Goal: Task Accomplishment & Management: Complete application form

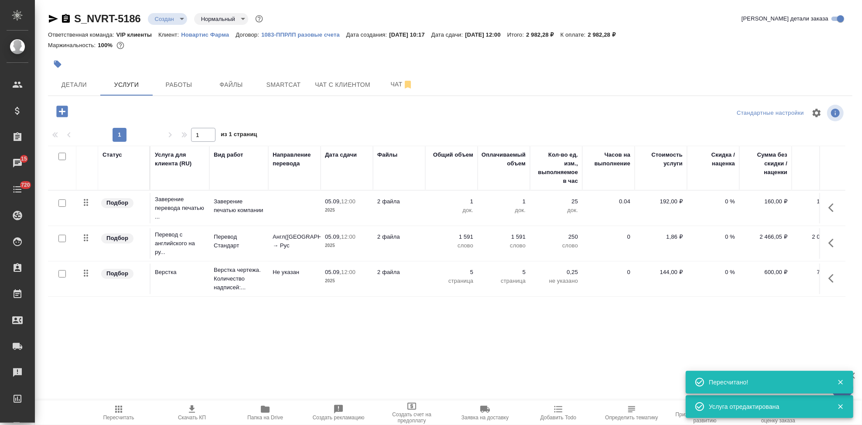
click at [181, 19] on body "🙏 .cls-1 fill:#fff; AWATERA Kabargina Anna Клиенты Спецификации Заказы 15 Чаты …" at bounding box center [431, 212] width 862 height 425
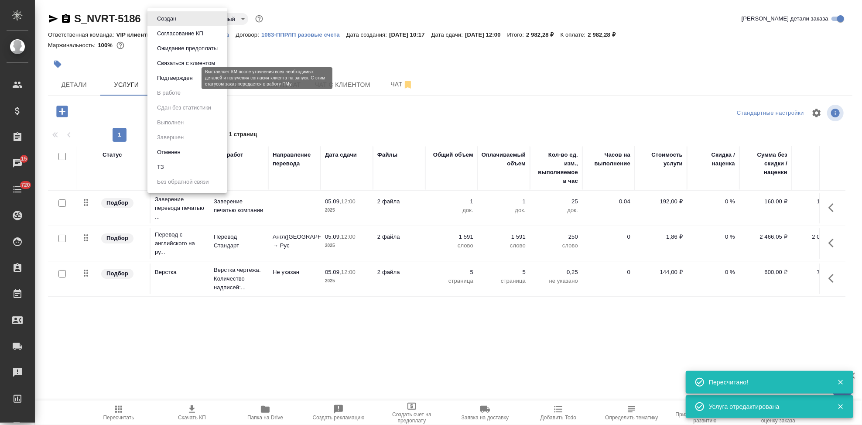
click at [180, 77] on button "Подтвержден" at bounding box center [174, 78] width 41 height 10
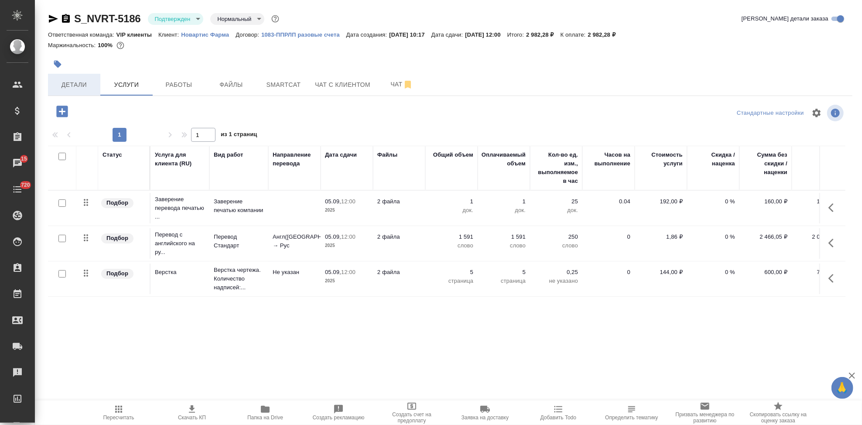
click at [82, 82] on span "Детали" at bounding box center [74, 84] width 42 height 11
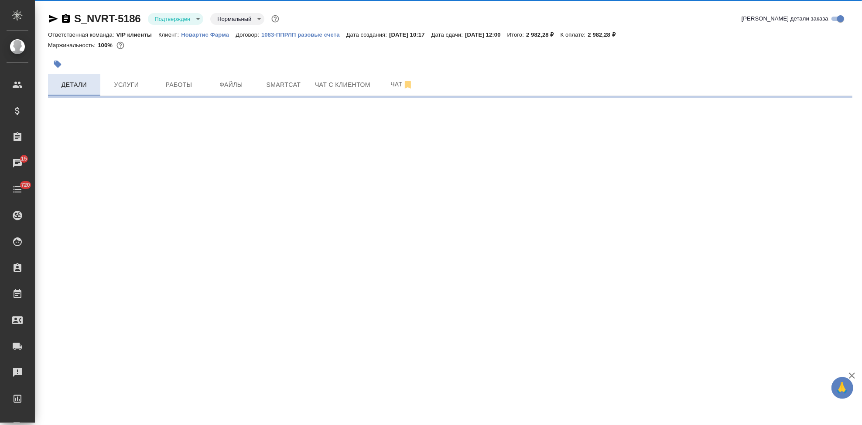
select select "RU"
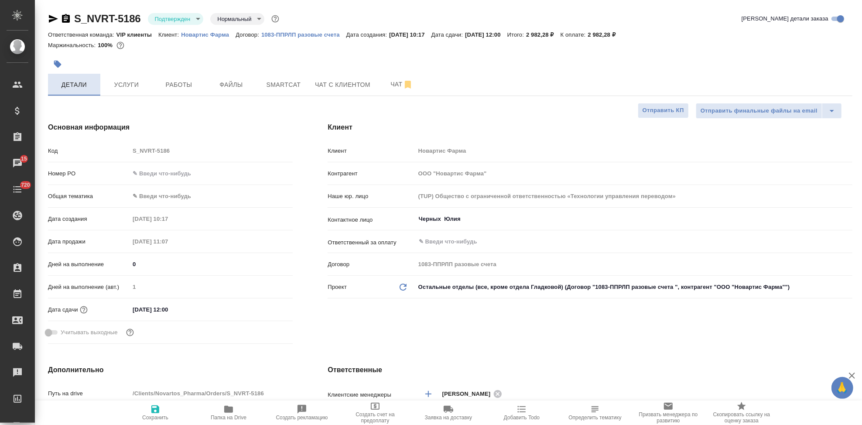
type textarea "x"
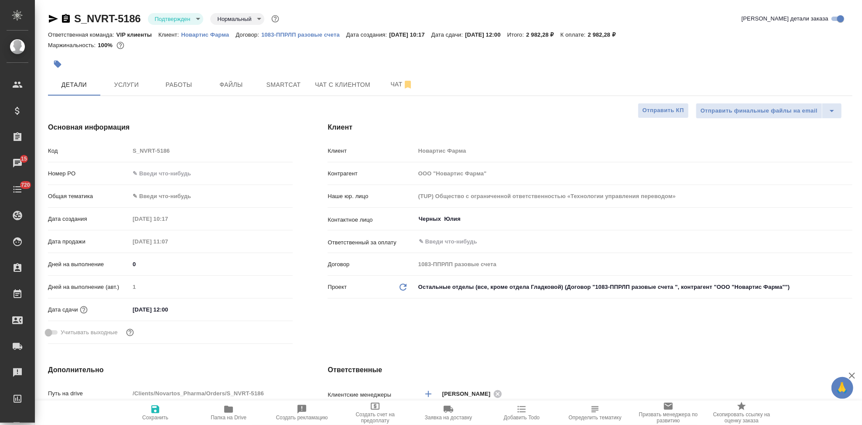
type textarea "x"
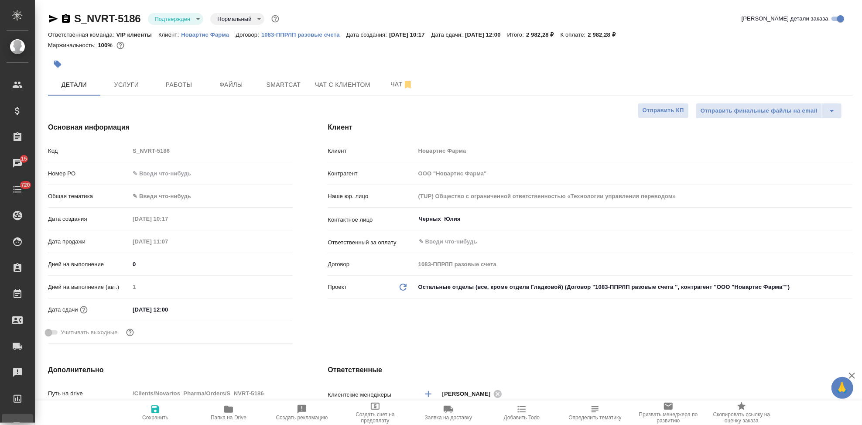
type textarea "x"
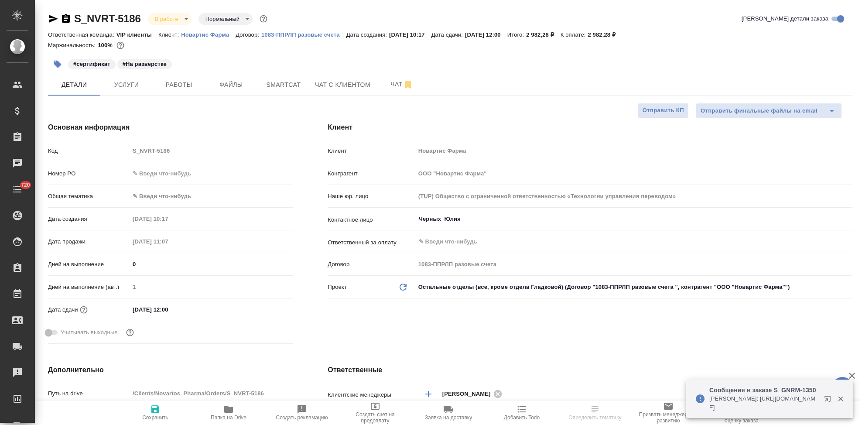
select select "RU"
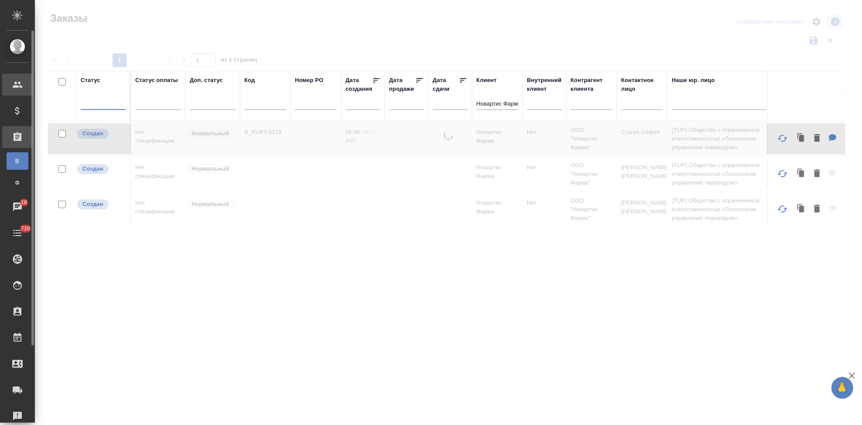
click at [17, 85] on div "Клиенты" at bounding box center [7, 84] width 22 height 13
click at [17, 86] on icon at bounding box center [18, 85] width 10 height 6
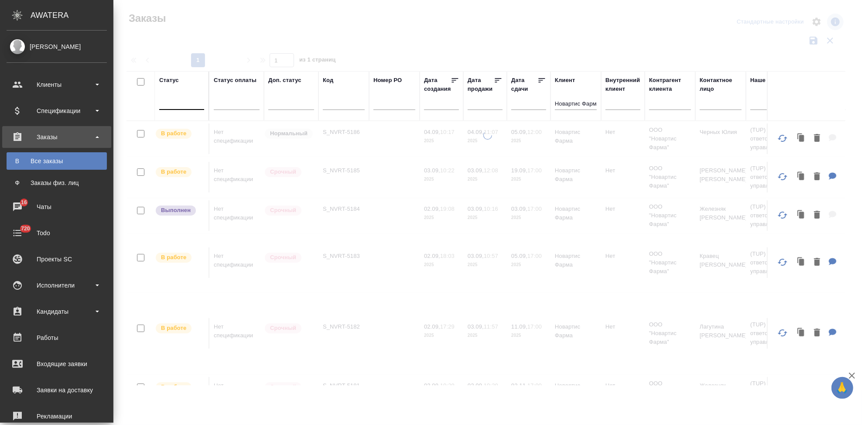
click at [159, 104] on div at bounding box center [181, 101] width 45 height 13
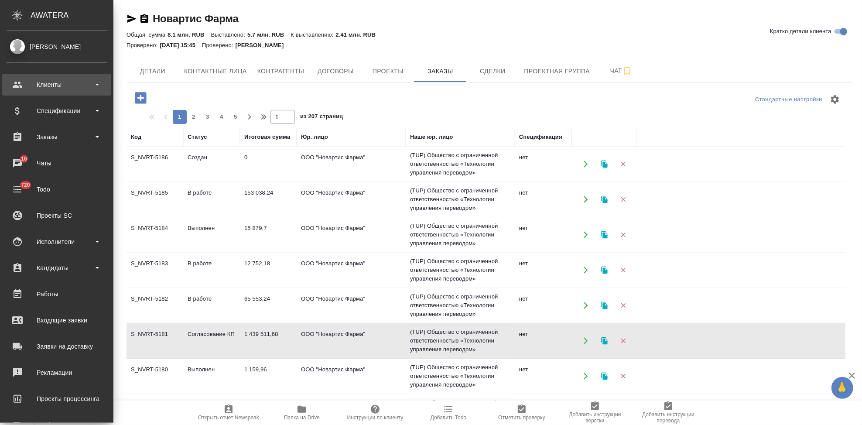
click at [17, 84] on div "Клиенты" at bounding box center [57, 84] width 100 height 13
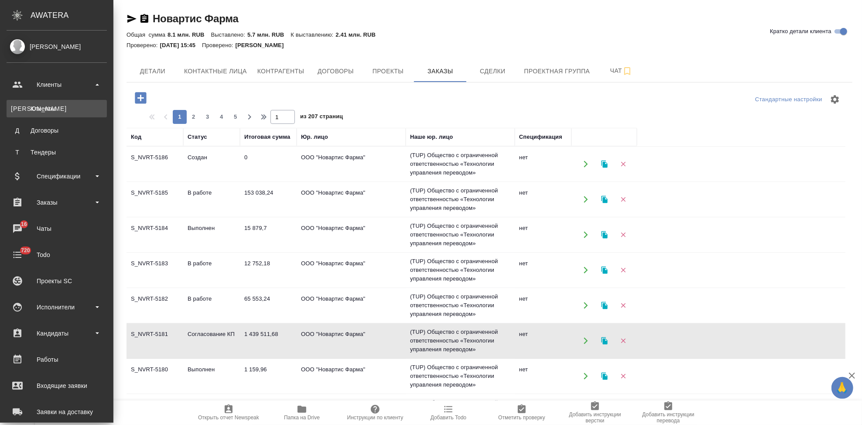
click at [40, 107] on div "Клиенты" at bounding box center [57, 108] width 92 height 9
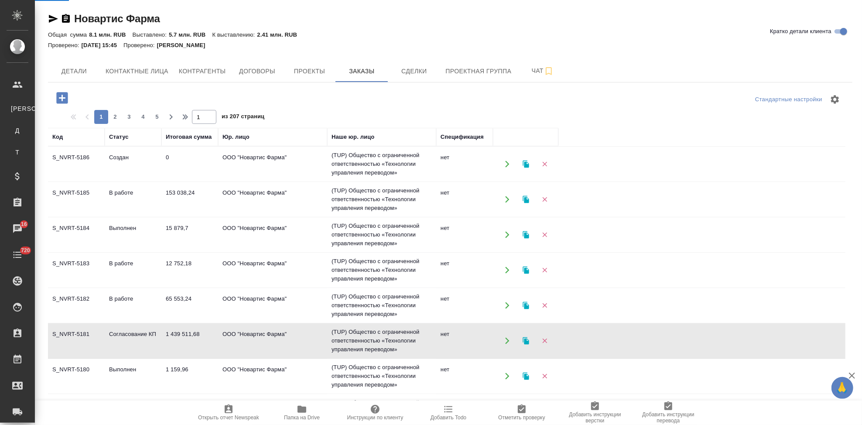
select select "RU"
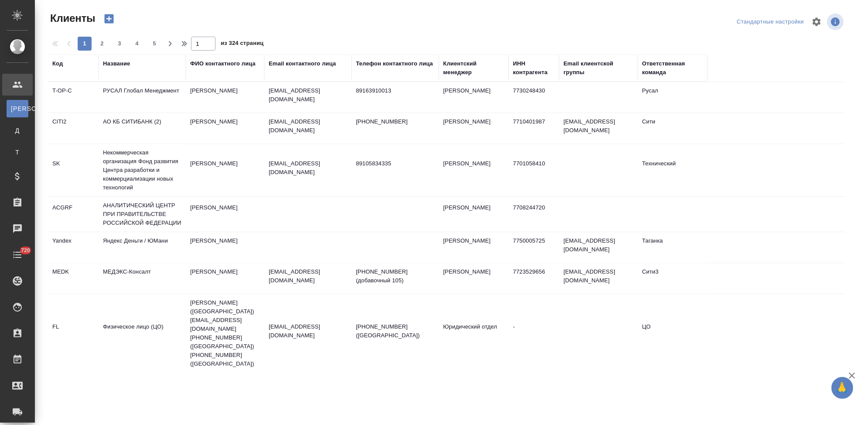
click at [60, 63] on div "Код" at bounding box center [57, 63] width 10 height 9
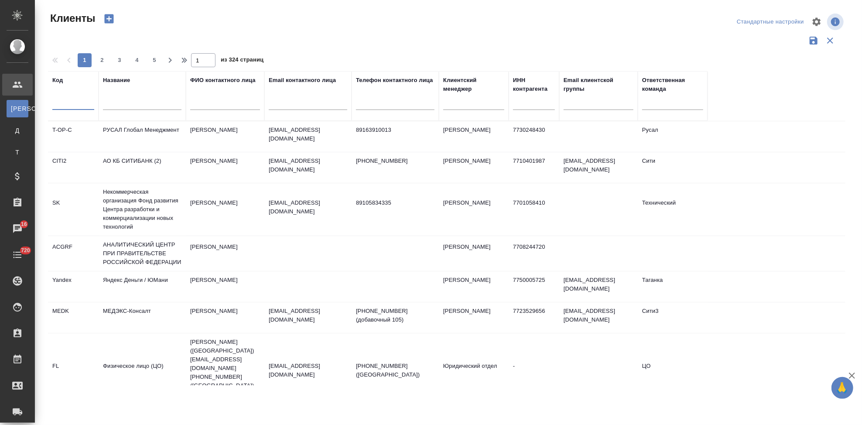
click at [69, 104] on input "text" at bounding box center [73, 104] width 42 height 11
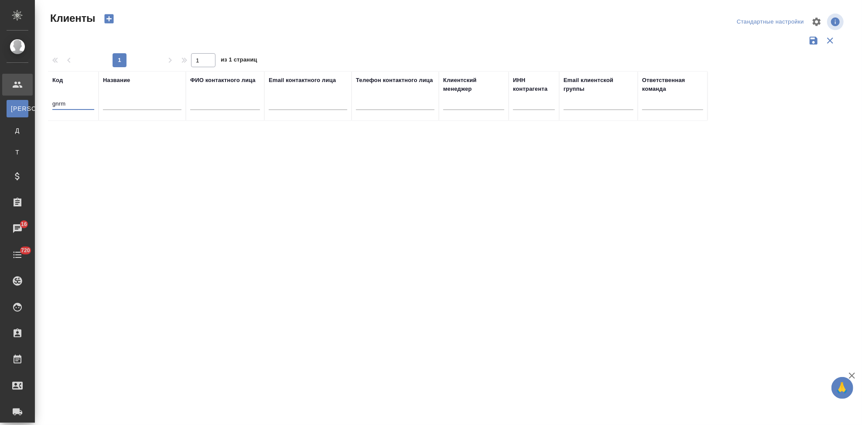
type input "gnrm"
click at [255, 136] on td "Астахова Екатерина" at bounding box center [225, 136] width 78 height 31
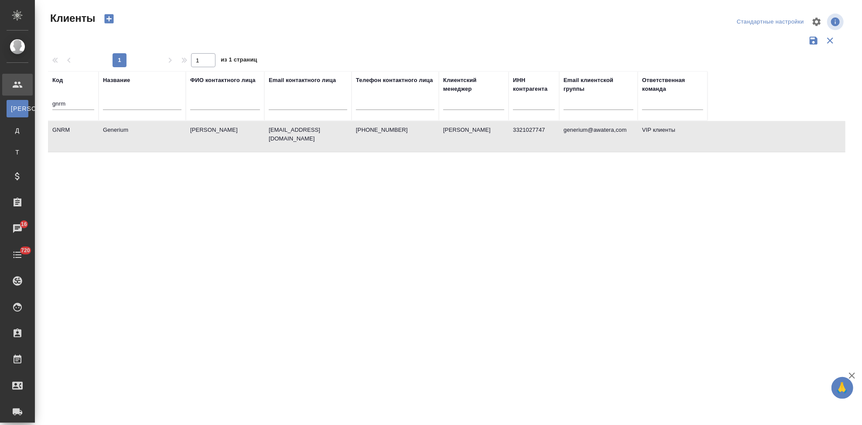
click at [255, 136] on td "Астахова Екатерина" at bounding box center [225, 136] width 78 height 31
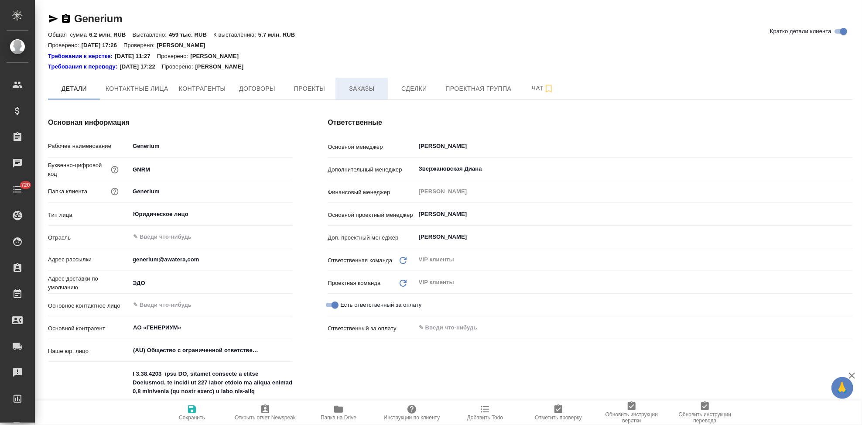
click at [363, 82] on button "Заказы" at bounding box center [361, 89] width 52 height 22
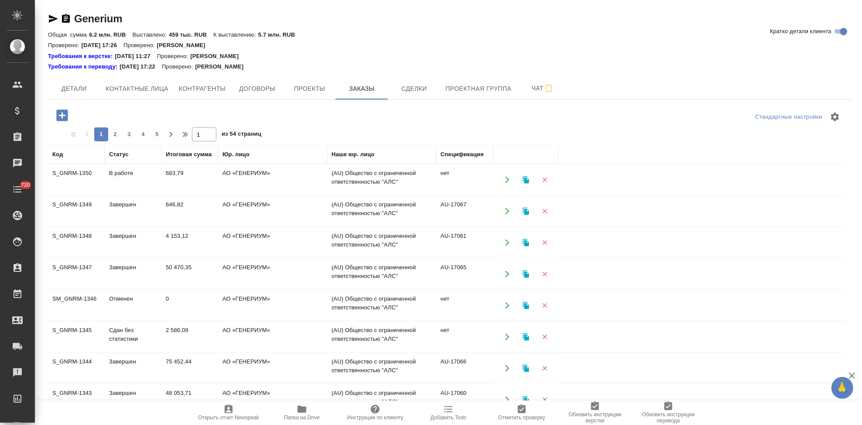
click at [63, 115] on icon "button" at bounding box center [62, 115] width 15 height 15
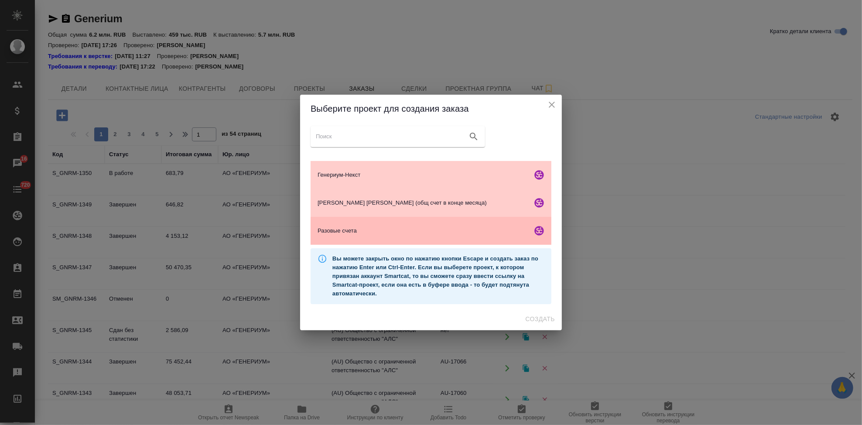
click at [343, 233] on span "Разовые счета" at bounding box center [422, 230] width 211 height 9
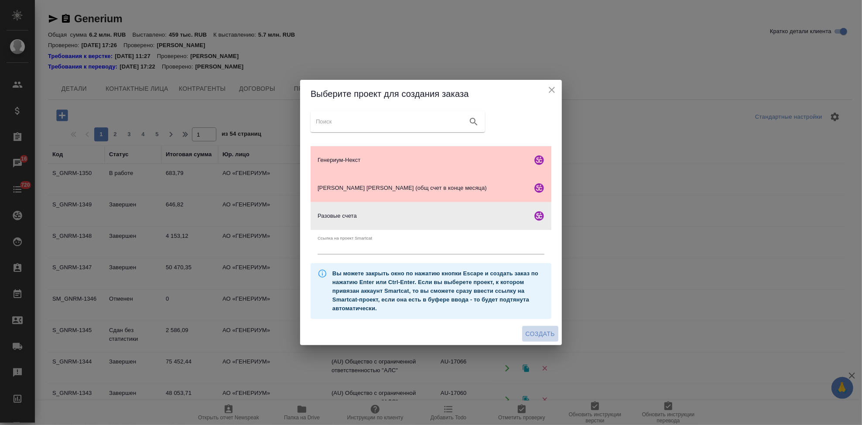
click at [535, 331] on span "Создать" at bounding box center [540, 333] width 29 height 11
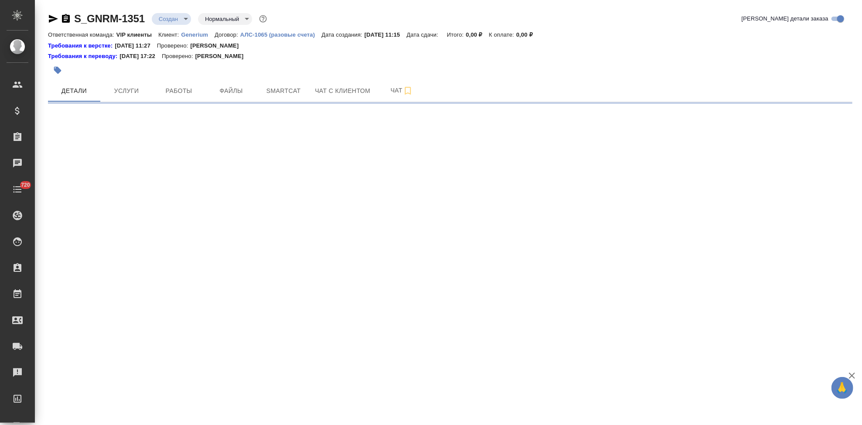
select select "RU"
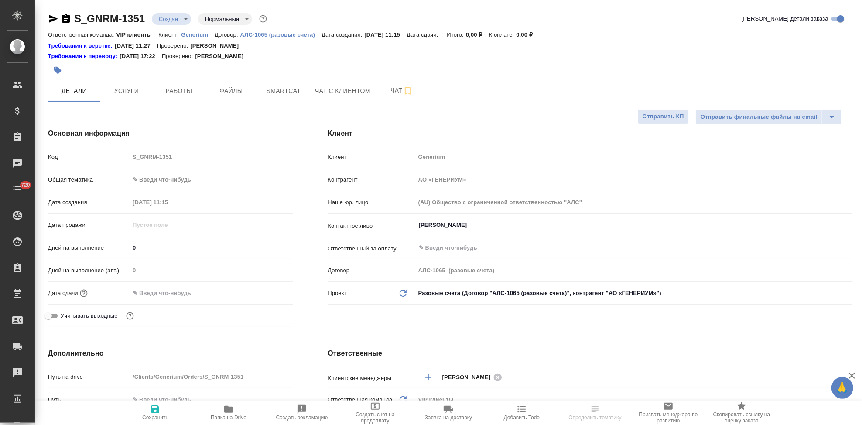
type textarea "x"
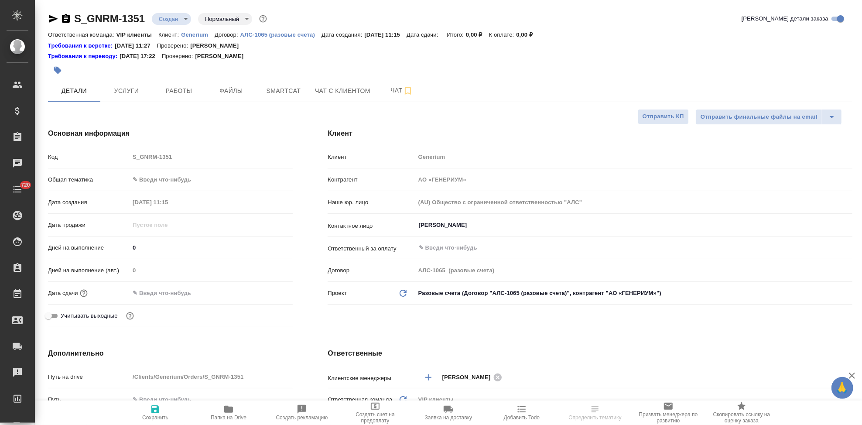
type textarea "x"
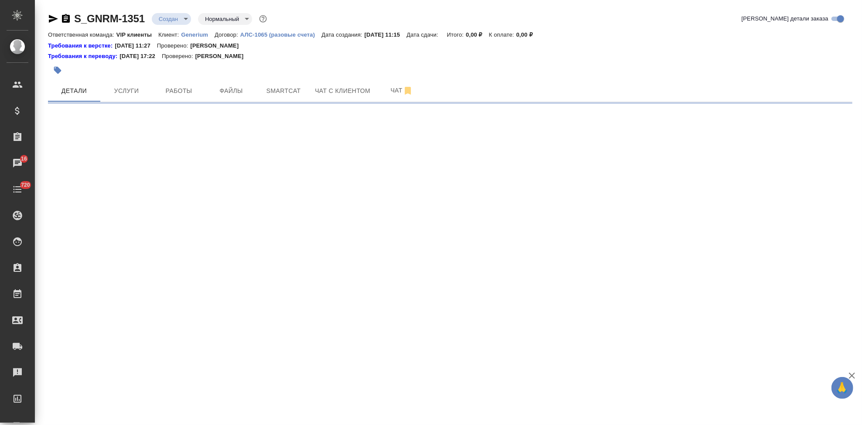
select select "RU"
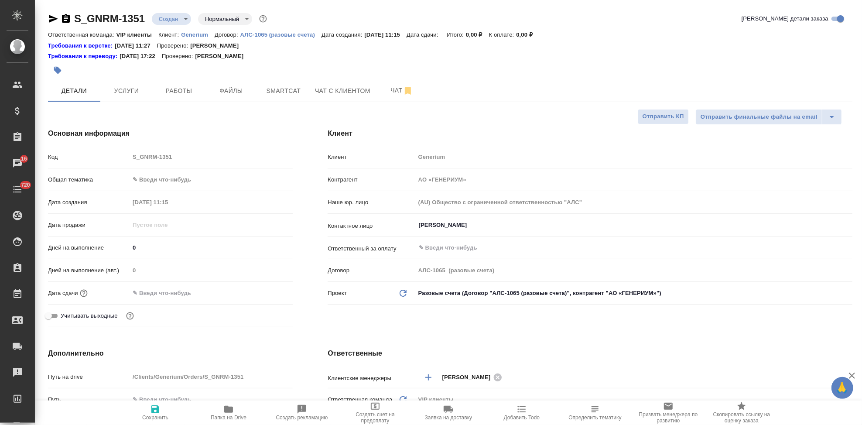
type textarea "x"
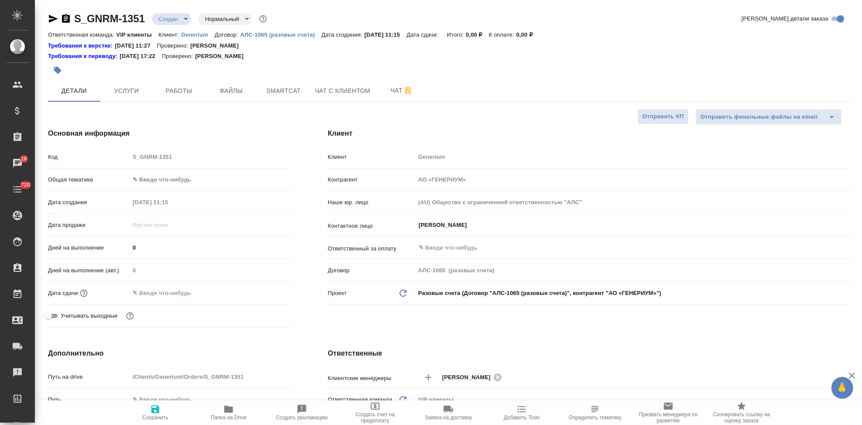
type textarea "x"
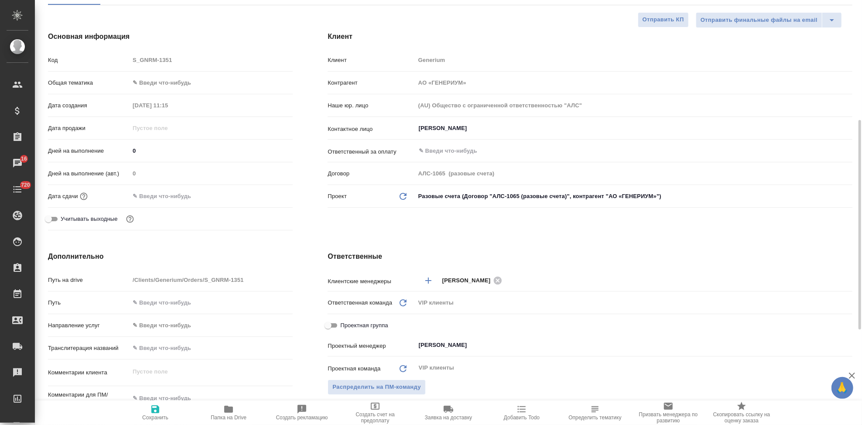
scroll to position [145, 0]
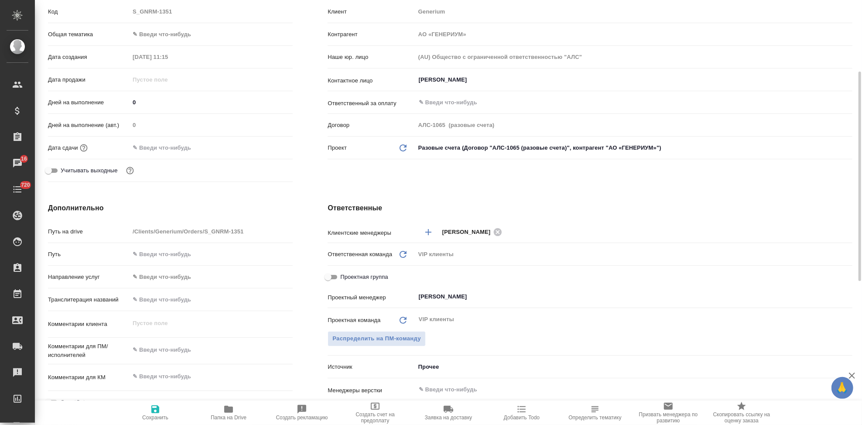
type textarea "x"
click at [166, 349] on textarea at bounding box center [211, 349] width 163 height 15
paste textarea "в перевод с русского на английский язык документ во вложении. Срок до 08.09.2025"
type textarea "в перевод с русского на английский язык документ во вложении. Срок до 08.09.2025"
type textarea "x"
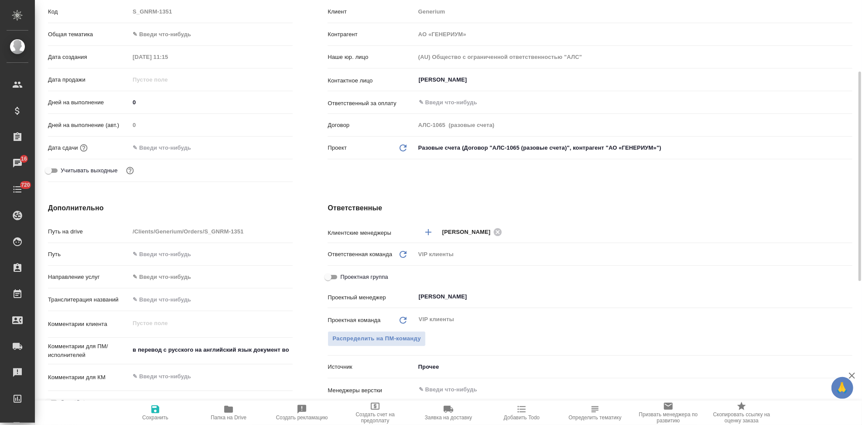
type textarea "x"
click at [168, 382] on textarea "в перевод с русского на английский язык документ во вложении. Срок до 08.09.2025" at bounding box center [211, 372] width 162 height 58
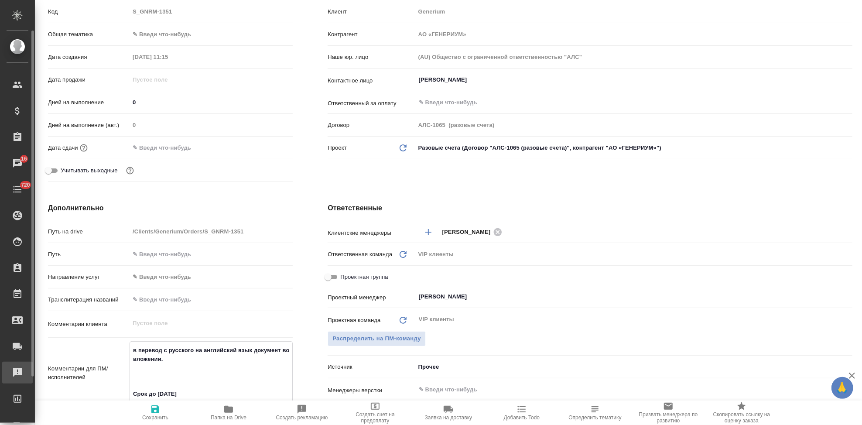
type textarea "x"
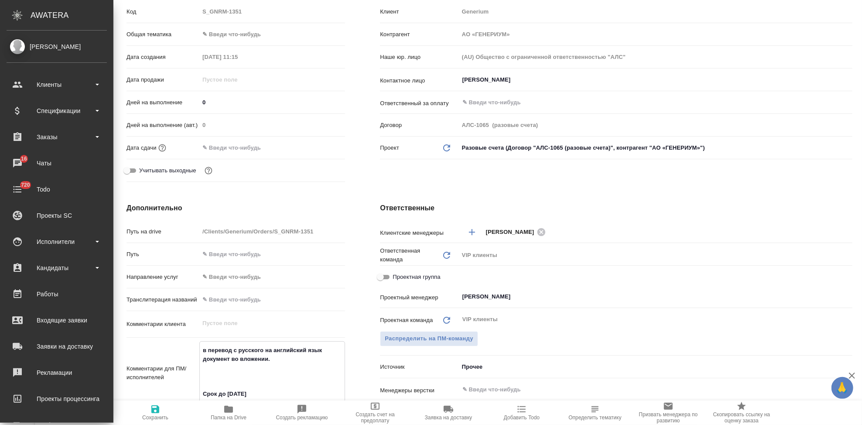
type textarea "x"
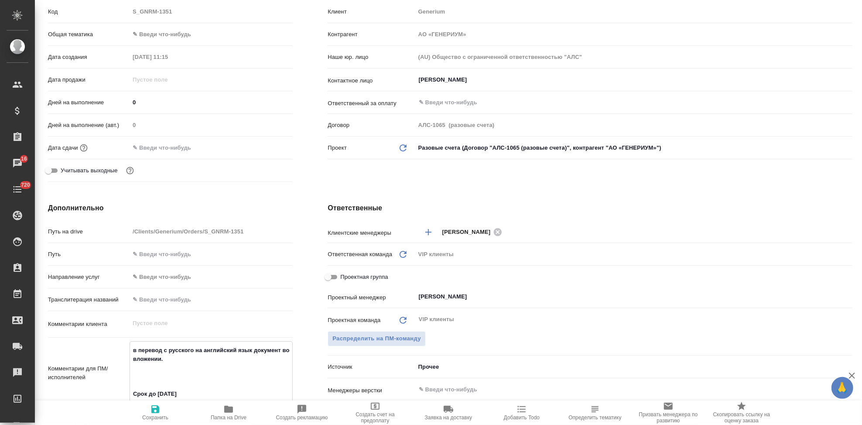
drag, startPoint x: 185, startPoint y: 375, endPoint x: 256, endPoint y: 348, distance: 76.4
click at [256, 348] on textarea "в перевод с русского на английский язык документ во вложении. Срок до 08.09.2025" at bounding box center [211, 372] width 162 height 58
type textarea "в перевод с русского на английский язык Срок до 08.09.2025"
type textarea "x"
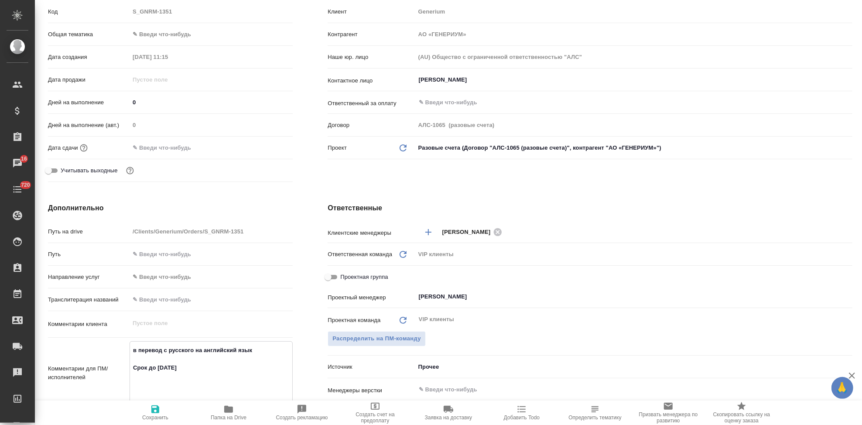
type textarea "x"
type textarea "в перевод с русского на английский язык Срок до 08.09.2025"
type textarea "x"
click at [153, 416] on span "Сохранить" at bounding box center [155, 417] width 26 height 6
type textarea "x"
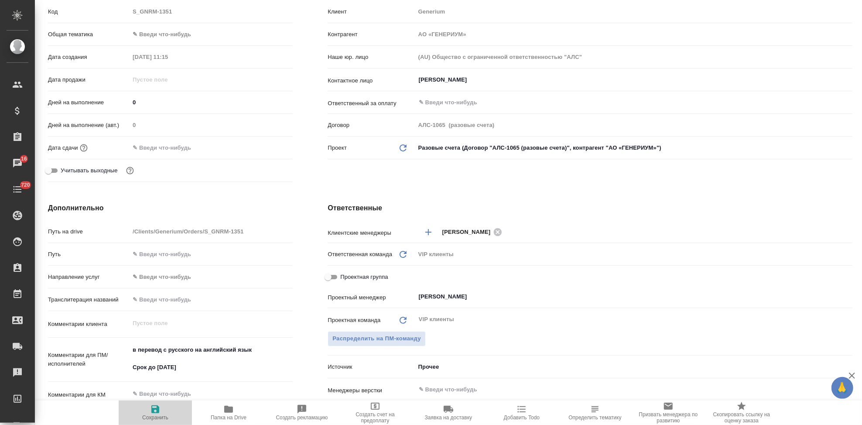
type textarea "x"
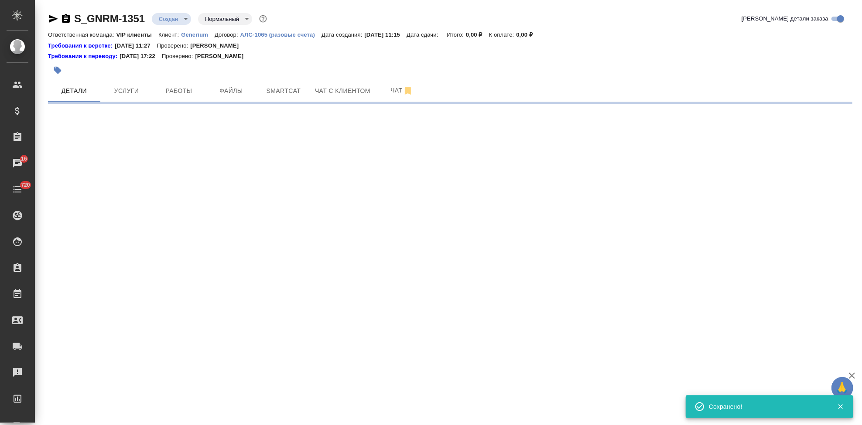
scroll to position [0, 0]
select select "RU"
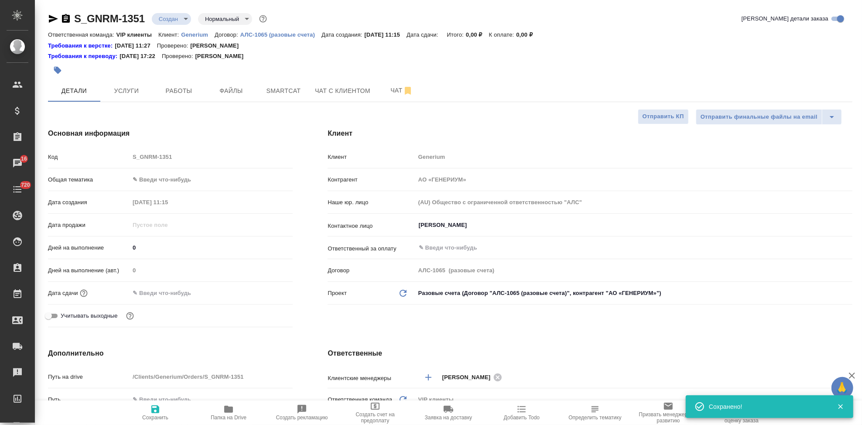
type textarea "x"
click at [154, 292] on input "text" at bounding box center [168, 293] width 76 height 13
click at [266, 292] on icon "button" at bounding box center [267, 292] width 10 height 10
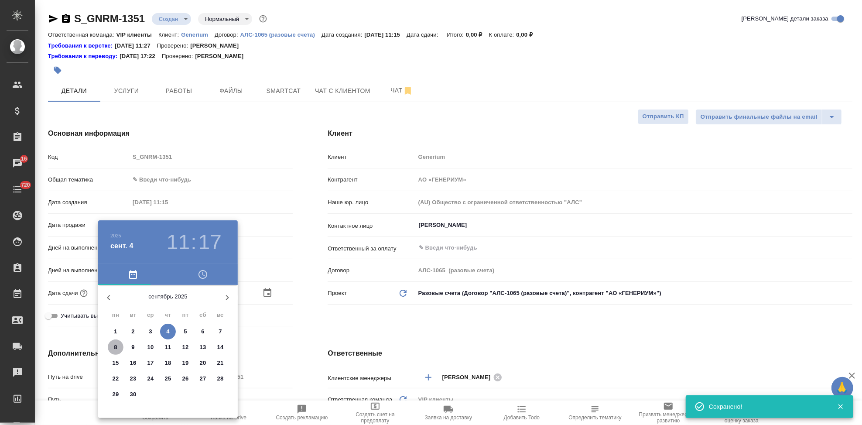
click at [115, 347] on p "8" at bounding box center [115, 347] width 3 height 9
type input "08.09.2025 11:17"
type textarea "x"
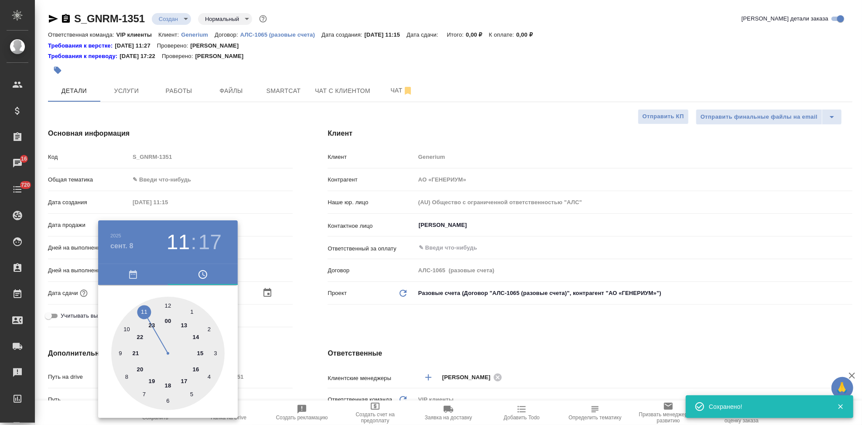
type input "08.09.2025 18:17"
type textarea "x"
type input "08.09.2025 17:17"
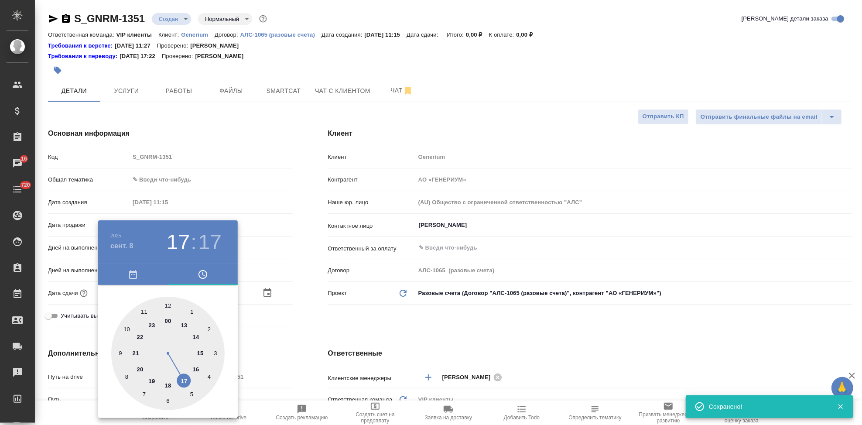
type textarea "x"
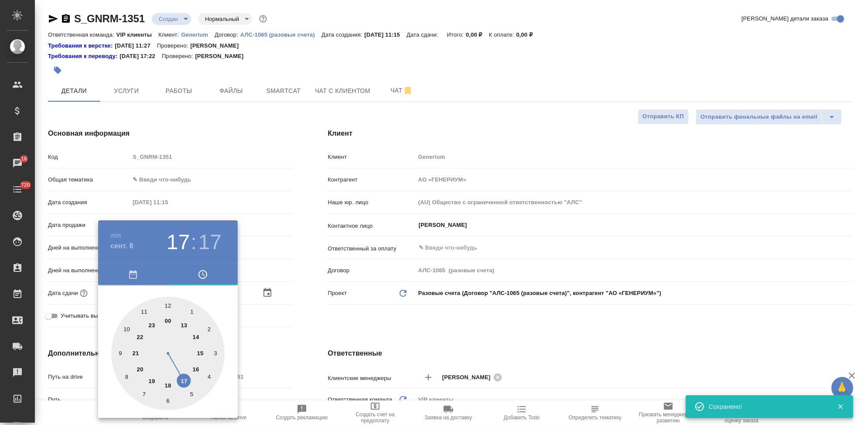
type textarea "x"
drag, startPoint x: 170, startPoint y: 374, endPoint x: 182, endPoint y: 375, distance: 12.3
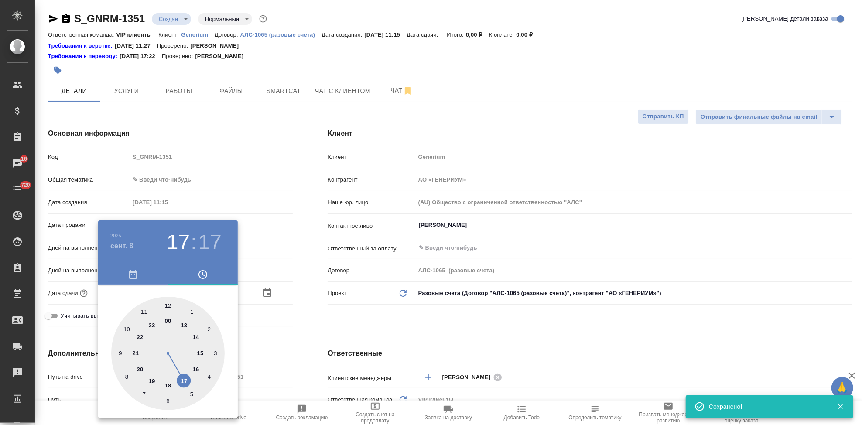
click at [182, 375] on div at bounding box center [167, 353] width 113 height 113
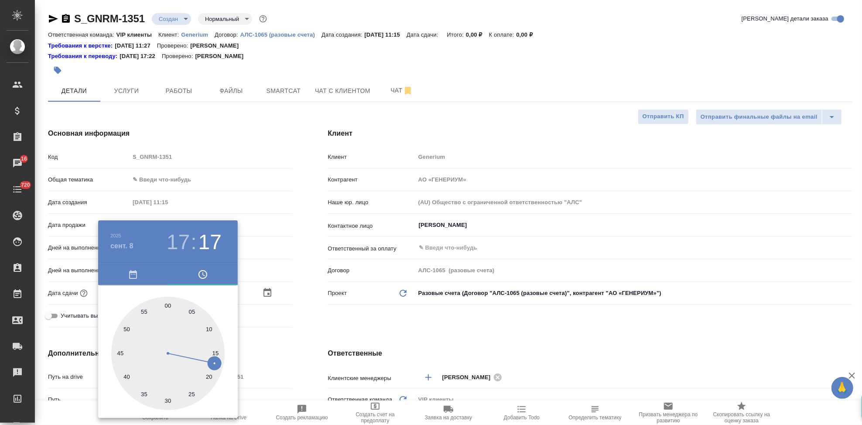
type textarea "x"
type input "08.09.2025 17:02"
type textarea "x"
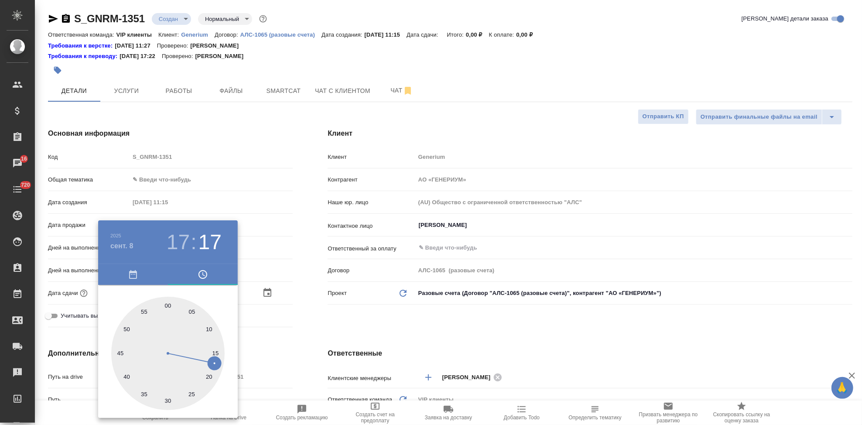
type textarea "x"
type input "08.09.2025 17:01"
type textarea "x"
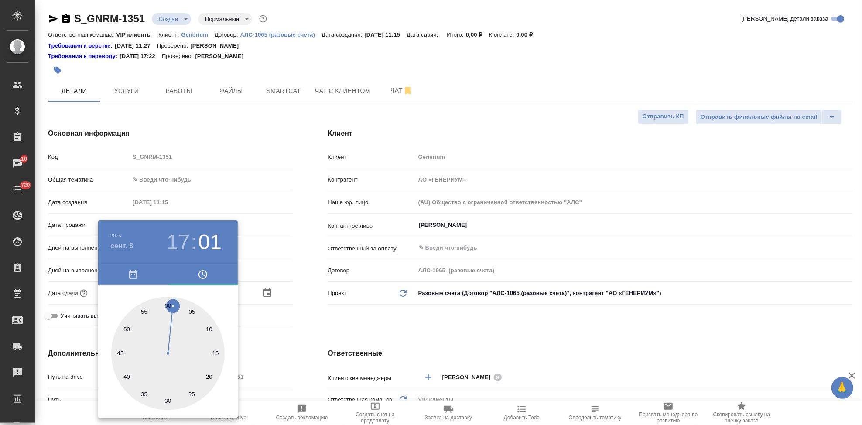
type textarea "x"
type input "08.09.2025 17:00"
type textarea "x"
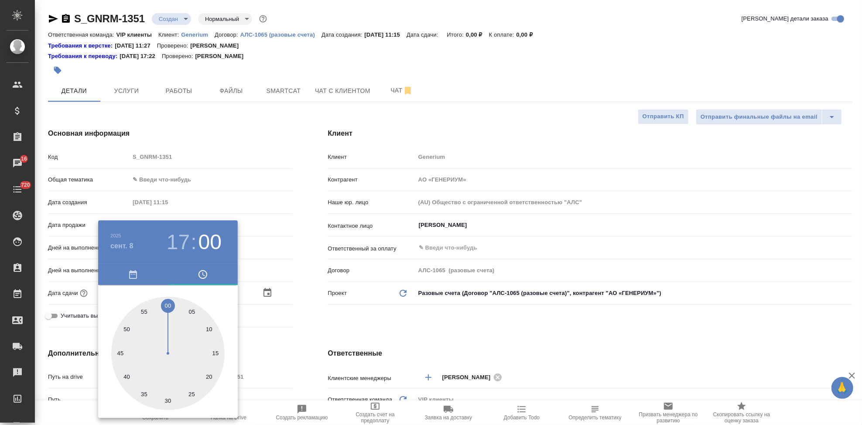
drag, startPoint x: 188, startPoint y: 341, endPoint x: 168, endPoint y: 301, distance: 44.5
click at [168, 301] on div at bounding box center [167, 353] width 113 height 113
type textarea "x"
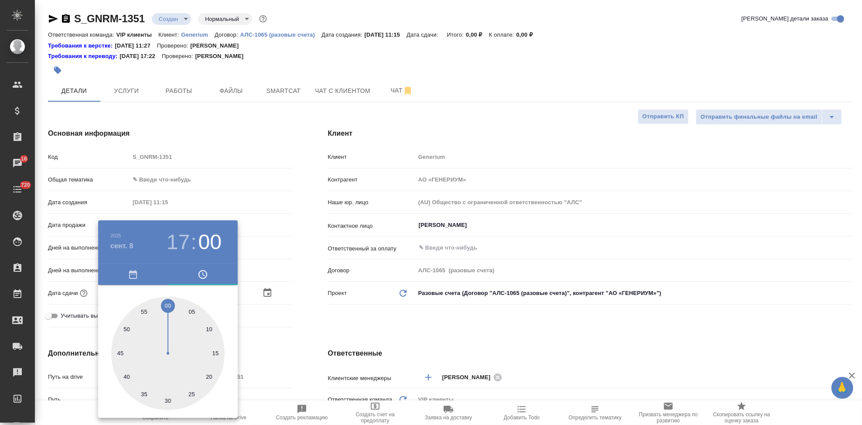
type textarea "x"
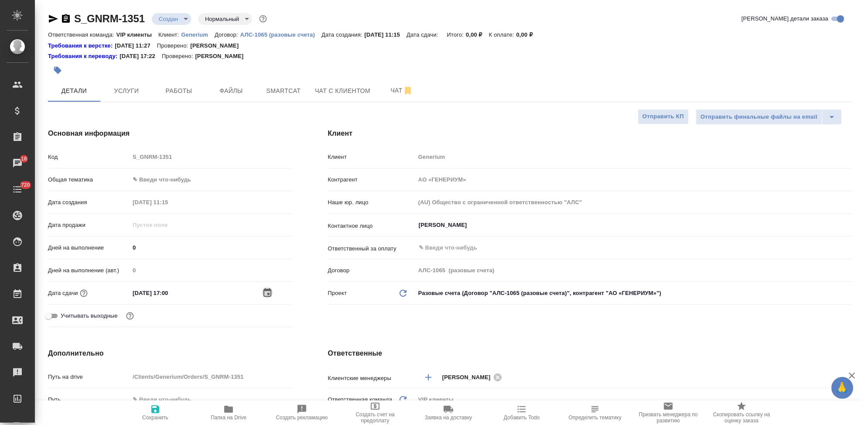
click at [147, 422] on button "Сохранить" at bounding box center [155, 412] width 73 height 24
type textarea "x"
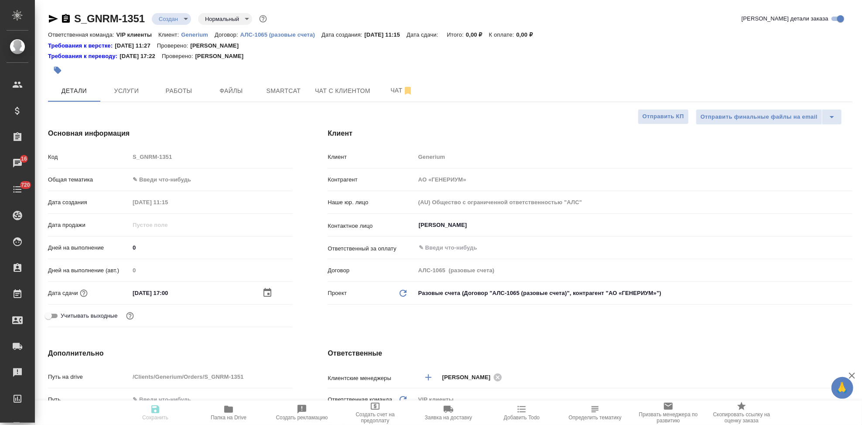
type textarea "x"
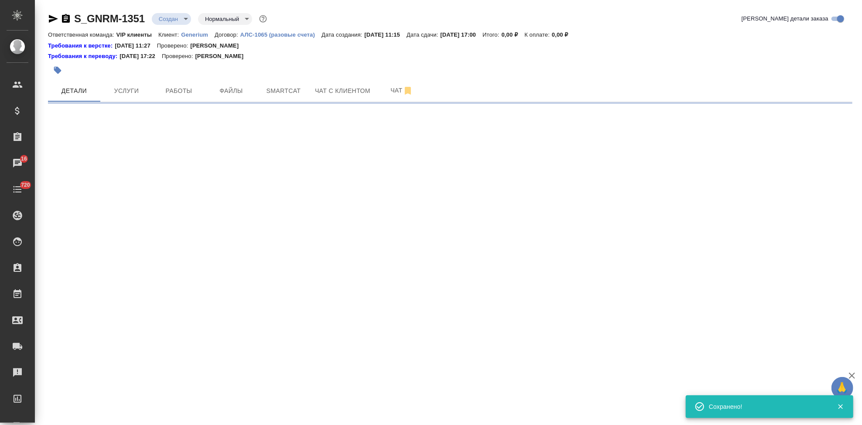
select select "RU"
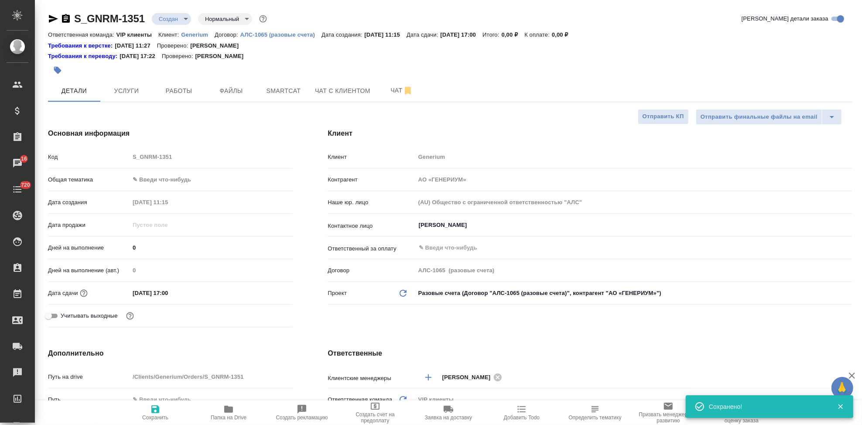
type textarea "x"
click at [217, 80] on button "Файлы" at bounding box center [231, 91] width 52 height 22
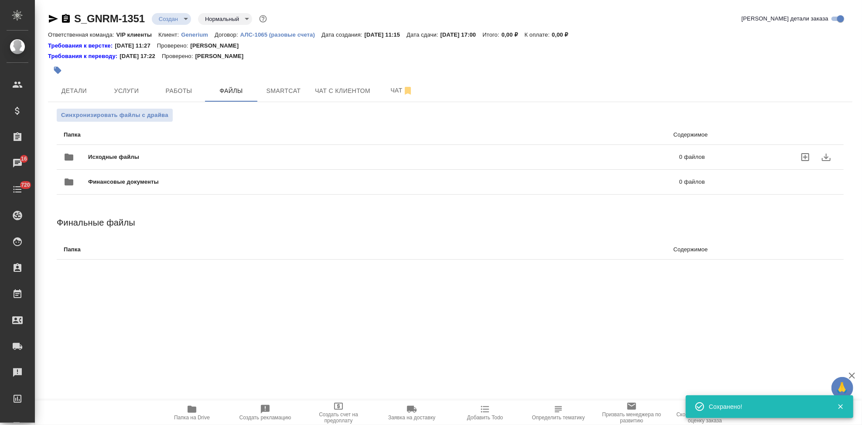
click at [808, 154] on icon "uploadFiles" at bounding box center [805, 157] width 8 height 8
click at [0, 0] on input "uploadFiles" at bounding box center [0, 0] width 0 height 0
click at [186, 90] on span "Работы" at bounding box center [179, 90] width 42 height 11
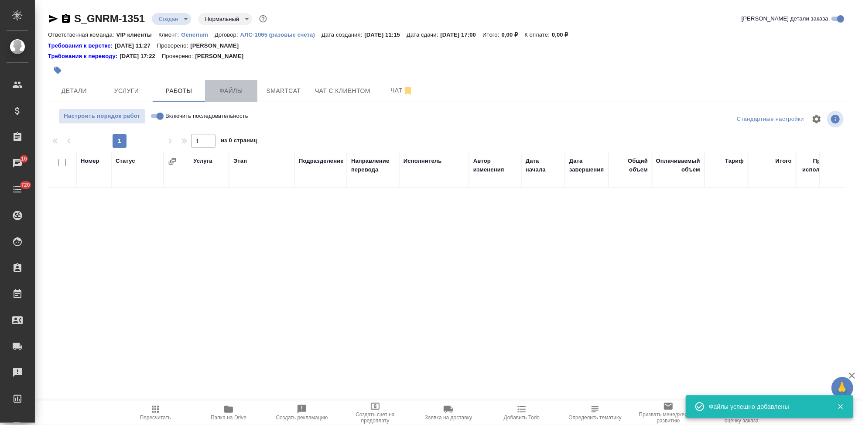
click at [229, 93] on span "Файлы" at bounding box center [231, 90] width 42 height 11
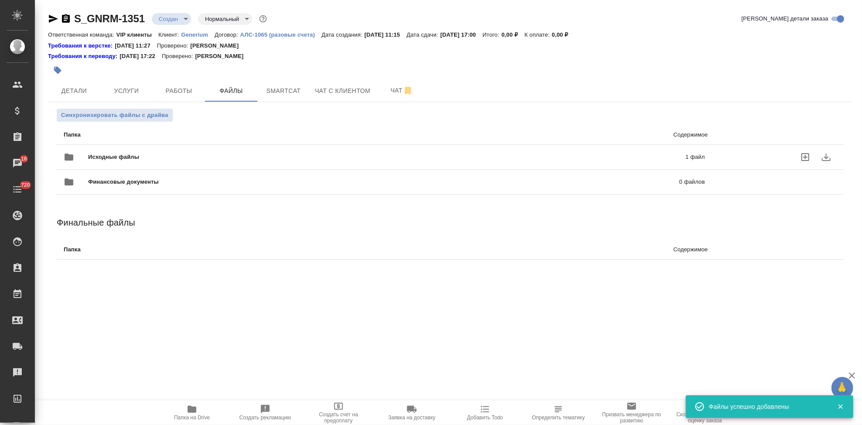
click at [205, 148] on div "Исходные файлы 1 файл" at bounding box center [384, 157] width 641 height 21
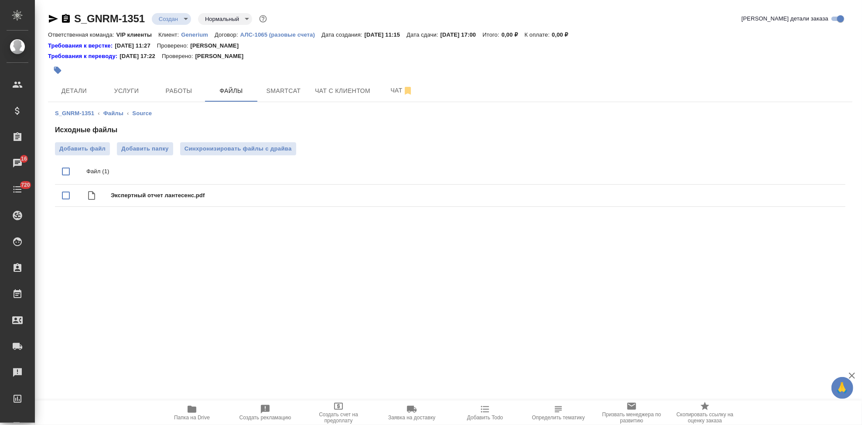
click at [183, 19] on body "🙏 .cls-1 fill:#fff; AWATERA Kabargina Anna Клиенты Спецификации Заказы 16 Чаты …" at bounding box center [431, 212] width 862 height 425
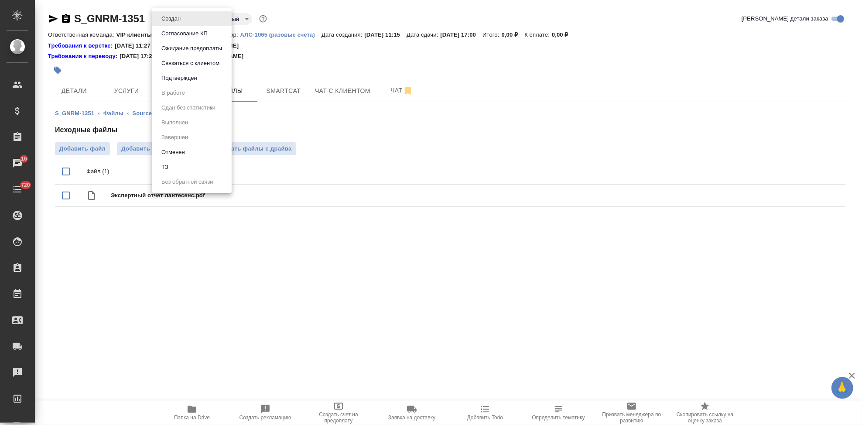
click at [177, 165] on li "ТЗ" at bounding box center [192, 167] width 80 height 15
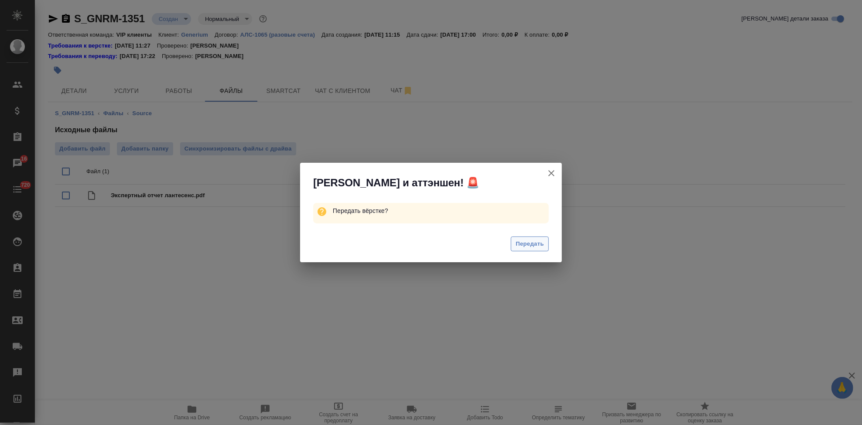
click at [515, 241] on button "Передать" at bounding box center [530, 243] width 38 height 15
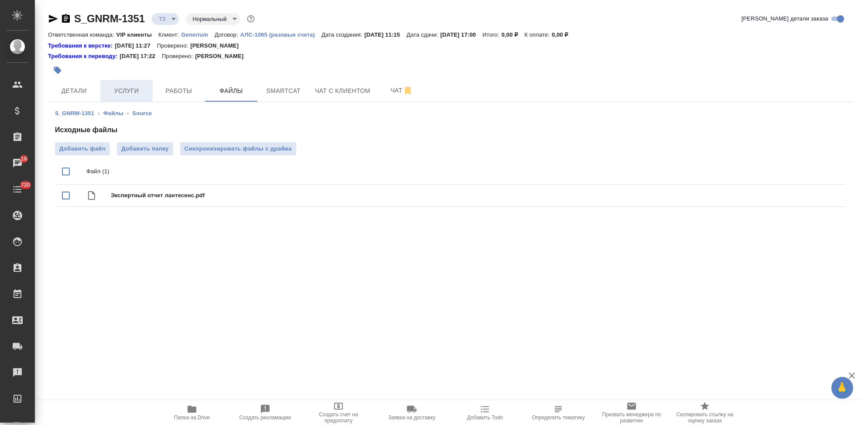
click at [118, 89] on span "Услуги" at bounding box center [127, 90] width 42 height 11
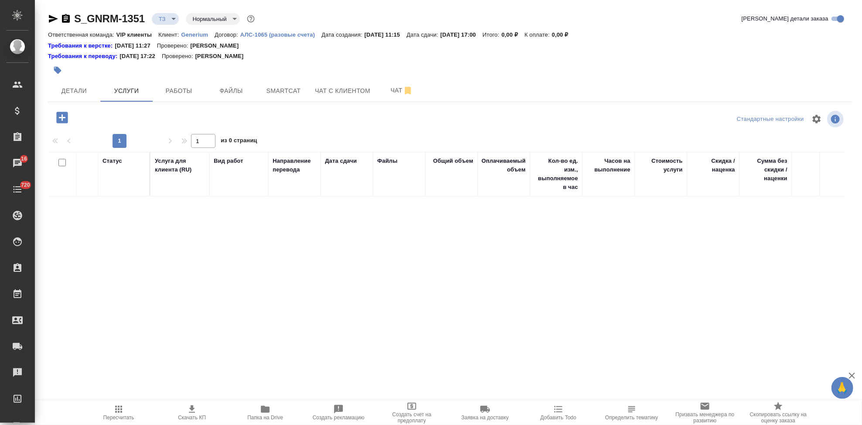
click at [59, 118] on icon "button" at bounding box center [62, 117] width 15 height 15
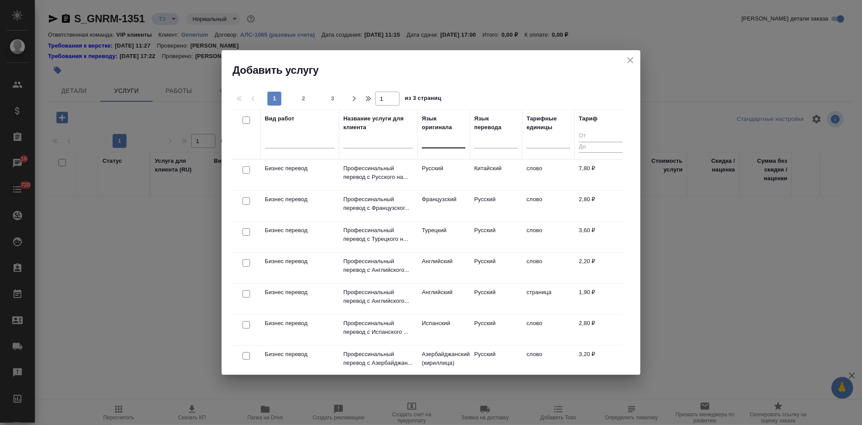
click at [438, 144] on div at bounding box center [444, 139] width 44 height 13
type input "h"
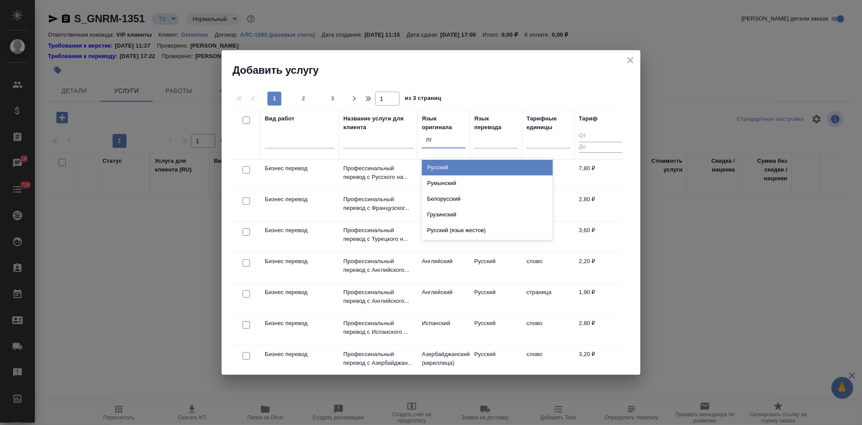
type input "рус"
click at [517, 163] on div "Русский" at bounding box center [487, 168] width 131 height 16
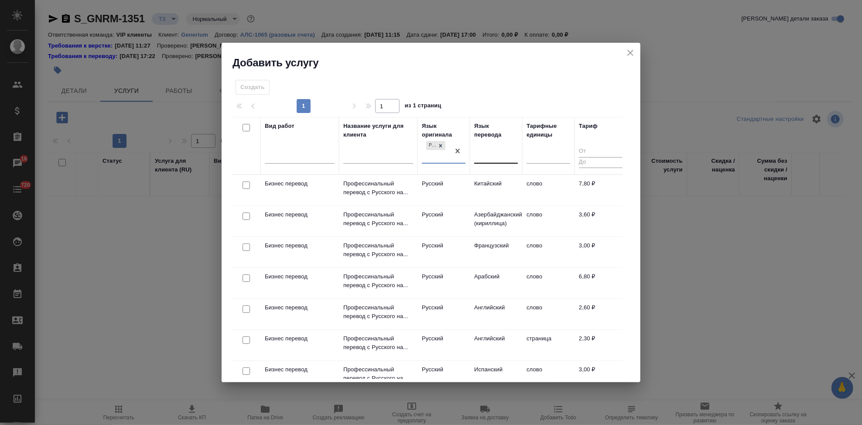
click at [498, 152] on div at bounding box center [496, 155] width 44 height 13
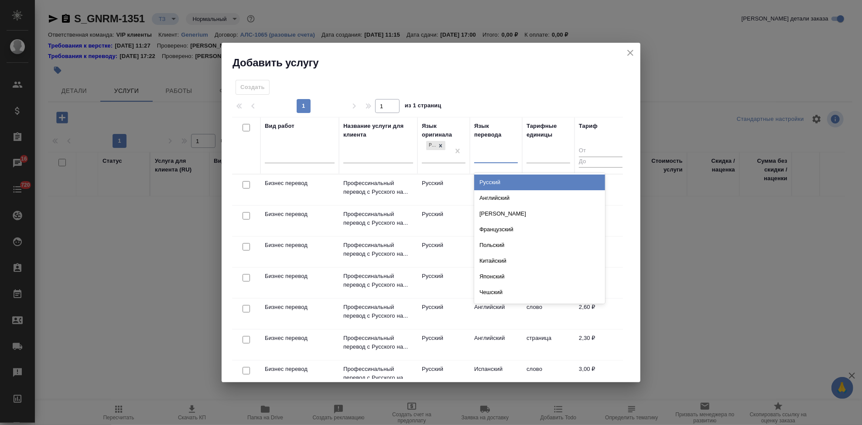
type input "а"
click at [499, 180] on div "Английский" at bounding box center [539, 182] width 131 height 16
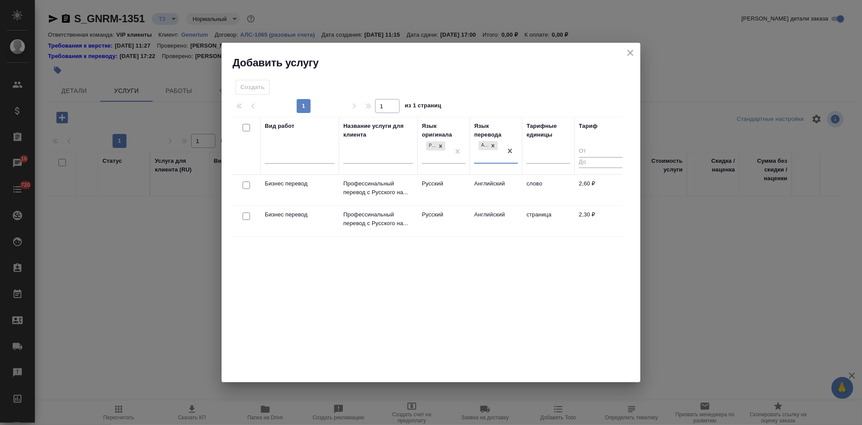
click at [467, 191] on td "Русский" at bounding box center [443, 190] width 52 height 31
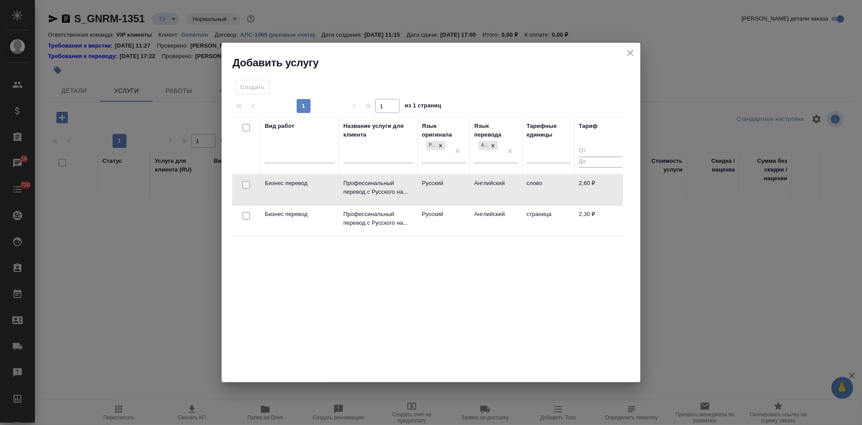
click at [467, 191] on td "Русский" at bounding box center [443, 189] width 52 height 31
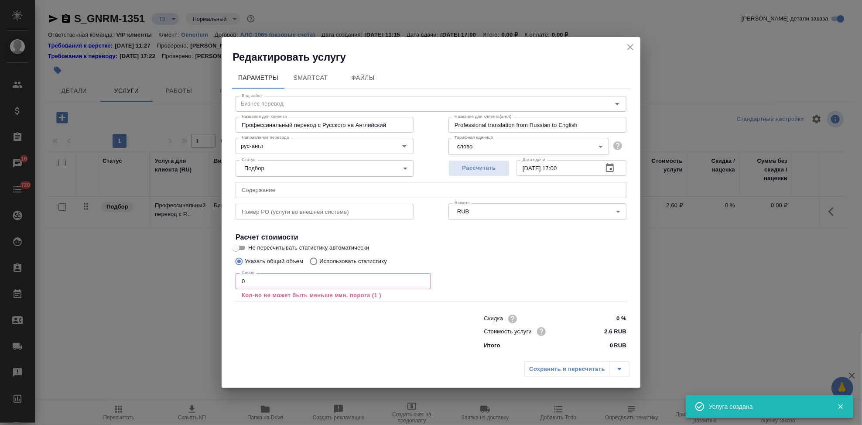
click at [312, 185] on input "text" at bounding box center [430, 190] width 391 height 16
paste input "Перевод с русского на английский язык_ЭО лантесенс"
type input "Перевод с русского на английский язык_ЭО лантесенс"
click at [270, 283] on input "0" at bounding box center [332, 281] width 195 height 16
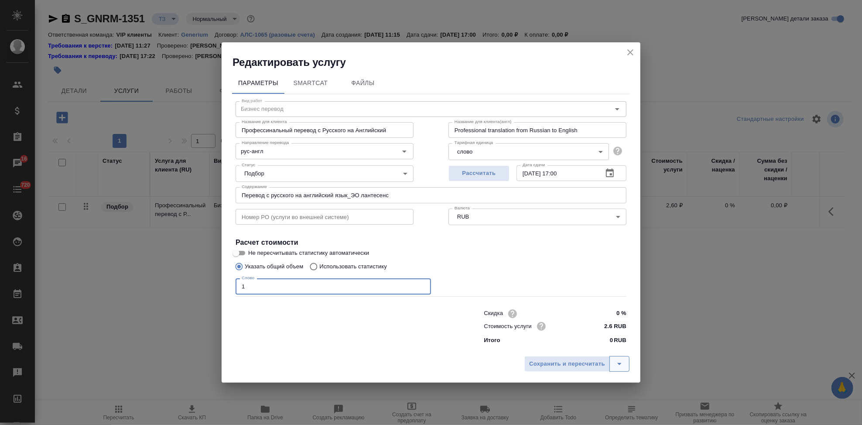
type input "1"
click at [615, 360] on icon "split button" at bounding box center [619, 363] width 10 height 10
click at [566, 349] on li "Сохранить" at bounding box center [578, 345] width 105 height 14
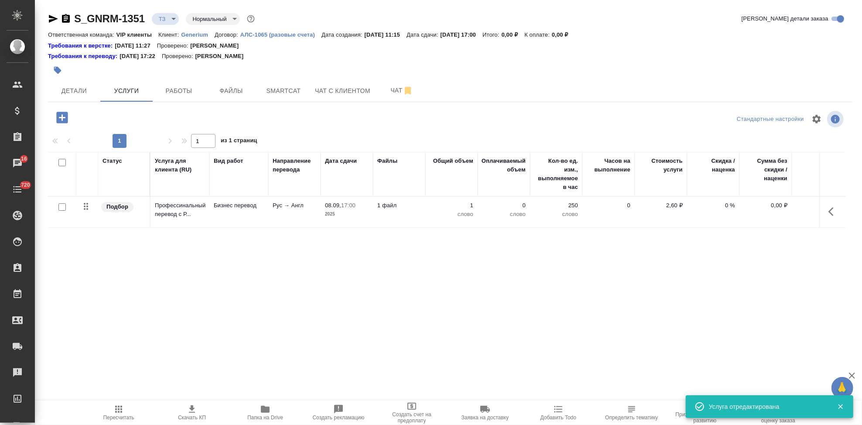
click at [62, 206] on input "checkbox" at bounding box center [61, 206] width 7 height 7
checkbox input "true"
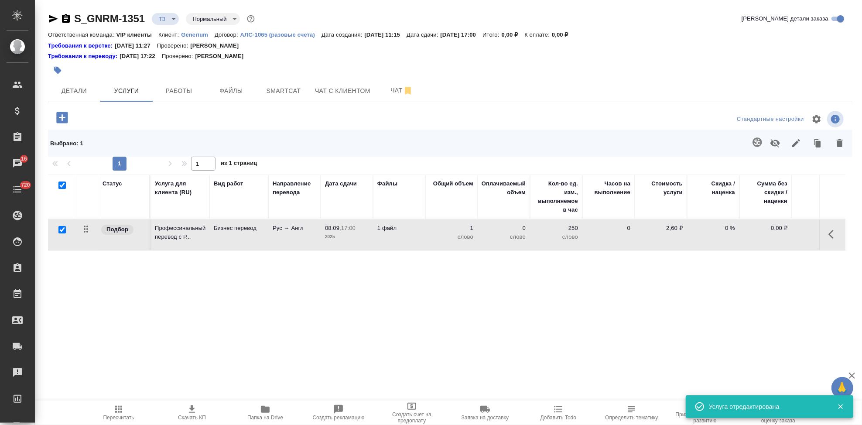
click at [755, 143] on icon "button" at bounding box center [756, 141] width 9 height 9
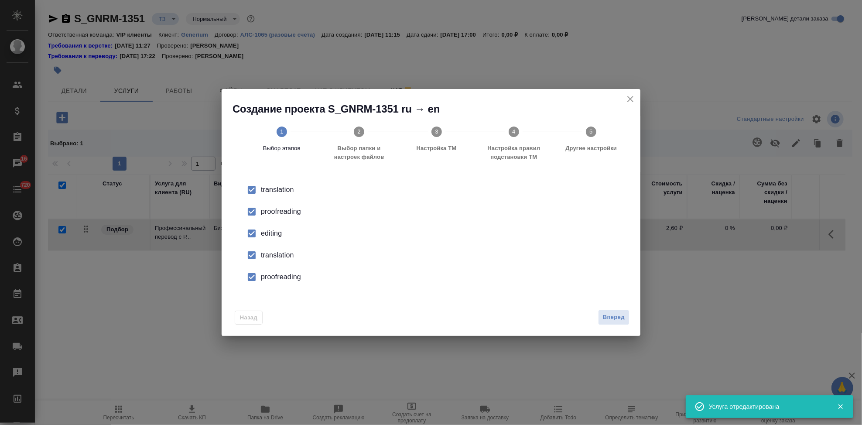
click at [257, 232] on input "checkbox" at bounding box center [251, 233] width 18 height 18
click at [257, 262] on input "checkbox" at bounding box center [251, 255] width 18 height 18
click at [258, 282] on input "checkbox" at bounding box center [251, 277] width 18 height 18
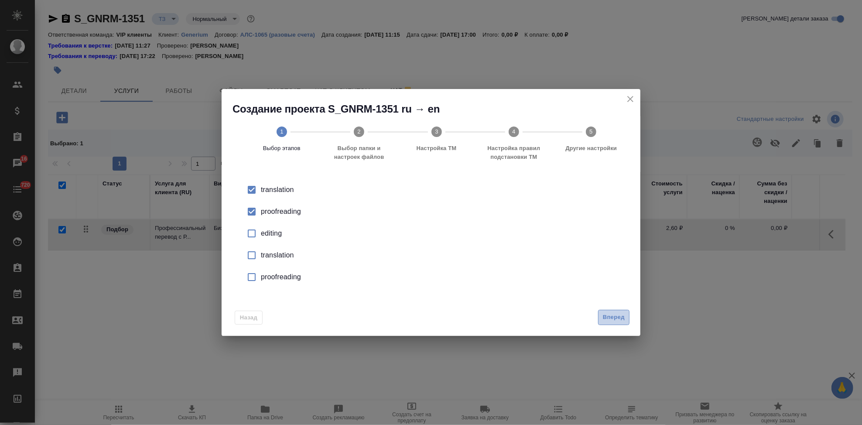
click at [614, 318] on span "Вперед" at bounding box center [614, 317] width 22 height 10
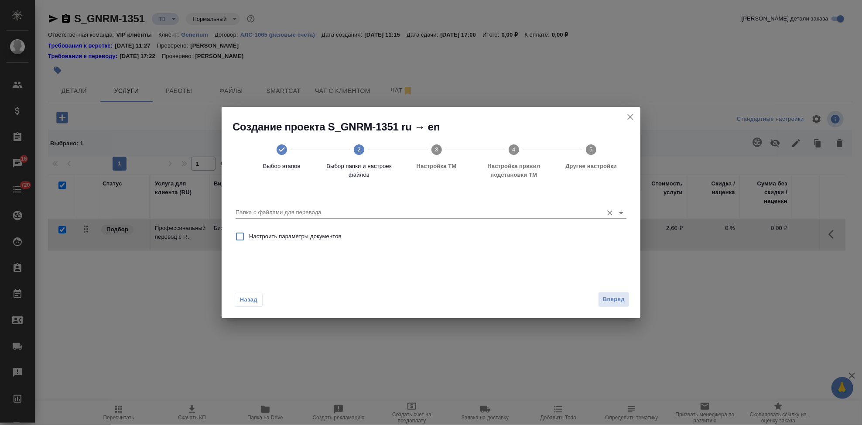
click at [574, 210] on input "Папка с файлами для перевода" at bounding box center [416, 212] width 363 height 10
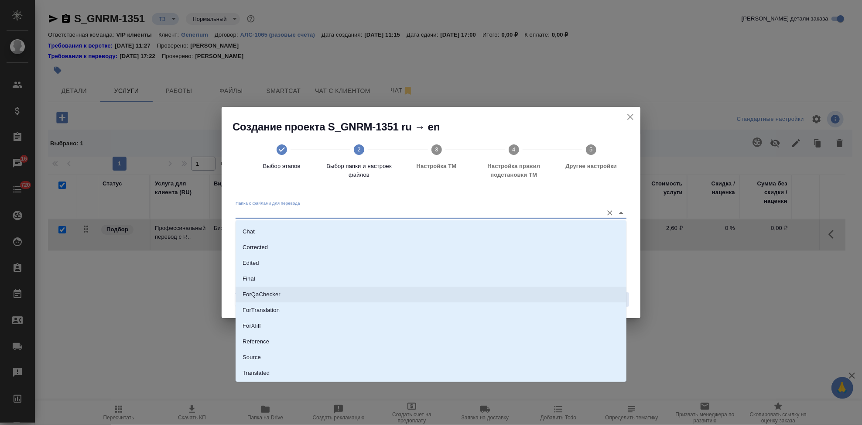
scroll to position [45, 0]
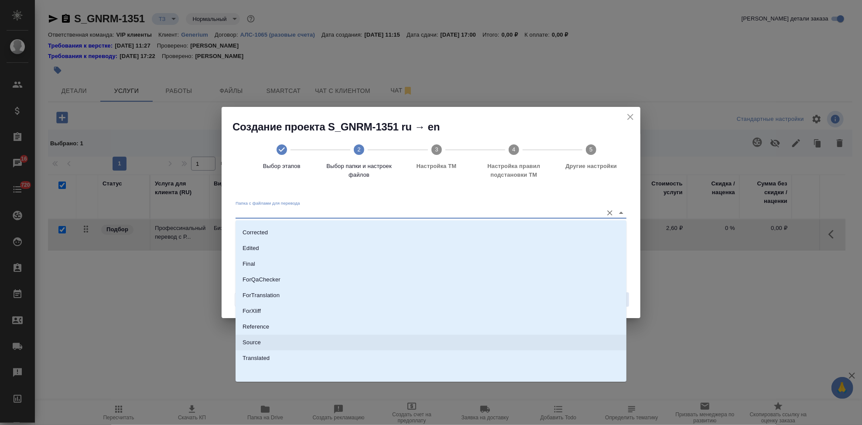
click at [290, 342] on li "Source" at bounding box center [430, 342] width 391 height 16
type input "Source"
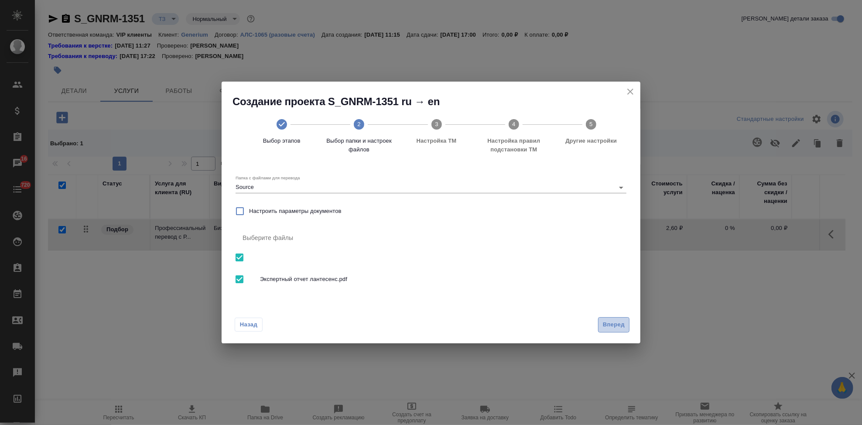
click at [620, 325] on span "Вперед" at bounding box center [614, 325] width 22 height 10
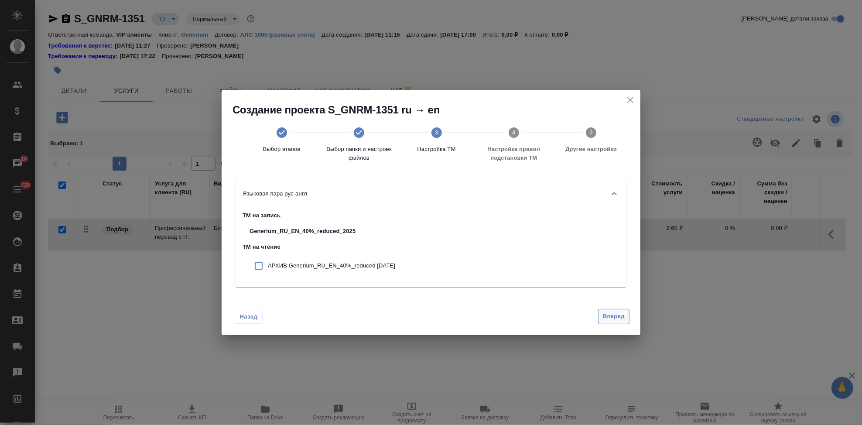
click at [614, 311] on span "Вперед" at bounding box center [614, 316] width 22 height 10
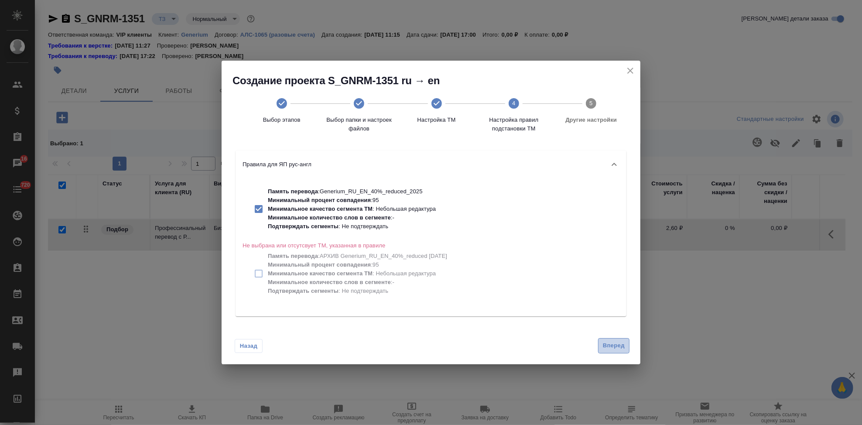
click at [611, 349] on span "Вперед" at bounding box center [614, 346] width 22 height 10
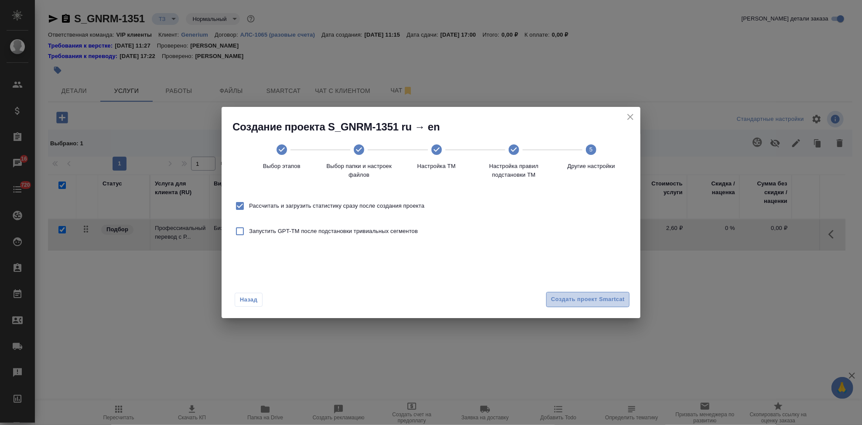
click at [613, 298] on span "Создать проект Smartcat" at bounding box center [588, 299] width 74 height 10
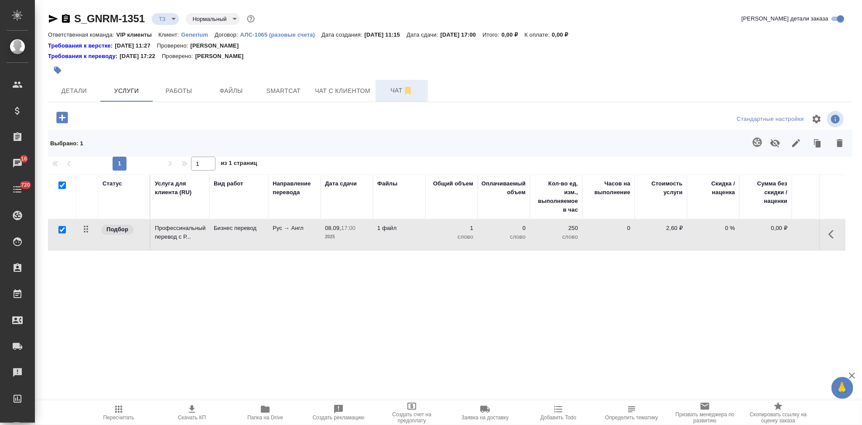
click at [392, 93] on span "Чат" at bounding box center [402, 90] width 42 height 11
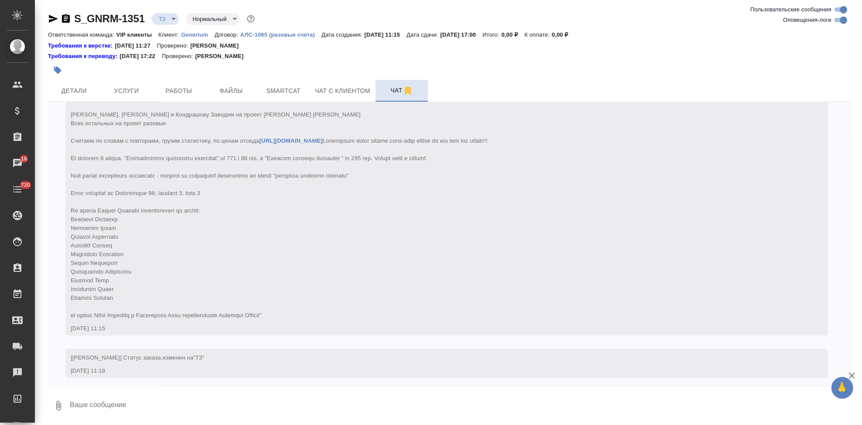
scroll to position [91, 0]
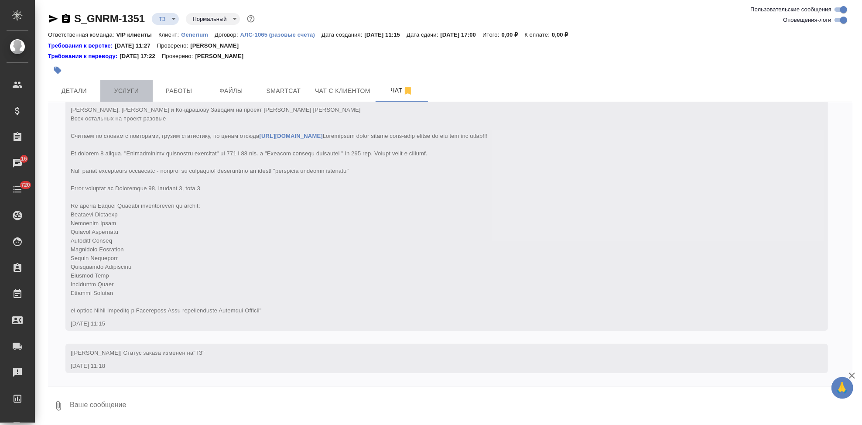
click at [131, 89] on span "Услуги" at bounding box center [127, 90] width 42 height 11
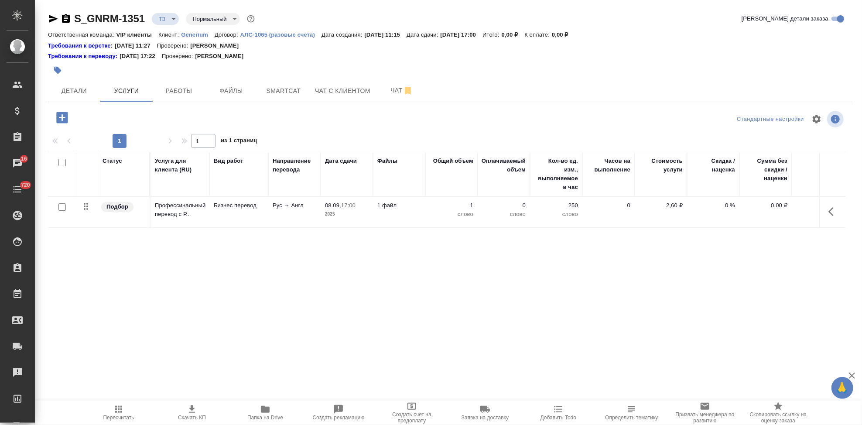
click at [65, 120] on icon "button" at bounding box center [61, 117] width 11 height 11
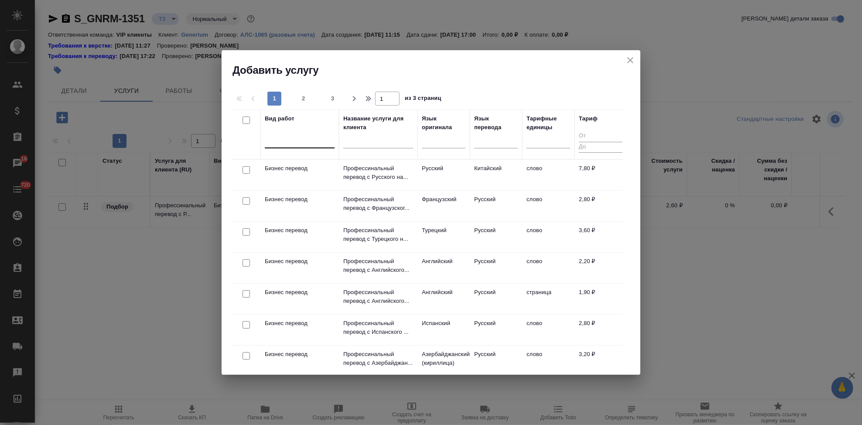
click at [306, 139] on div at bounding box center [300, 139] width 70 height 13
type input "ы"
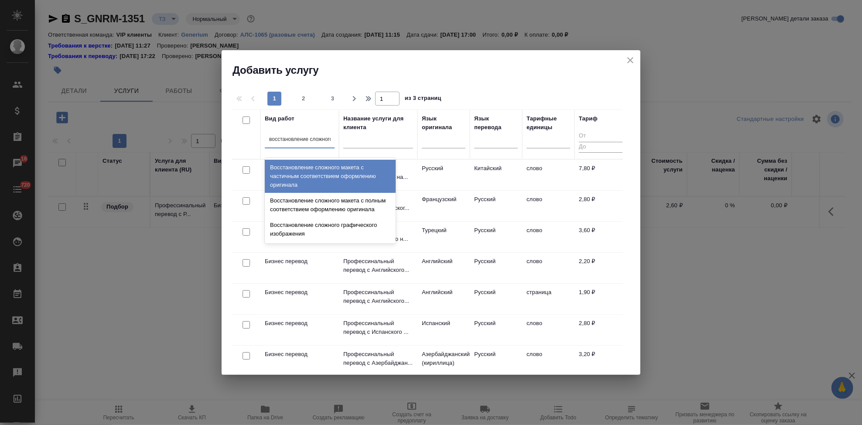
type input "восстановление сложного"
click at [343, 164] on div "Восстановление сложного макета с частичным соответствием оформлению оригинала" at bounding box center [330, 176] width 131 height 33
click at [343, 159] on th "Название услуги для клиента" at bounding box center [378, 134] width 78 height 50
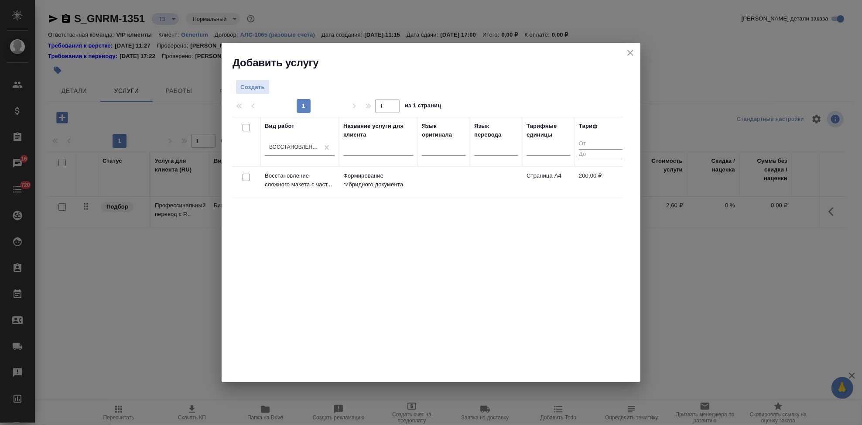
click at [464, 187] on td at bounding box center [443, 182] width 52 height 31
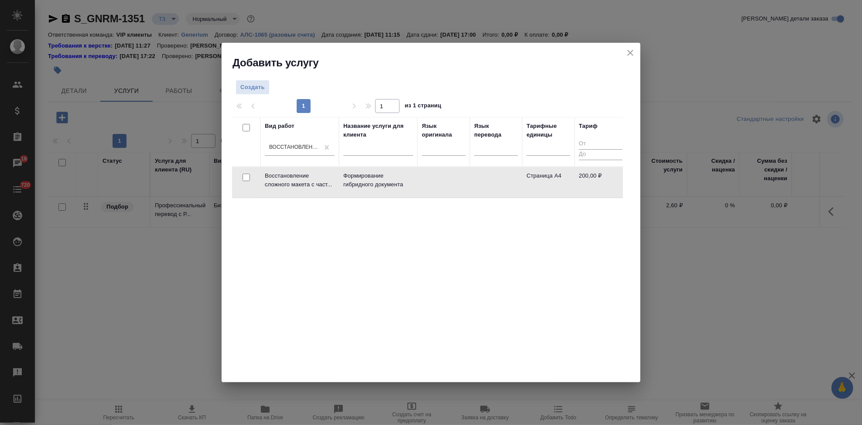
click at [464, 187] on td at bounding box center [443, 182] width 52 height 31
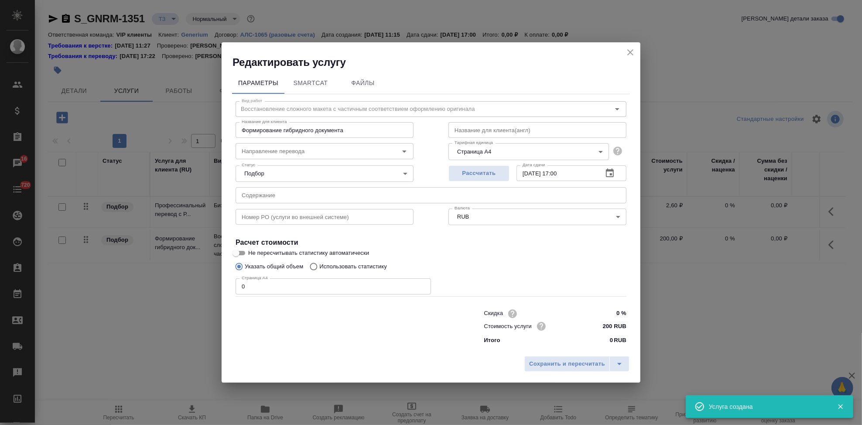
click at [315, 199] on input "text" at bounding box center [430, 195] width 391 height 16
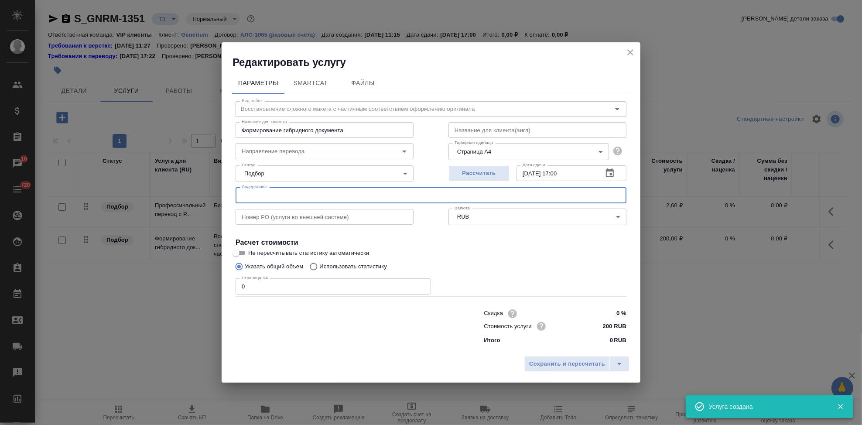
paste input "Перевод с русского на английский язык_ЭО лантесенс"
type input "Перевод с русского на английский язык_ЭО лантесенс"
click at [307, 283] on input "0" at bounding box center [332, 286] width 195 height 16
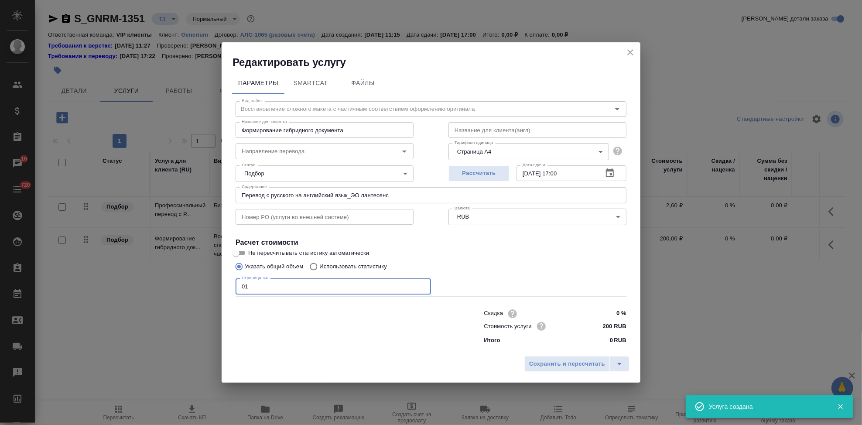
type input "0"
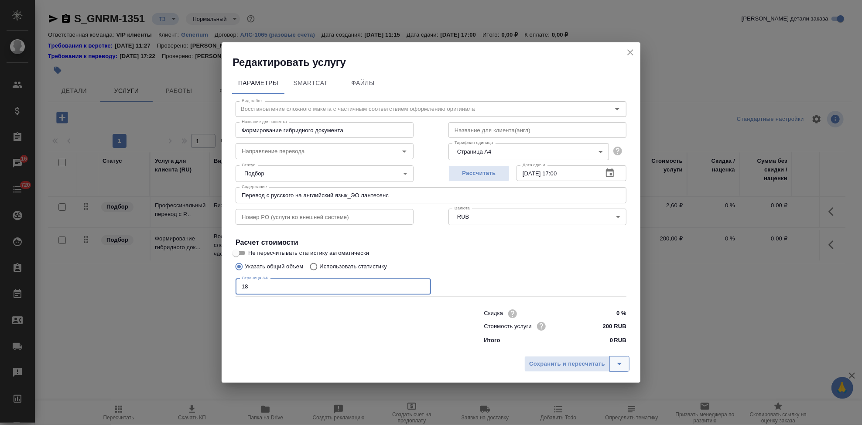
type input "18"
click at [619, 362] on icon "split button" at bounding box center [619, 363] width 10 height 10
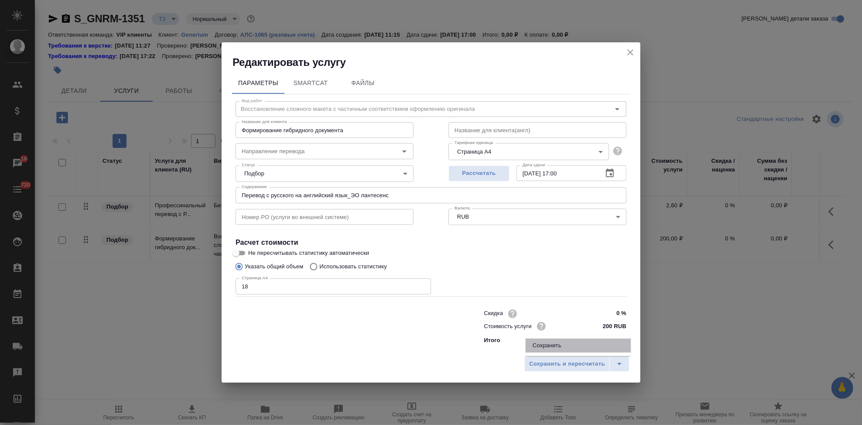
click at [555, 345] on li "Сохранить" at bounding box center [578, 345] width 105 height 14
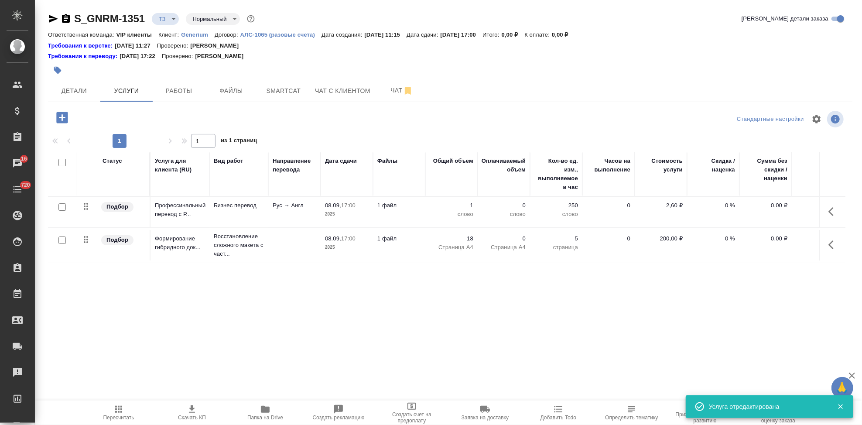
click at [830, 208] on icon "button" at bounding box center [833, 211] width 10 height 10
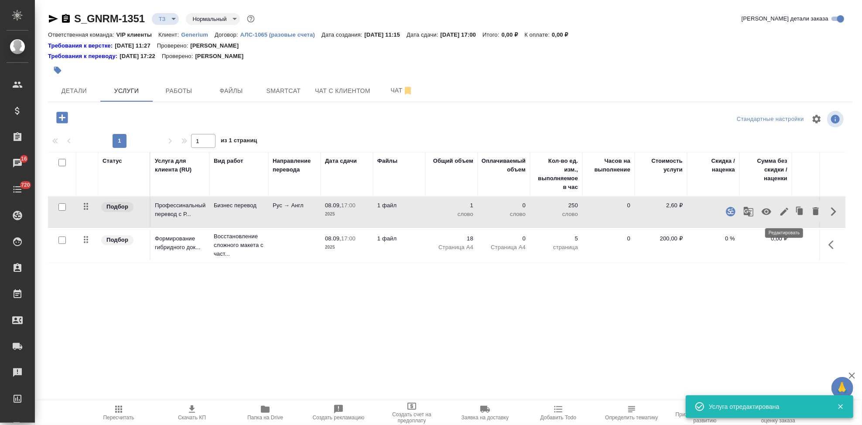
click at [785, 212] on icon "button" at bounding box center [784, 212] width 8 height 8
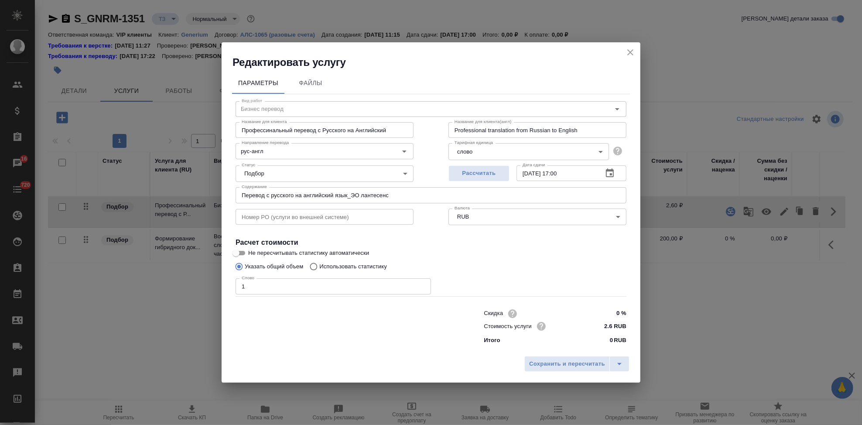
click at [314, 263] on input "Использовать статистику" at bounding box center [312, 266] width 14 height 17
radio input "true"
radio input "false"
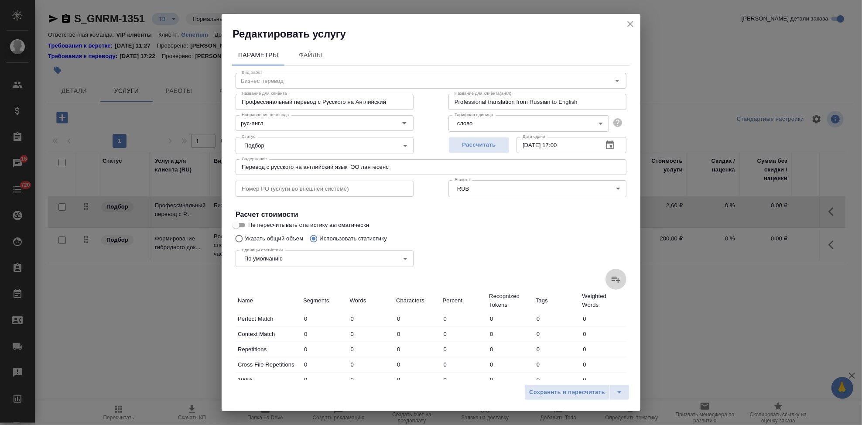
click at [611, 280] on icon at bounding box center [615, 279] width 9 height 6
click at [0, 0] on input "file" at bounding box center [0, 0] width 0 height 0
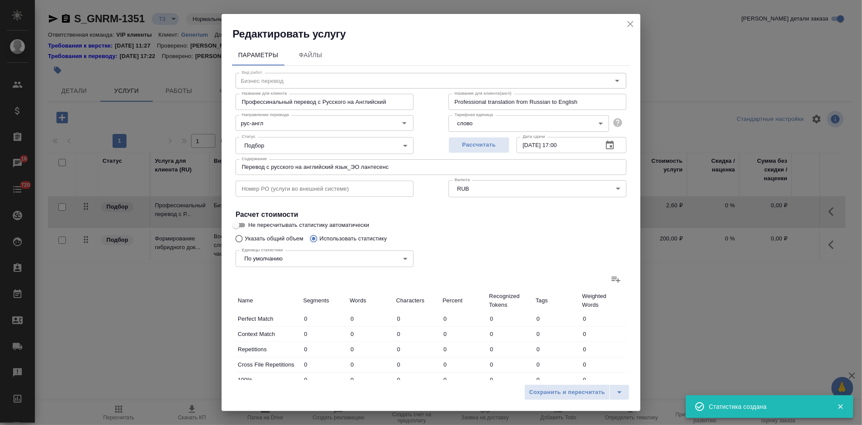
type input "224"
type input "2205"
type input "19525"
type input "35"
type input "118"
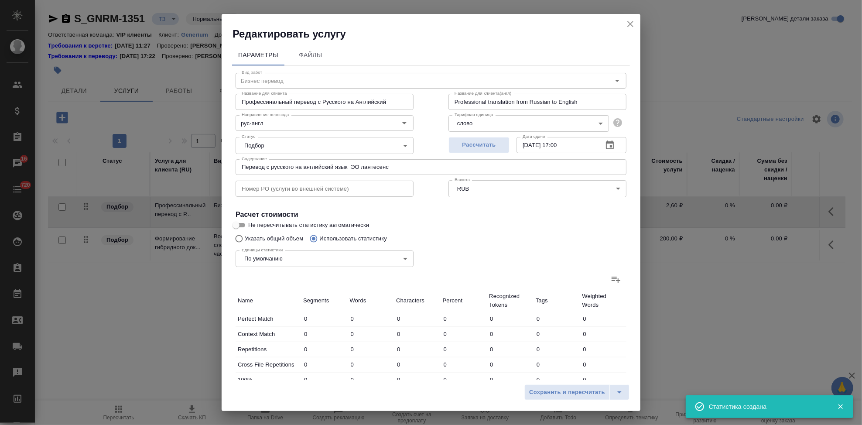
type input "897"
type input "50"
type input "343"
type input "3052"
type input "80"
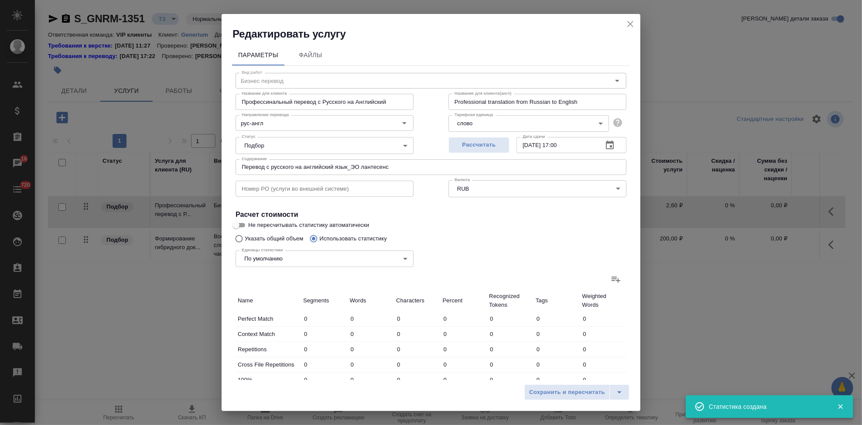
type input "1280"
type input "10817"
type input "46"
type input "840"
type input "6400"
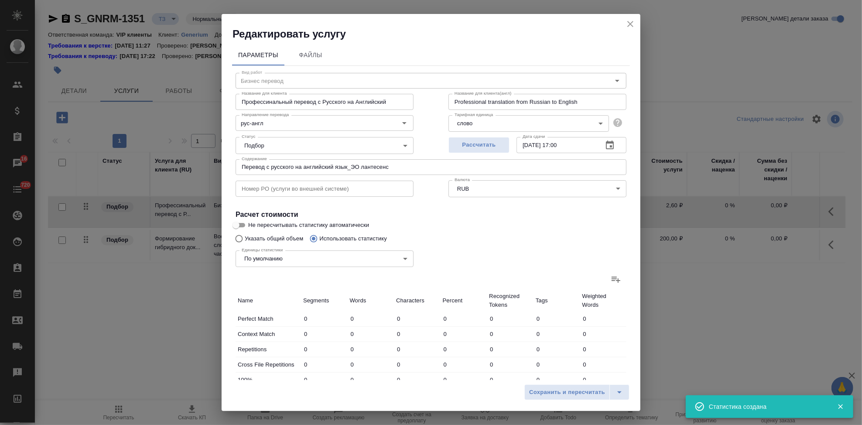
type input "43"
type input "275"
type input "2301"
type input "132"
type input "858"
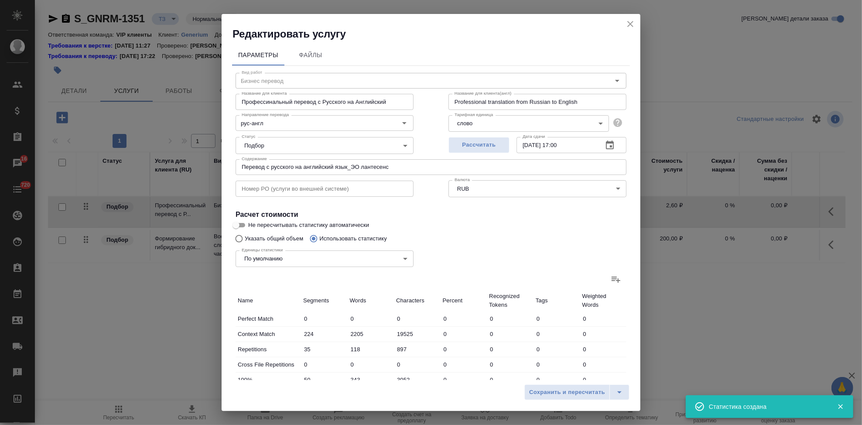
type input "6482"
type input "572"
type input "5798"
type input "48574"
type input "607"
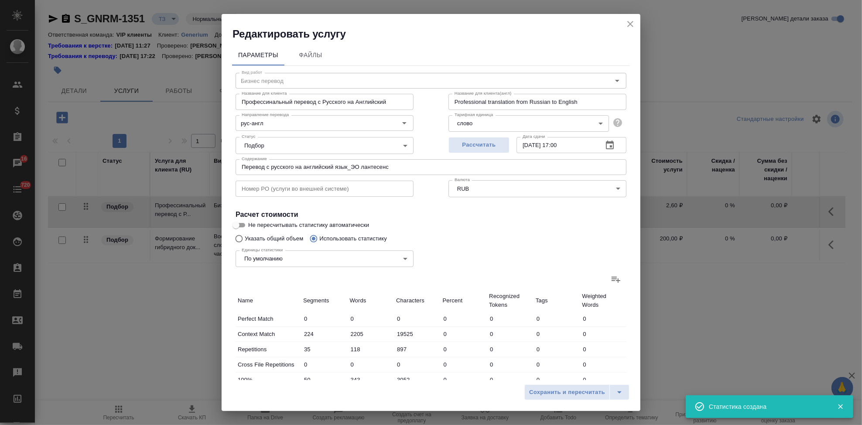
type input "5916"
type input "49471"
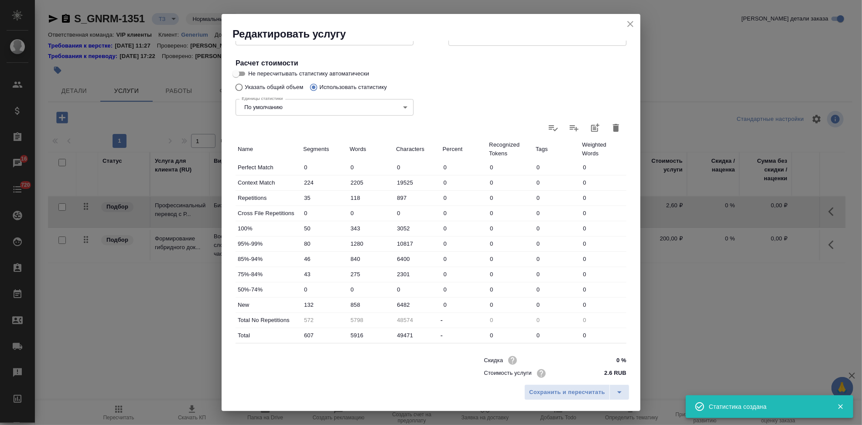
scroll to position [169, 0]
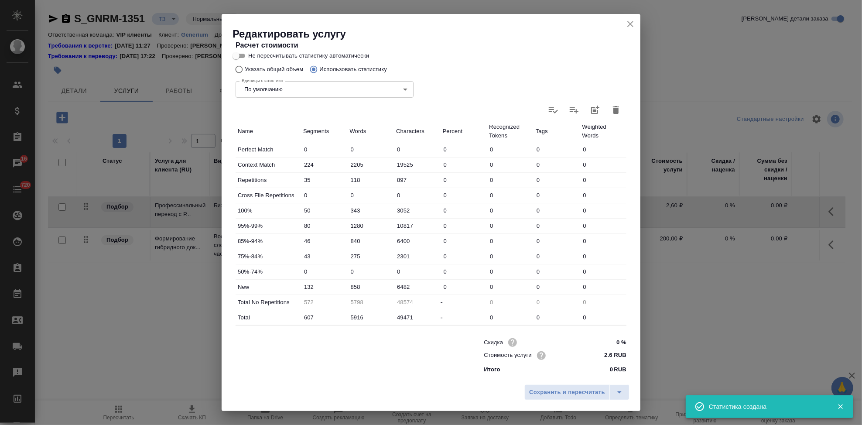
click at [352, 283] on input "858" at bounding box center [371, 286] width 47 height 13
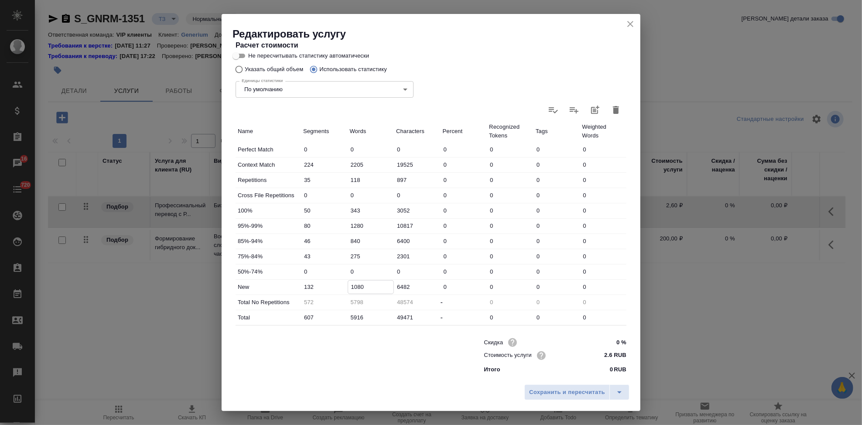
type input "1080"
click at [616, 389] on icon "split button" at bounding box center [619, 392] width 10 height 10
click at [574, 375] on li "Сохранить" at bounding box center [578, 374] width 105 height 14
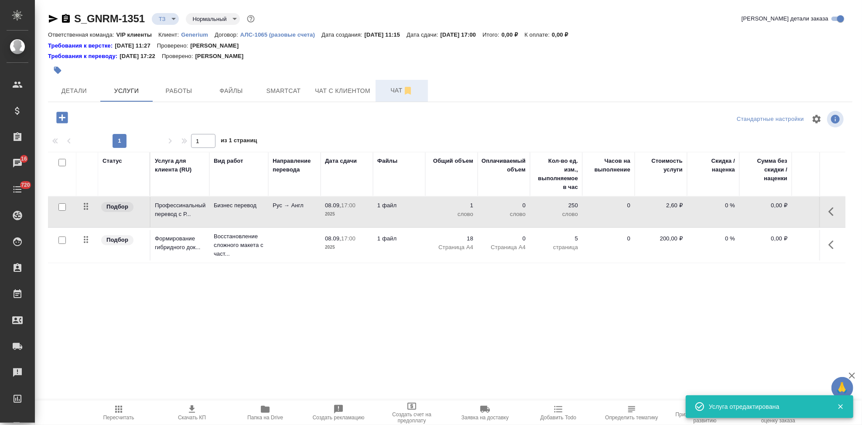
click at [382, 96] on button "Чат" at bounding box center [401, 91] width 52 height 22
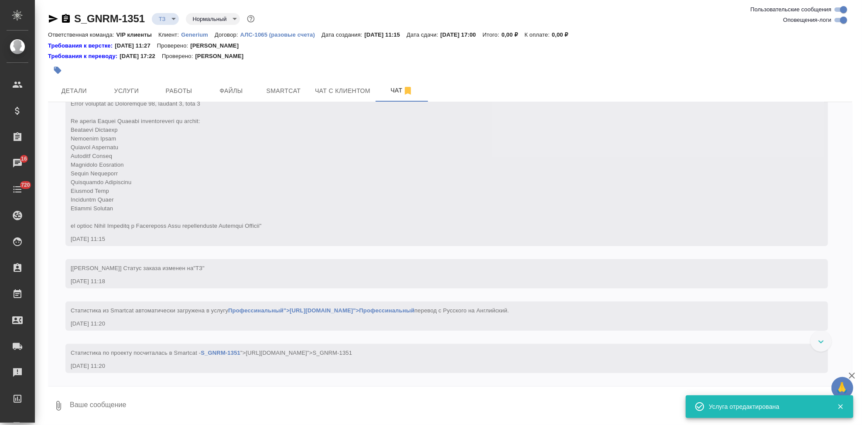
scroll to position [176, 0]
click at [134, 88] on span "Услуги" at bounding box center [127, 90] width 42 height 11
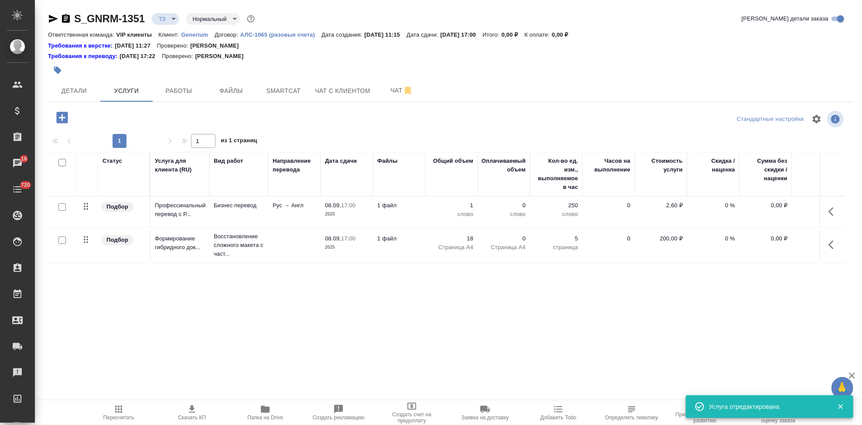
click at [119, 410] on icon "button" at bounding box center [118, 409] width 7 height 7
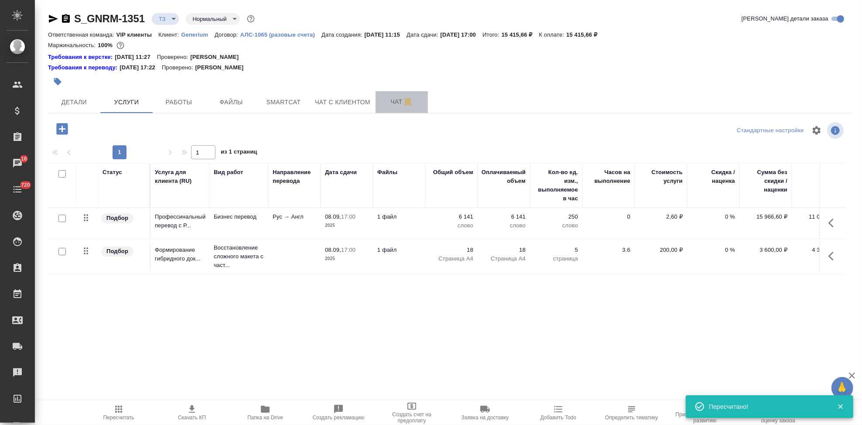
click at [400, 102] on span "Чат" at bounding box center [402, 101] width 42 height 11
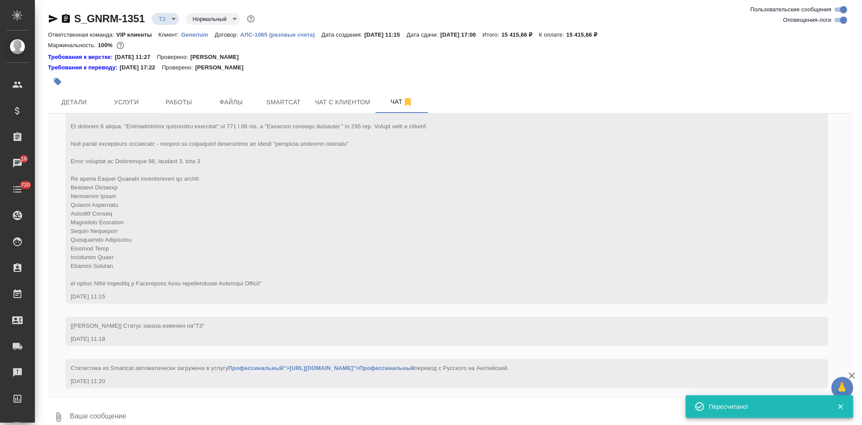
scroll to position [176, 0]
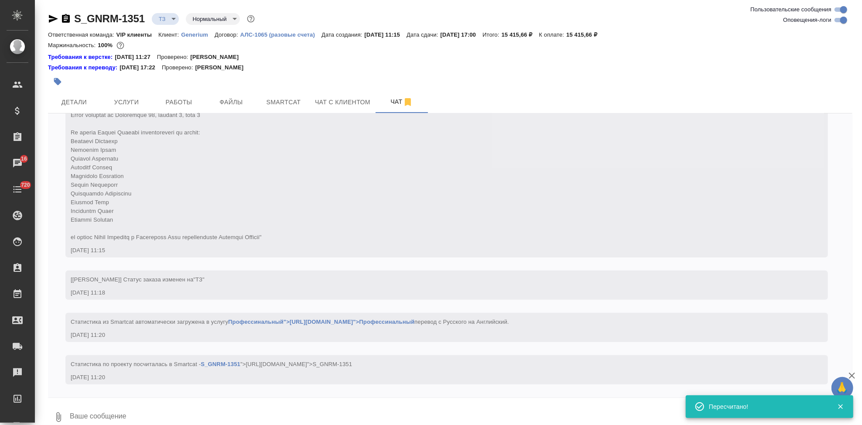
click at [321, 401] on div at bounding box center [450, 400] width 804 height 4
click at [318, 413] on textarea at bounding box center [460, 417] width 783 height 30
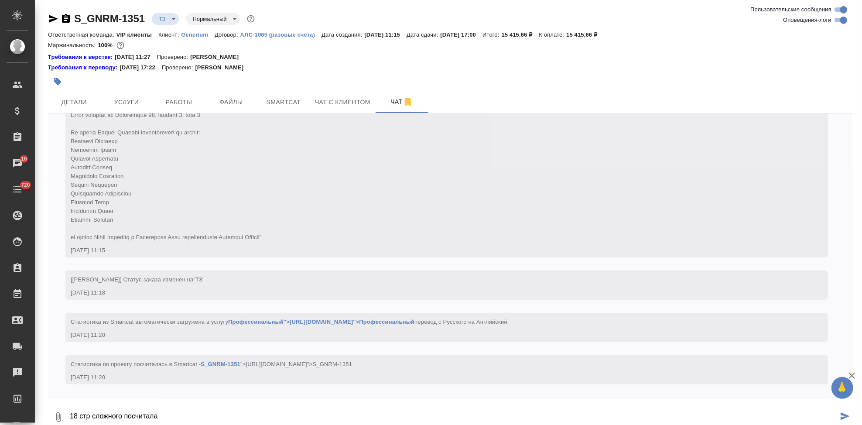
type textarea "18 стр сложного посчитала"
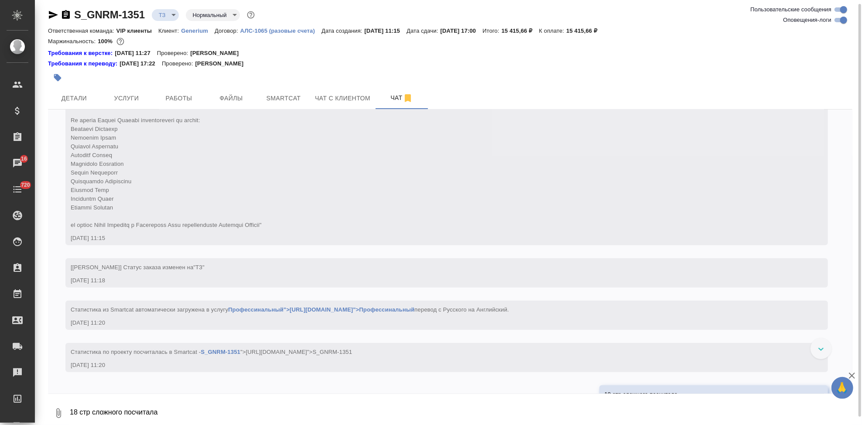
scroll to position [218, 0]
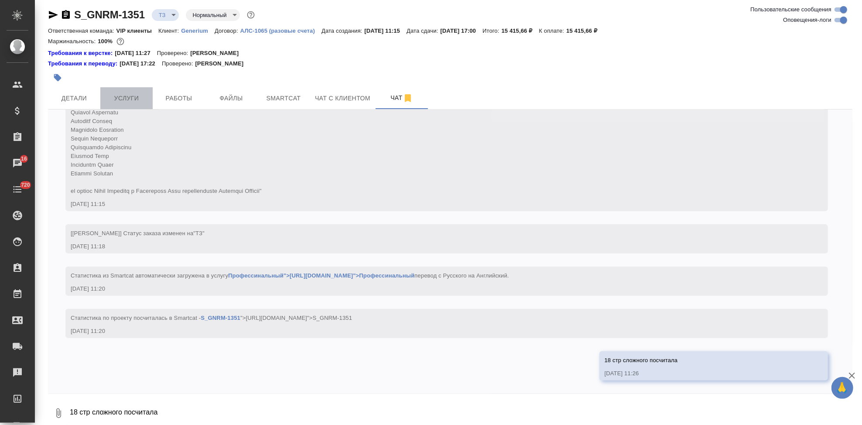
click at [132, 95] on span "Услуги" at bounding box center [127, 98] width 42 height 11
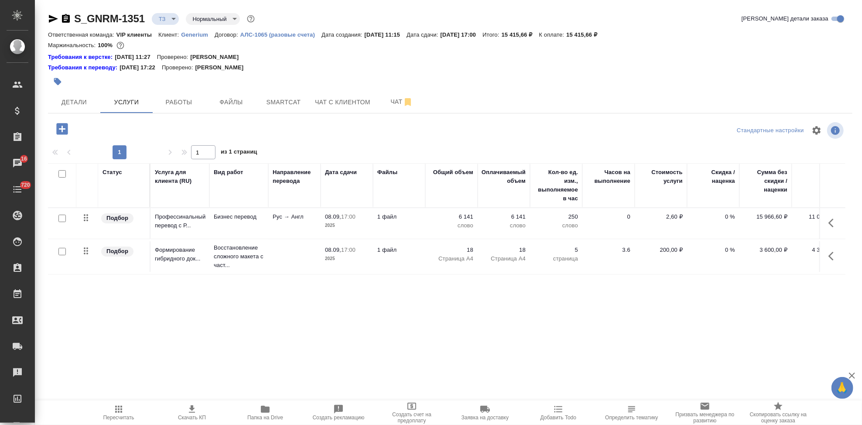
click at [118, 412] on icon "button" at bounding box center [118, 409] width 7 height 7
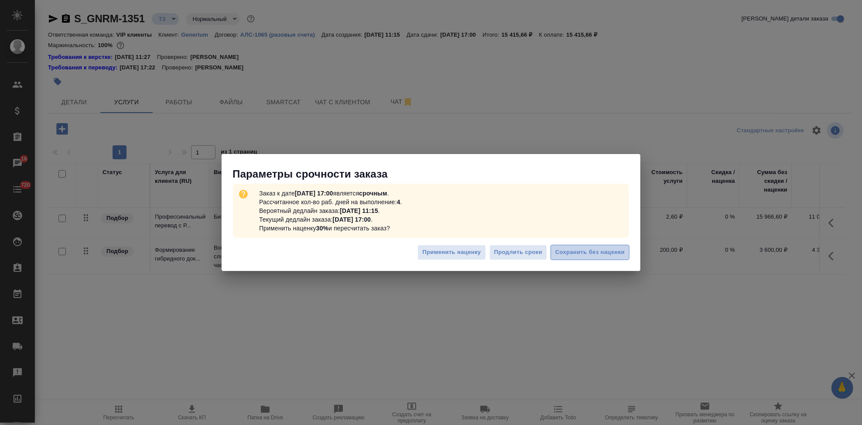
click at [573, 249] on span "Сохранить без наценки" at bounding box center [589, 252] width 69 height 10
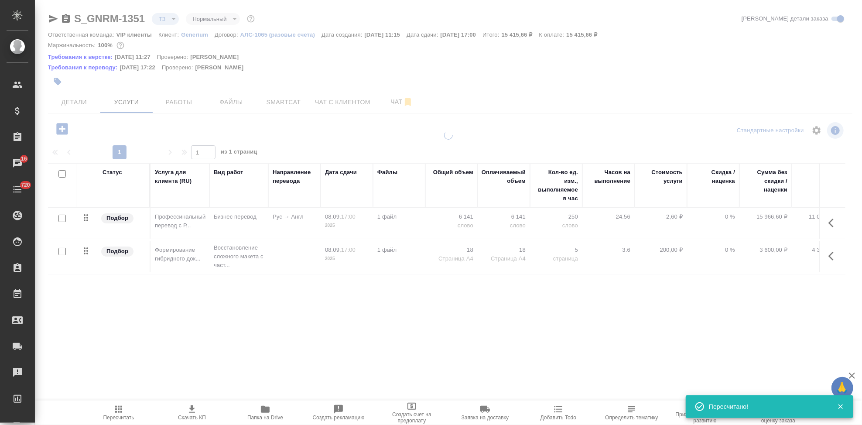
type input "urgent"
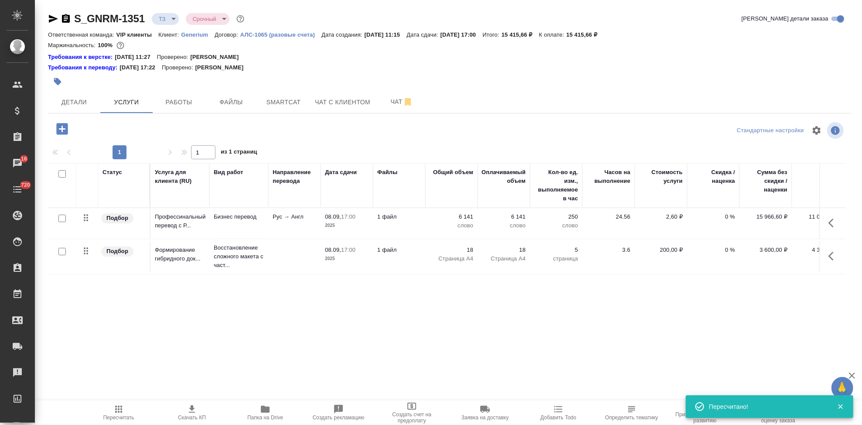
click at [190, 415] on span "Скачать КП" at bounding box center [192, 417] width 28 height 6
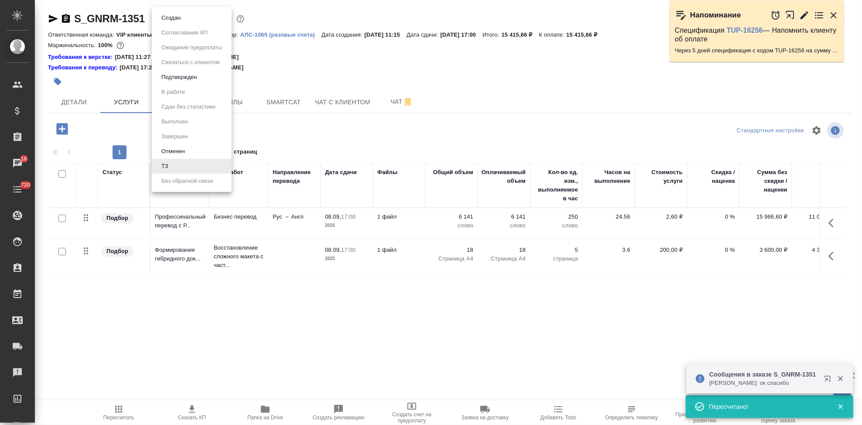
click at [168, 20] on body "🙏 .cls-1 fill:#fff; AWATERA Kabargina Anna Клиенты Спецификации Заказы 16 Чаты …" at bounding box center [431, 212] width 862 height 425
click at [178, 79] on button "Подтвержден" at bounding box center [179, 77] width 41 height 10
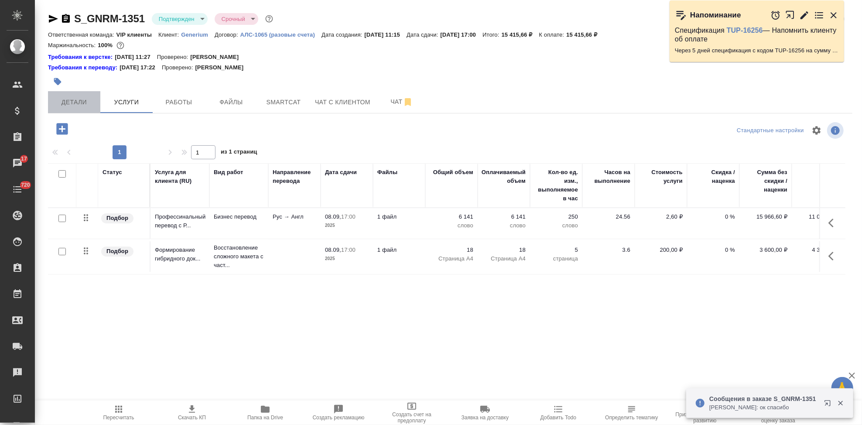
click at [90, 107] on span "Детали" at bounding box center [74, 102] width 42 height 11
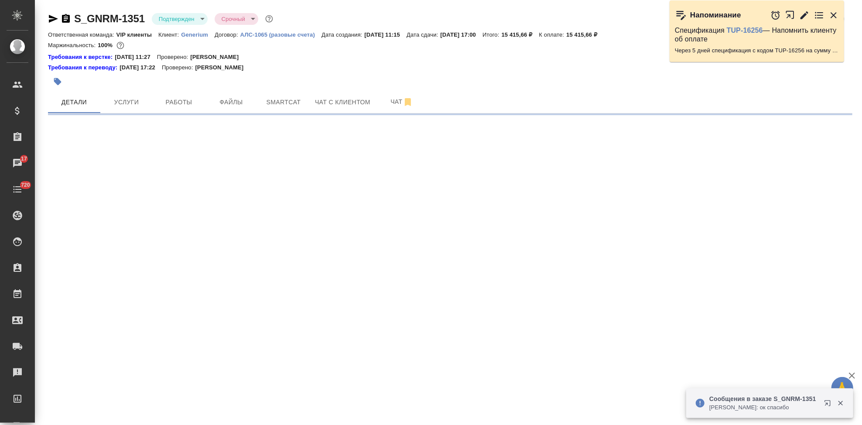
select select "RU"
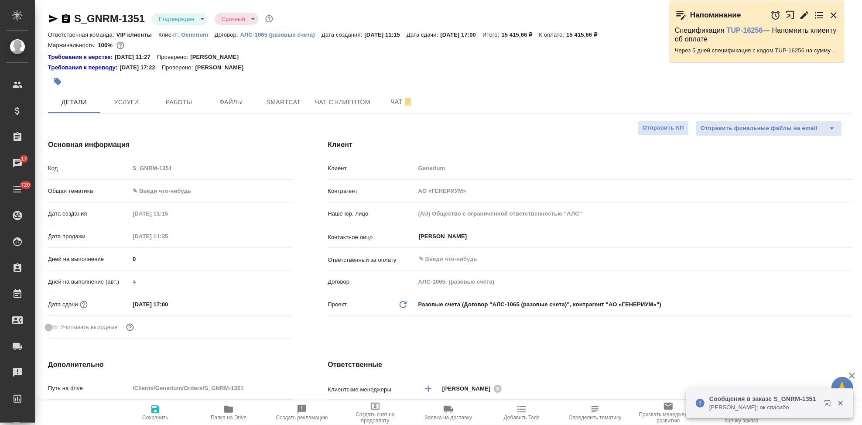
type textarea "x"
click at [170, 301] on input "08.09.2025 17:00" at bounding box center [168, 304] width 76 height 13
click at [168, 304] on input "08.09.2025 17:00" at bounding box center [168, 304] width 76 height 13
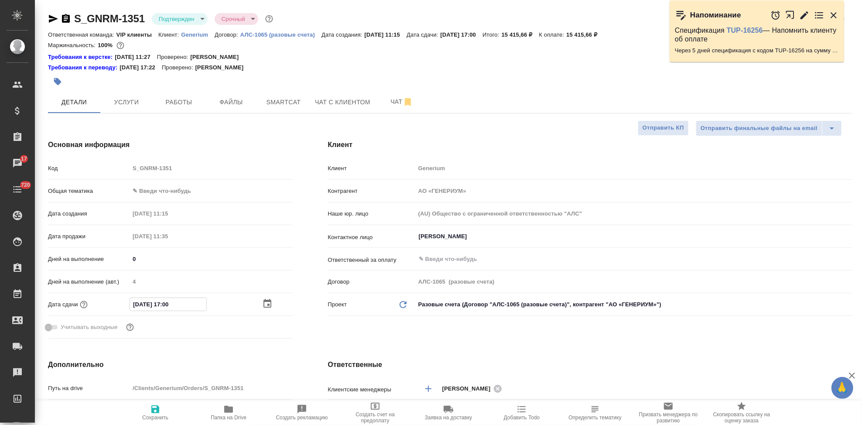
type input "08.09.2025 10:0_"
type textarea "x"
type input "08.09.2025 15:00"
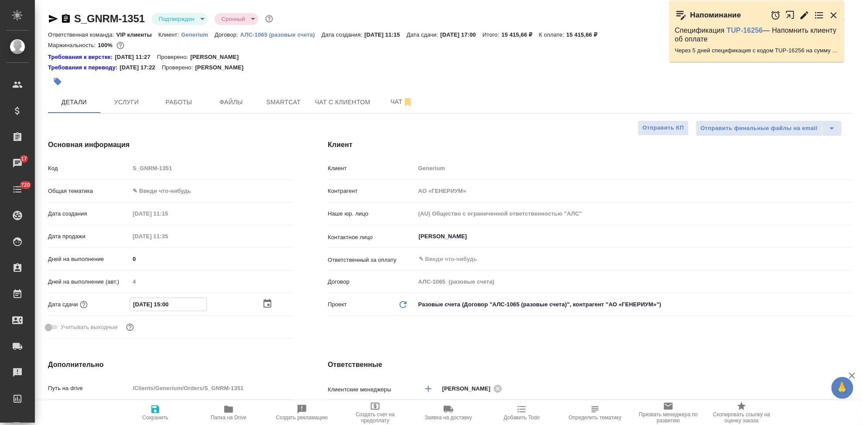
type textarea "x"
type input "08.09.2025 15:00"
click at [341, 328] on div "Клиент Клиент Generium Контрагент АО «ГЕНЕРИУМ» Наше юр. лицо (AU) Общество с о…" at bounding box center [590, 240] width 560 height 237
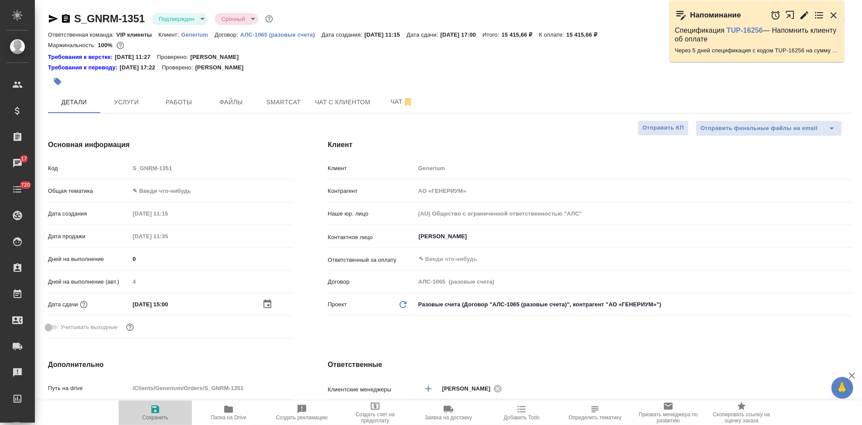
click at [154, 411] on icon "button" at bounding box center [155, 409] width 10 height 10
type textarea "x"
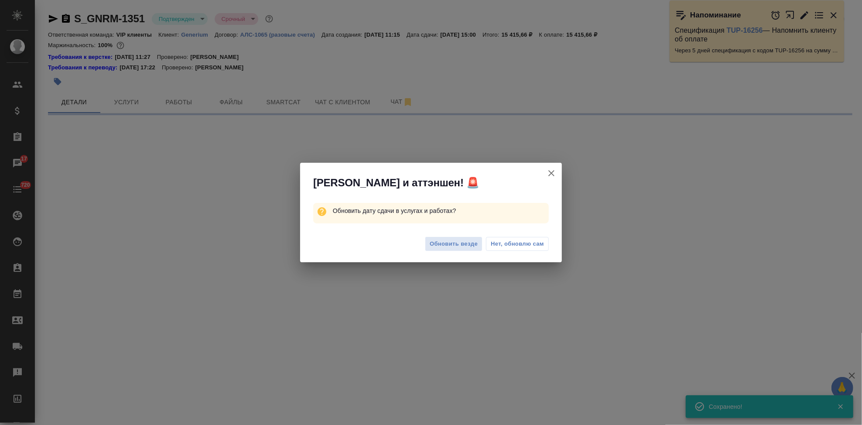
select select "RU"
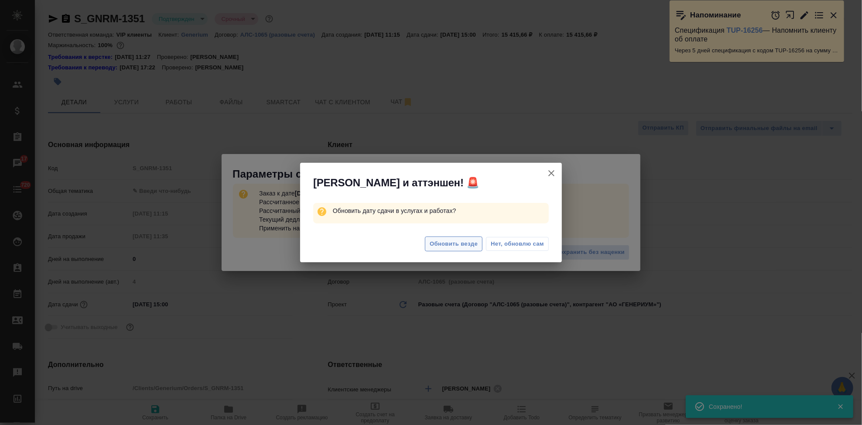
type textarea "x"
click at [456, 241] on span "Обновить везде" at bounding box center [454, 244] width 48 height 10
type textarea "x"
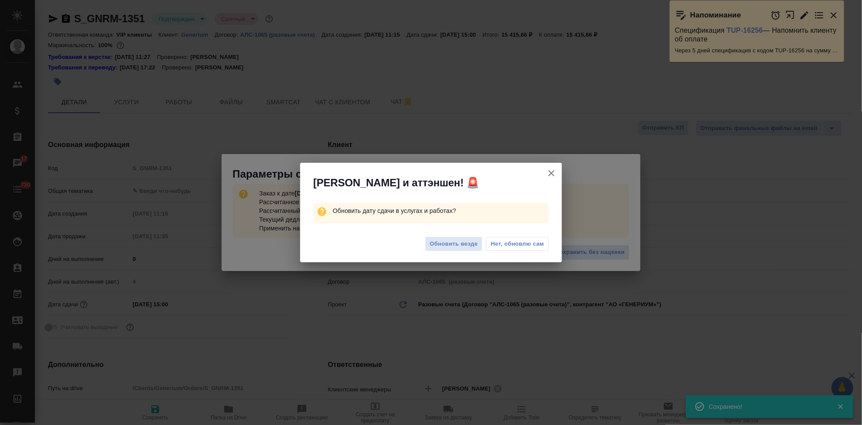
type textarea "x"
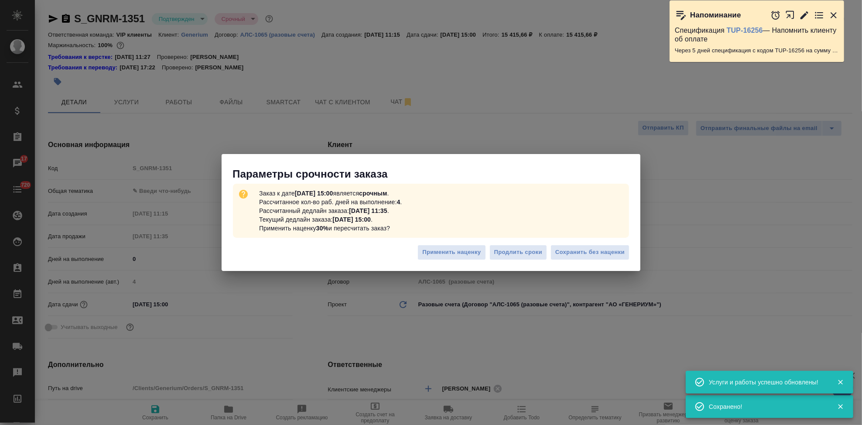
click at [602, 253] on span "Сохранить без наценки" at bounding box center [589, 252] width 69 height 10
type textarea "x"
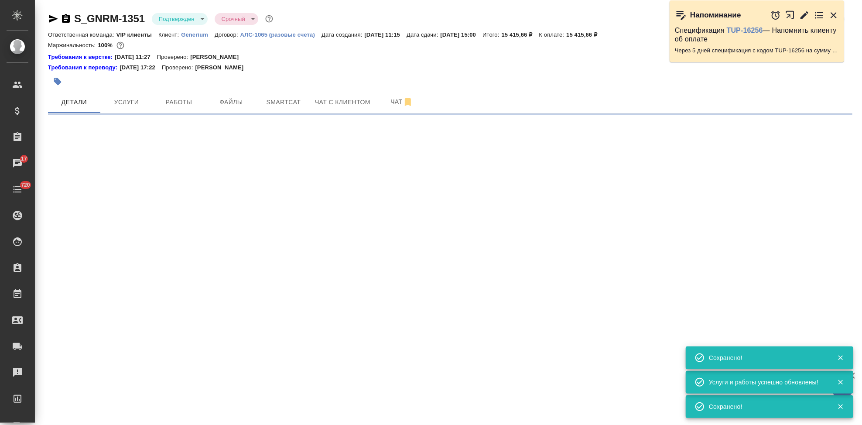
select select "RU"
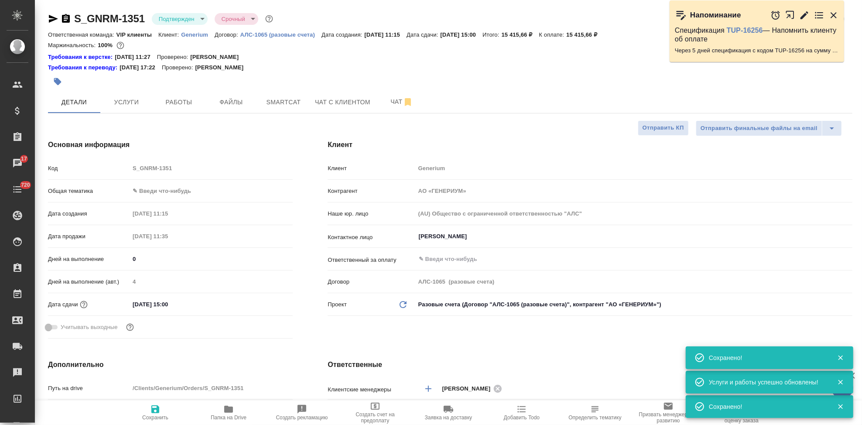
type textarea "x"
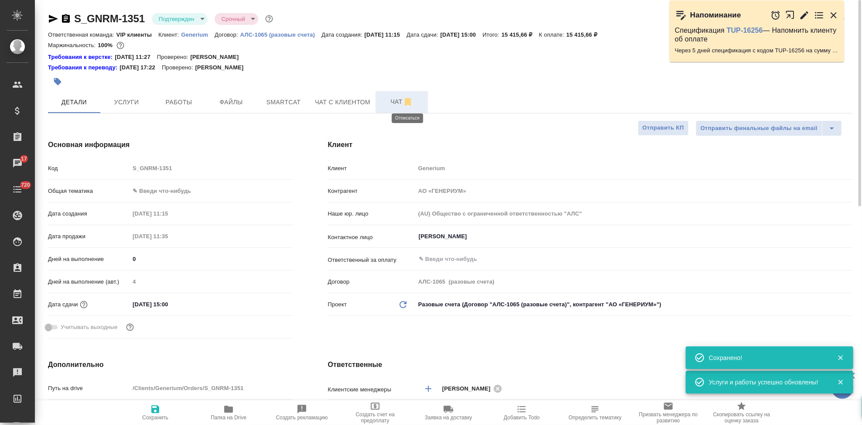
click at [395, 105] on span "Чат" at bounding box center [402, 101] width 42 height 11
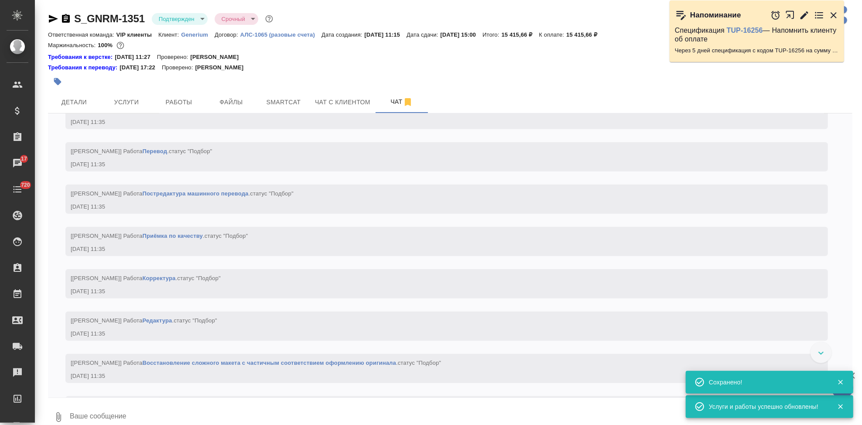
click at [177, 406] on textarea at bounding box center [460, 417] width 783 height 30
type textarea """
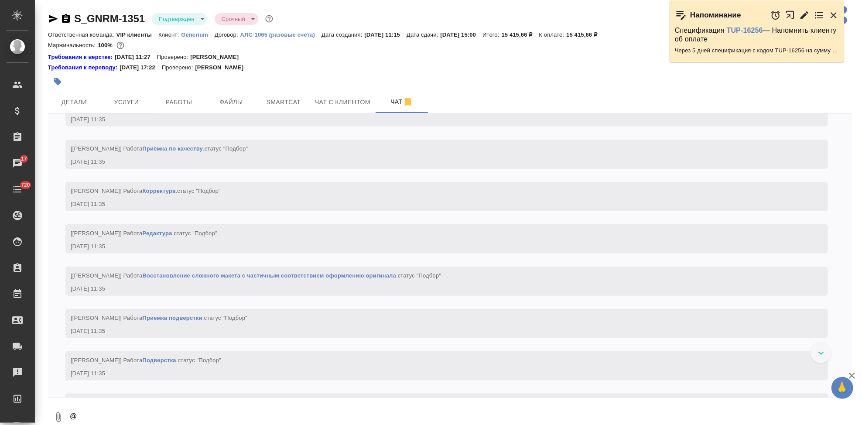
scroll to position [1, 0]
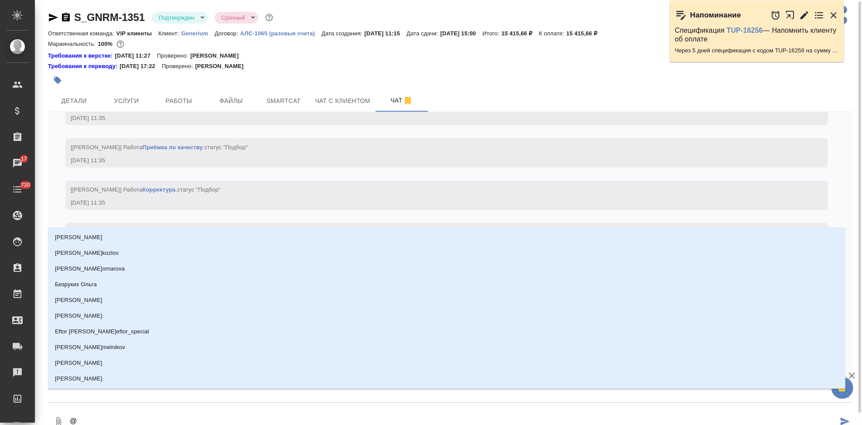
type textarea "@г"
type input "г"
type textarea "@гр"
type input "гр"
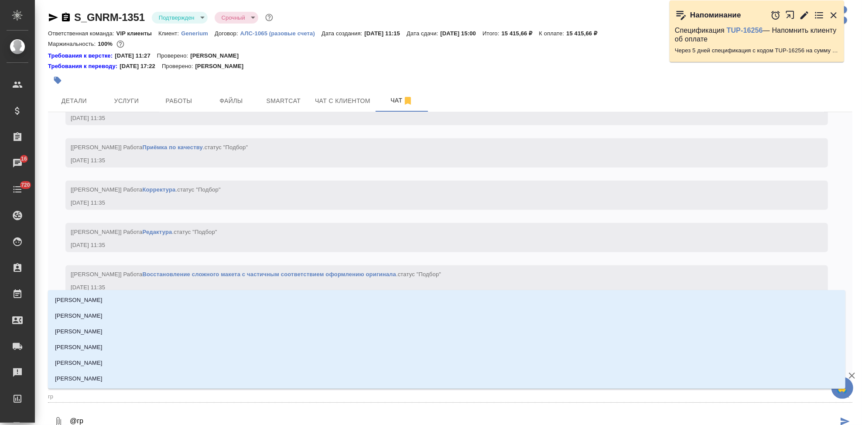
type textarea "@гра"
type input "гра"
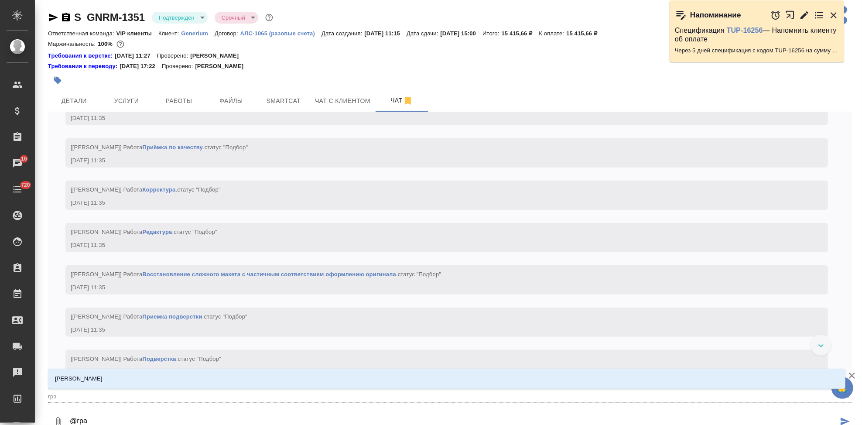
type textarea "@граб"
type input "граб"
type textarea "@грабк"
type input "грабк"
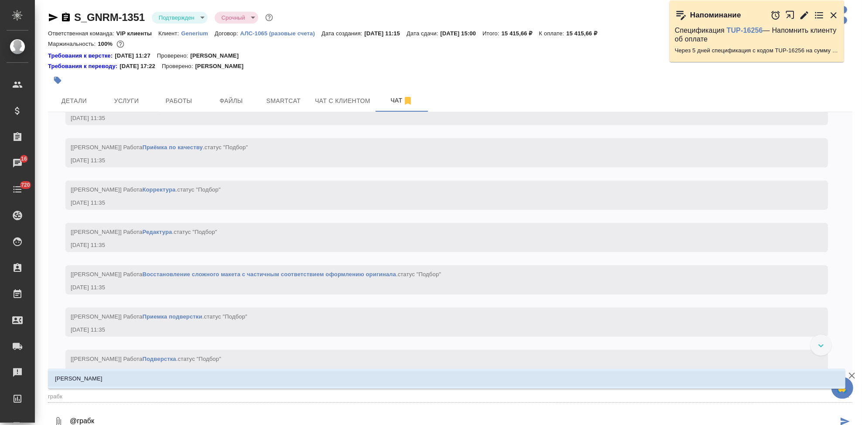
click at [88, 378] on p "Грабко Мария" at bounding box center [79, 378] width 48 height 9
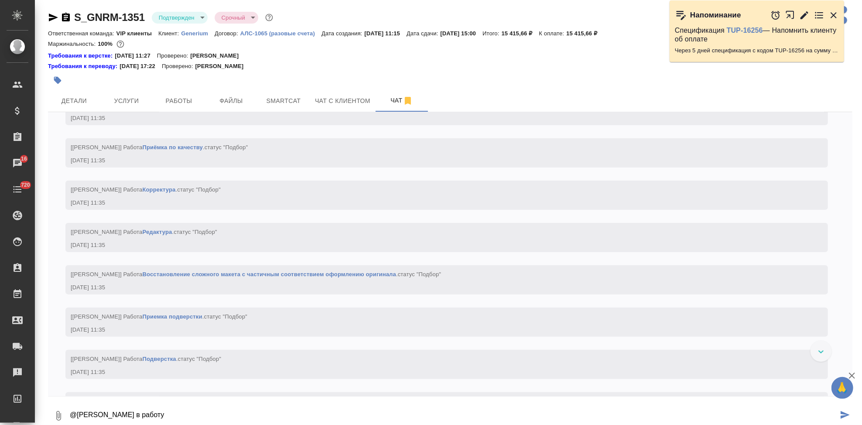
type textarea "@Грабко Мария в работу"
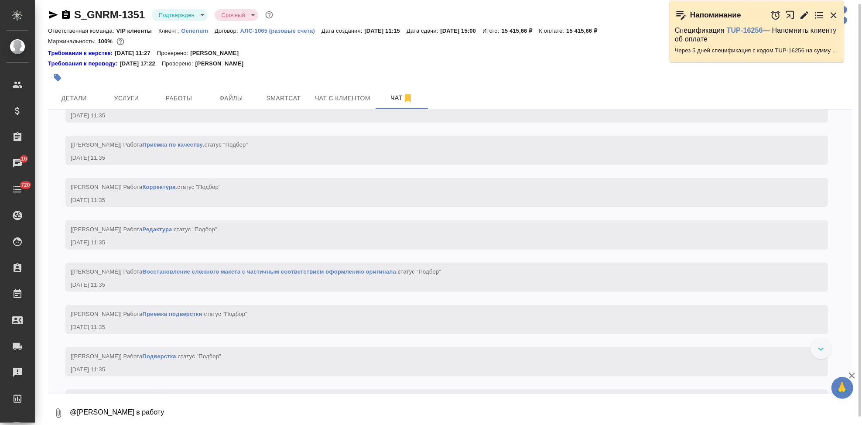
scroll to position [851, 0]
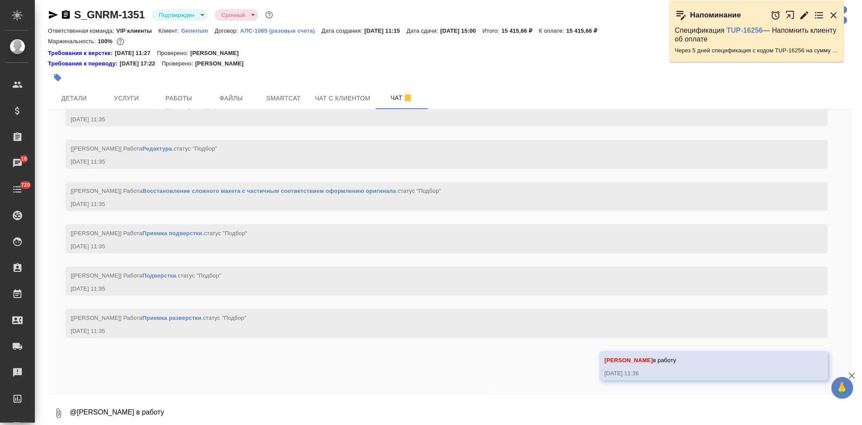
click at [836, 14] on icon "button" at bounding box center [833, 15] width 10 height 10
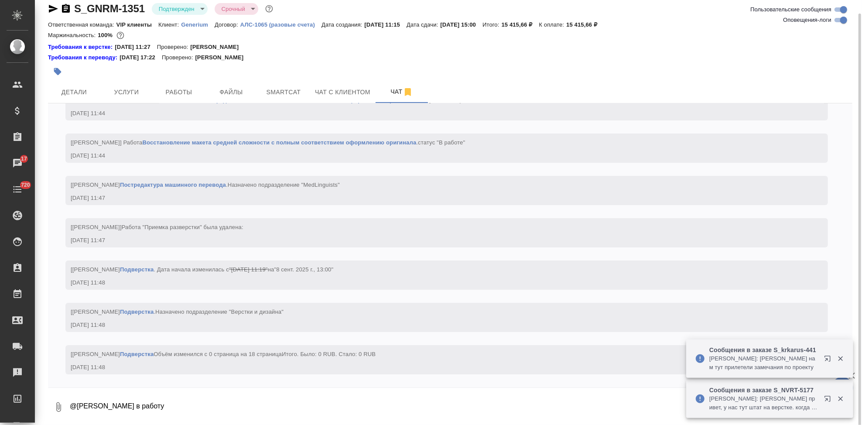
scroll to position [12, 0]
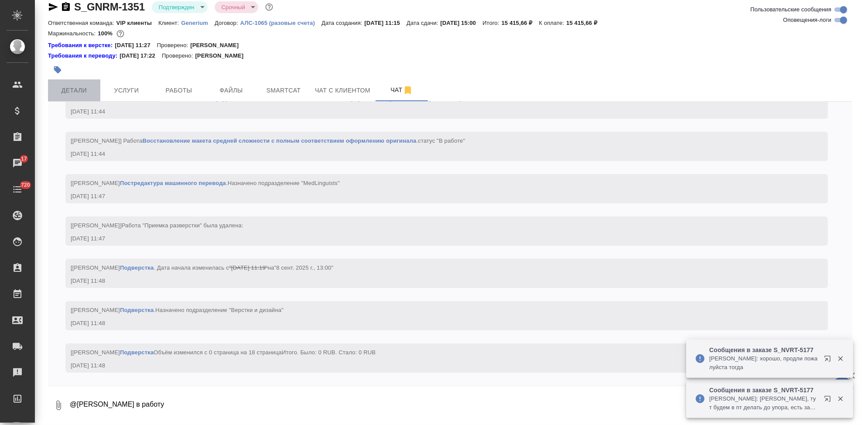
click at [80, 88] on span "Детали" at bounding box center [74, 90] width 42 height 11
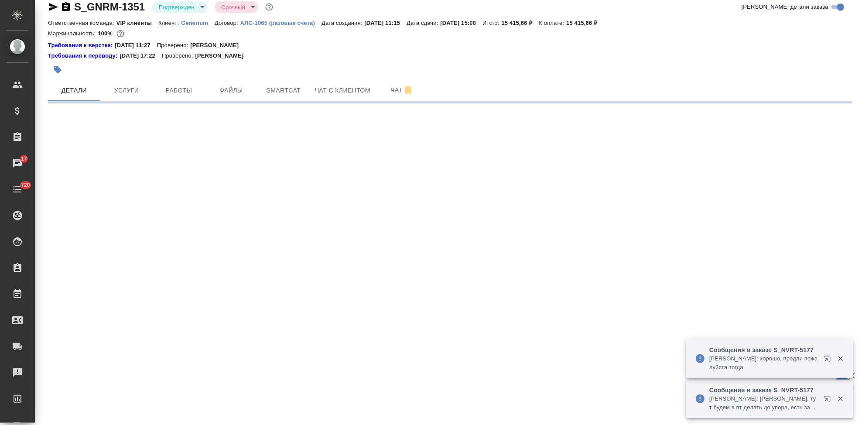
select select "RU"
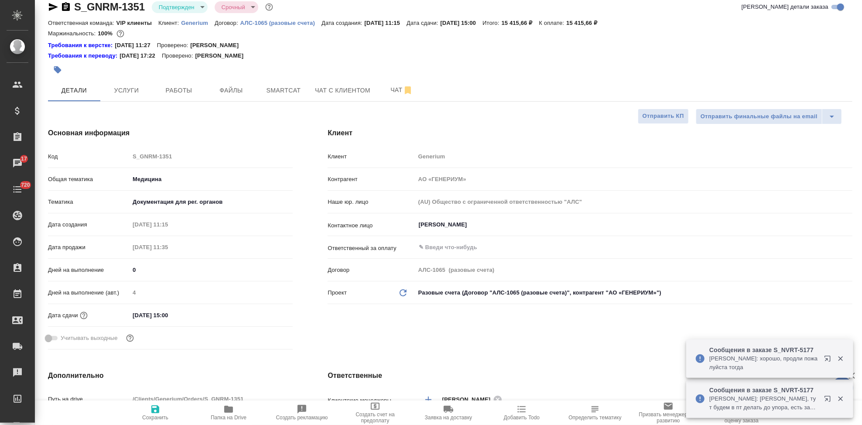
type textarea "x"
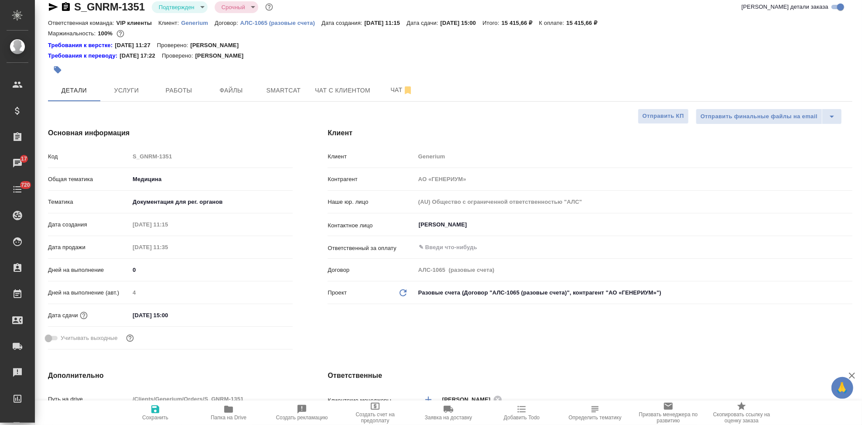
type textarea "x"
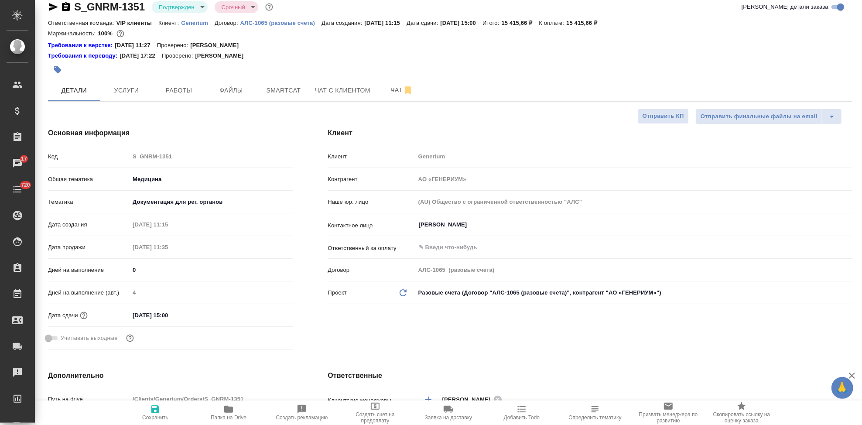
type textarea "x"
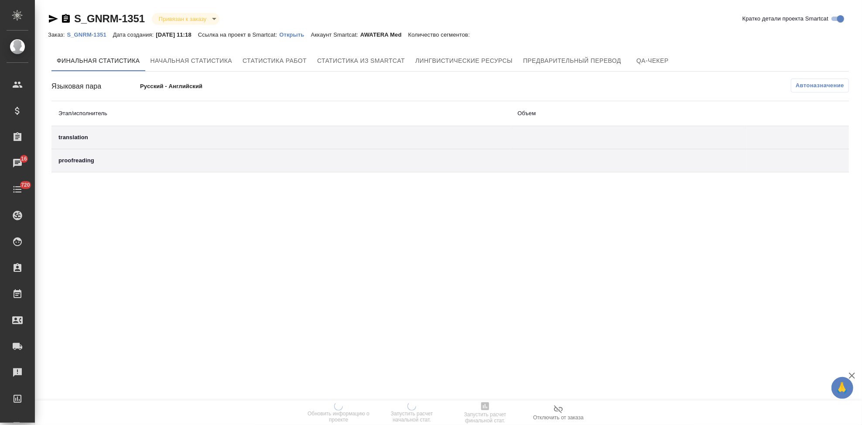
click at [309, 38] on p "Открыть" at bounding box center [294, 34] width 31 height 7
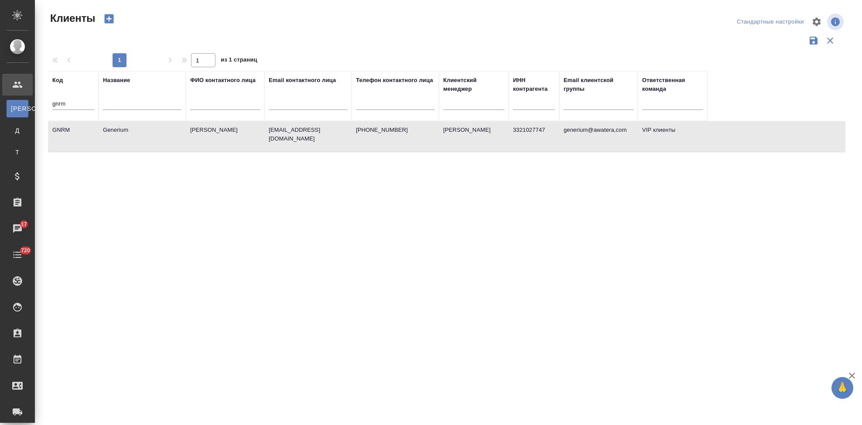
select select "RU"
click at [77, 99] on input "gnrm" at bounding box center [73, 104] width 42 height 11
type input "g"
type input "ы"
type input "sndz"
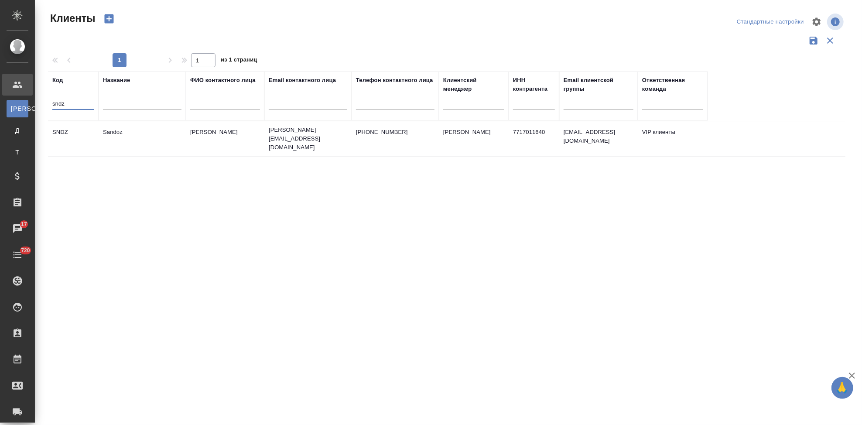
click at [256, 140] on td "Ковалец Ирина" at bounding box center [225, 138] width 78 height 31
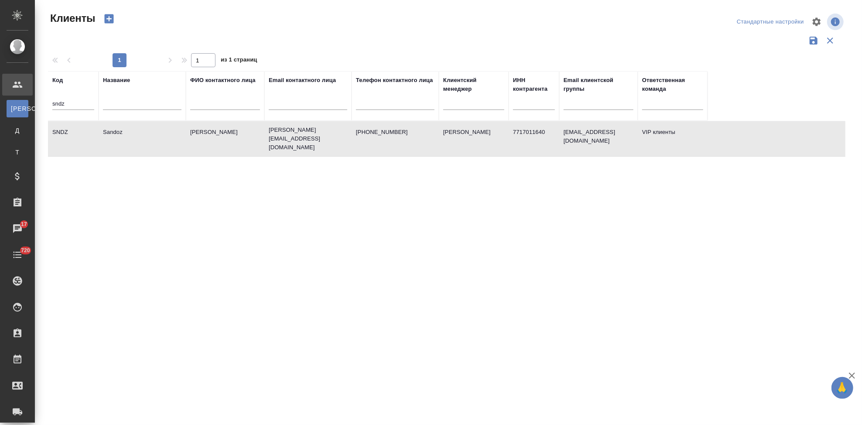
click at [256, 140] on td "Ковалец Ирина" at bounding box center [225, 138] width 78 height 31
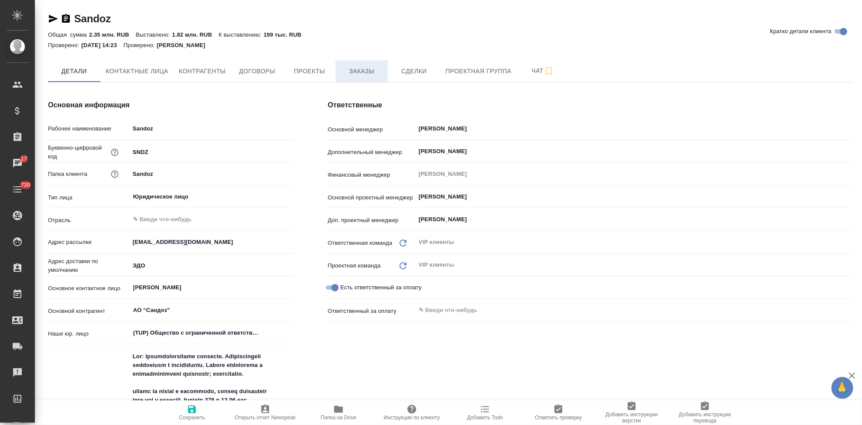
click at [357, 71] on span "Заказы" at bounding box center [362, 71] width 42 height 11
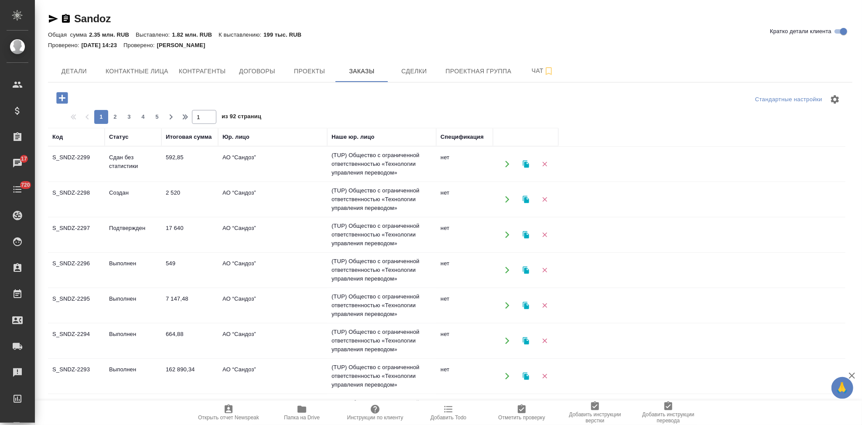
click at [117, 235] on td "Подтвержден" at bounding box center [133, 234] width 57 height 31
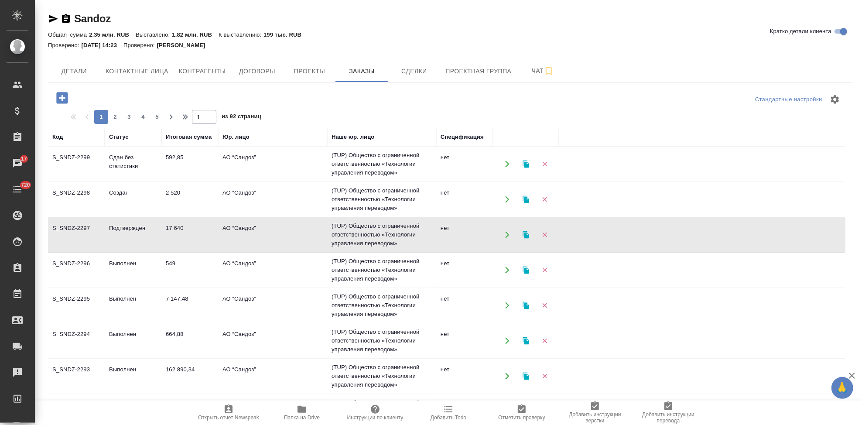
click at [117, 235] on td "Подтвержден" at bounding box center [133, 234] width 57 height 31
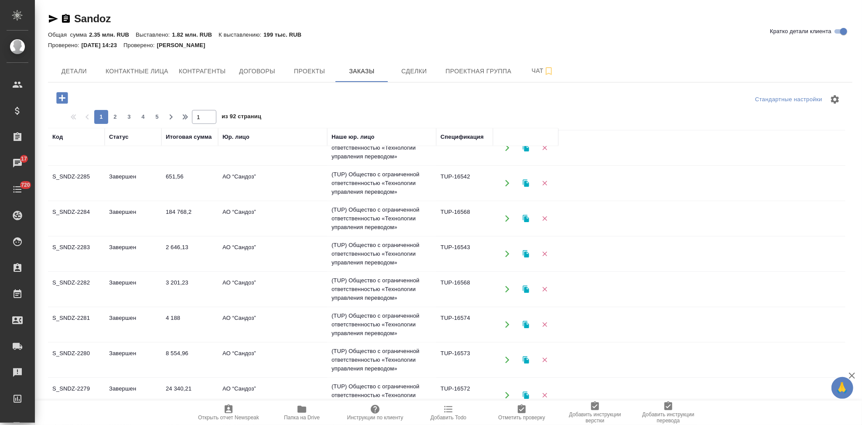
scroll to position [491, 0]
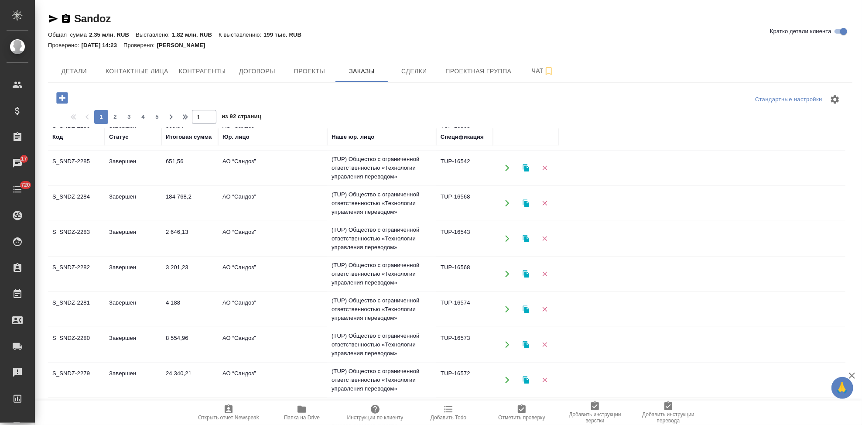
click at [115, 337] on td "Завершен" at bounding box center [133, 344] width 57 height 31
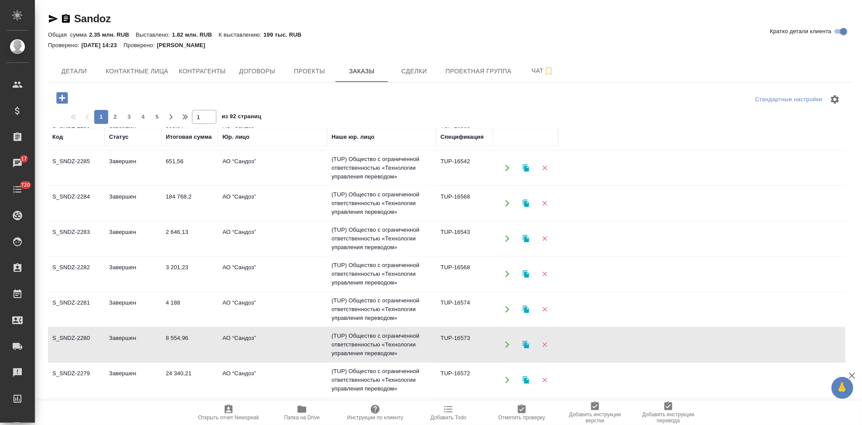
click at [115, 337] on td "Завершен" at bounding box center [133, 344] width 57 height 31
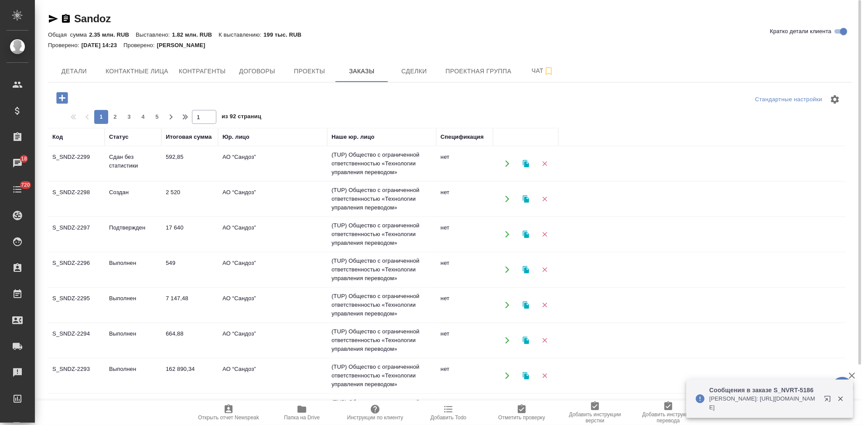
scroll to position [0, 0]
click at [118, 200] on td "Создан" at bounding box center [133, 199] width 57 height 31
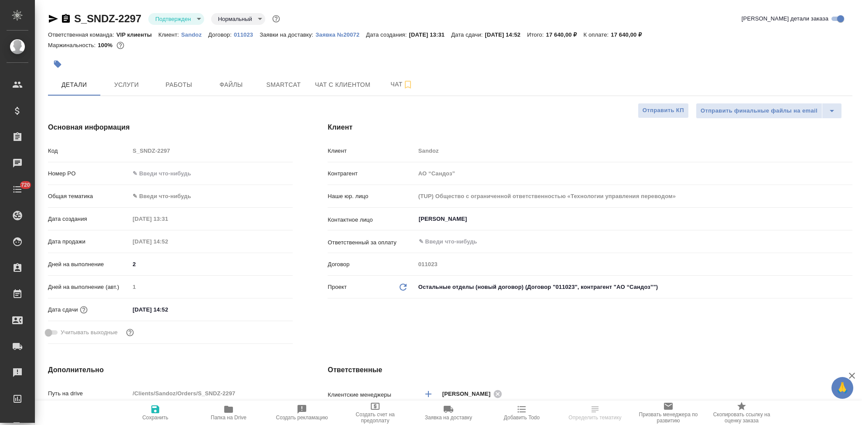
select select "RU"
type textarea "x"
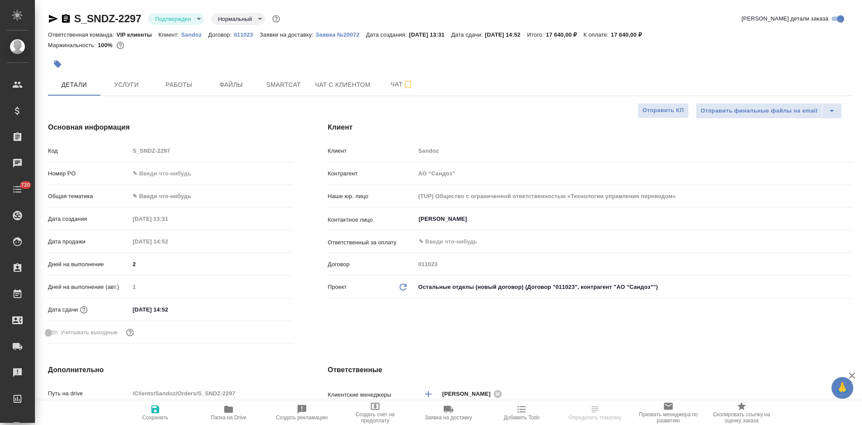
type textarea "x"
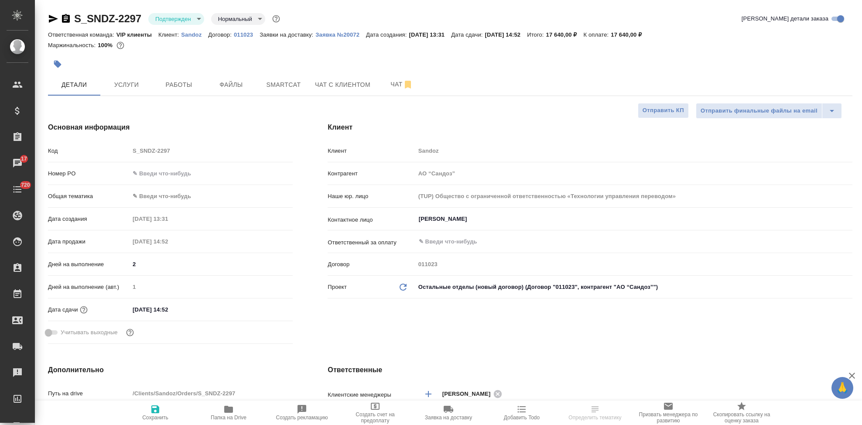
select select "RU"
type textarea "x"
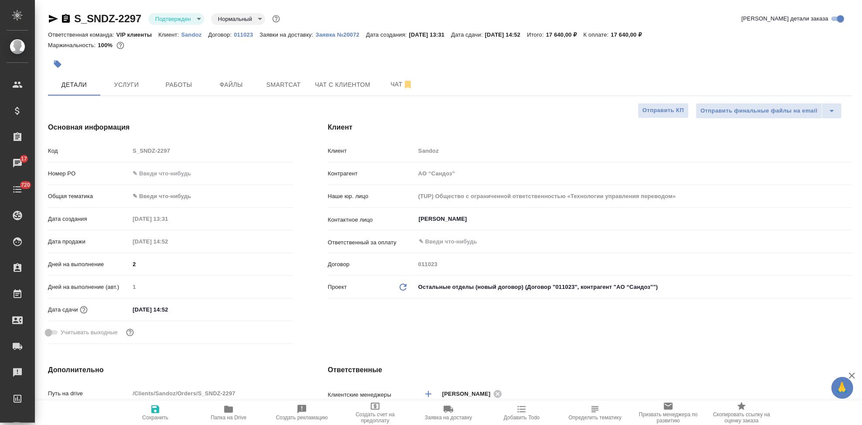
type textarea "x"
click at [231, 413] on icon "button" at bounding box center [228, 409] width 10 height 10
type textarea "x"
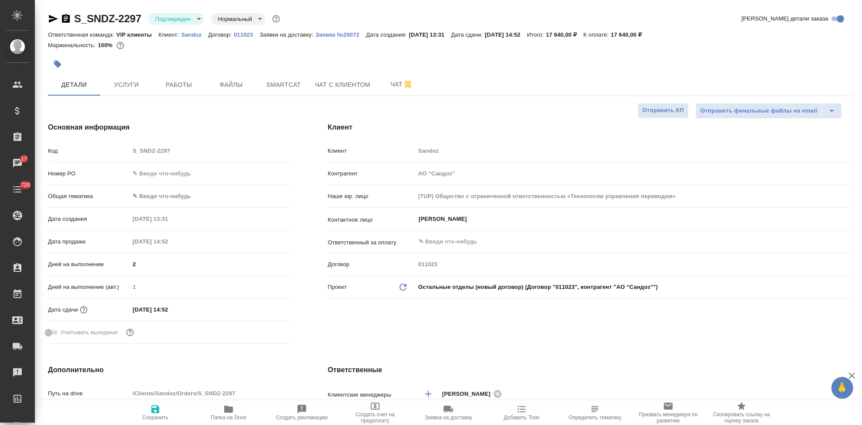
type textarea "x"
click at [51, 20] on icon "button" at bounding box center [53, 19] width 9 height 8
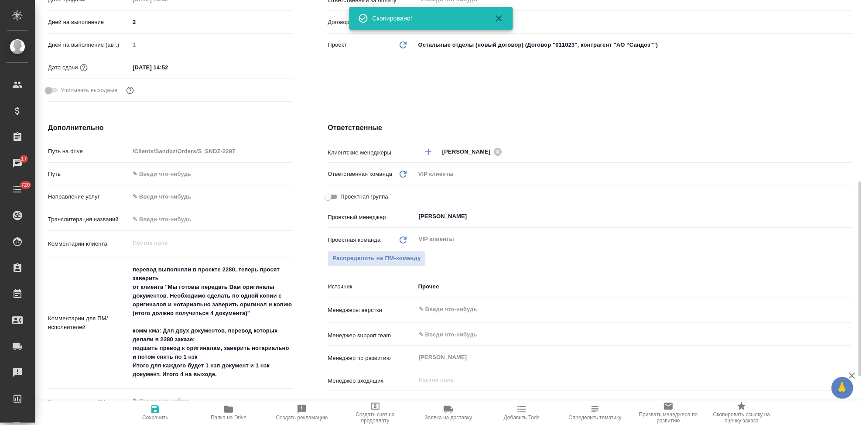
scroll to position [290, 0]
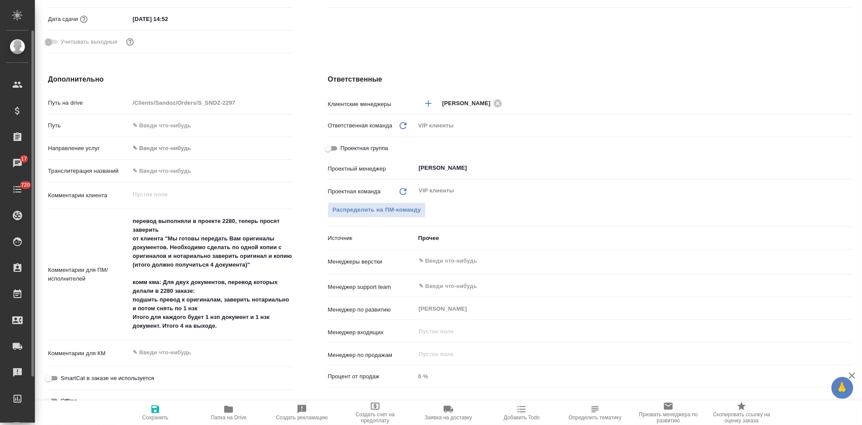
type textarea "x"
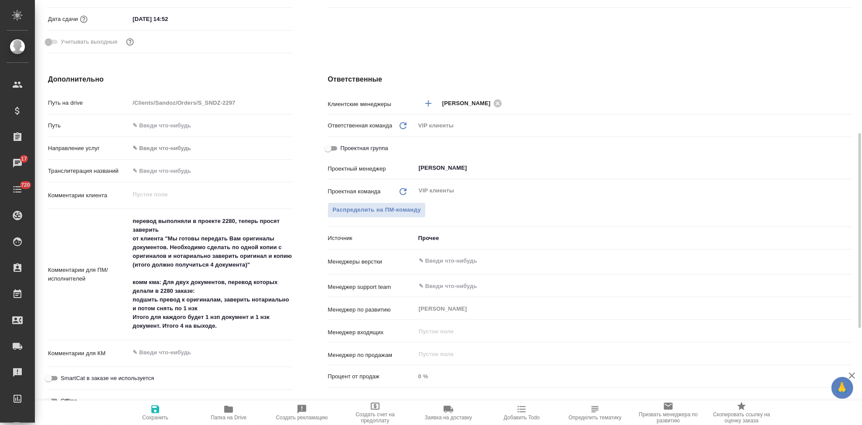
type textarea "x"
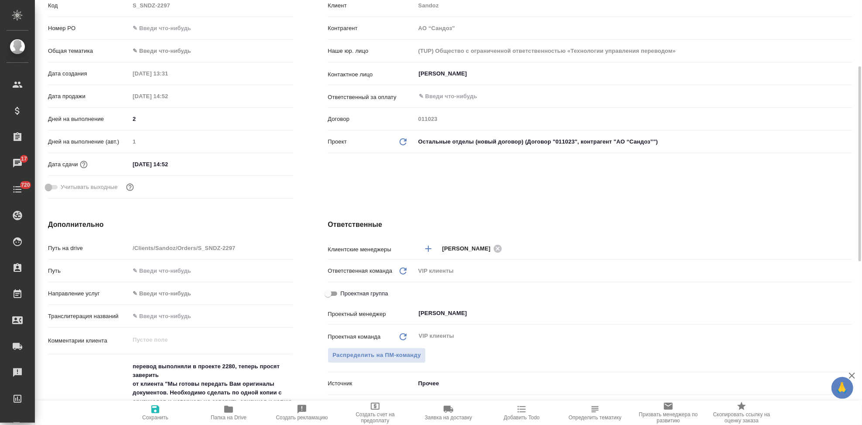
scroll to position [0, 0]
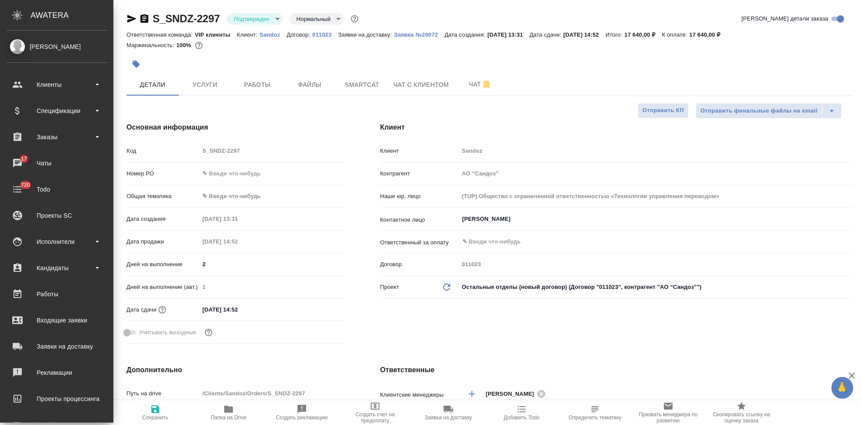
type textarea "x"
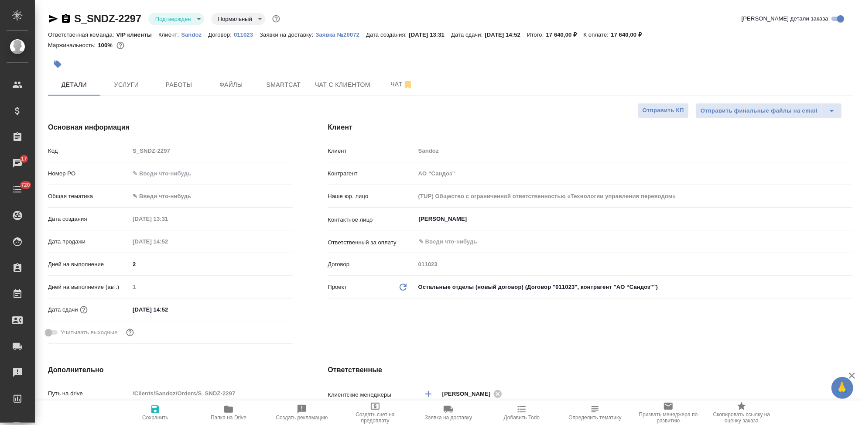
click at [51, 20] on icon "button" at bounding box center [53, 19] width 9 height 8
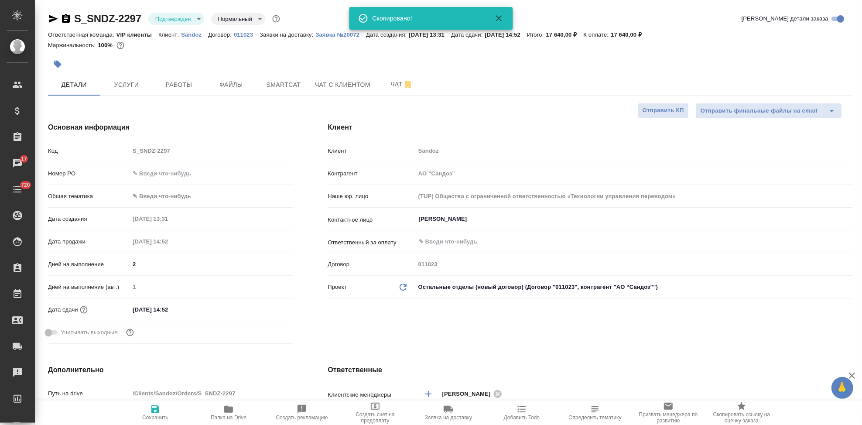
type textarea "x"
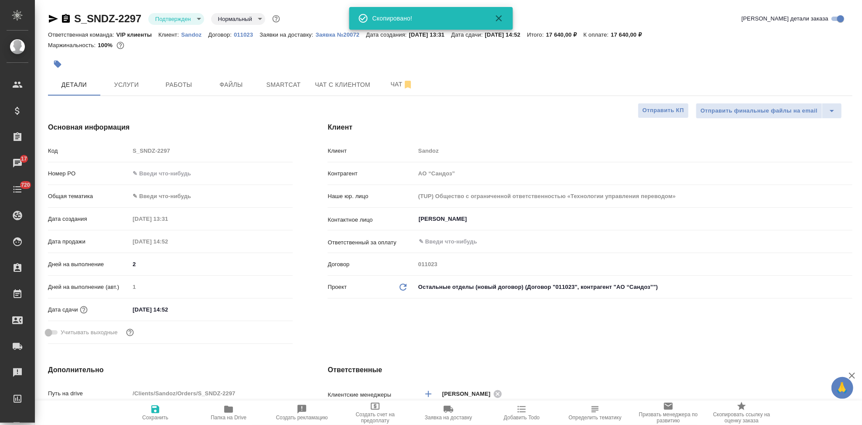
type textarea "x"
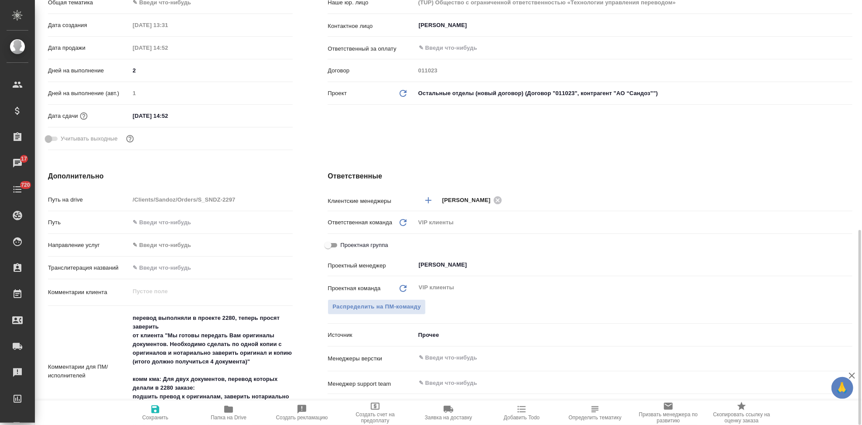
scroll to position [290, 0]
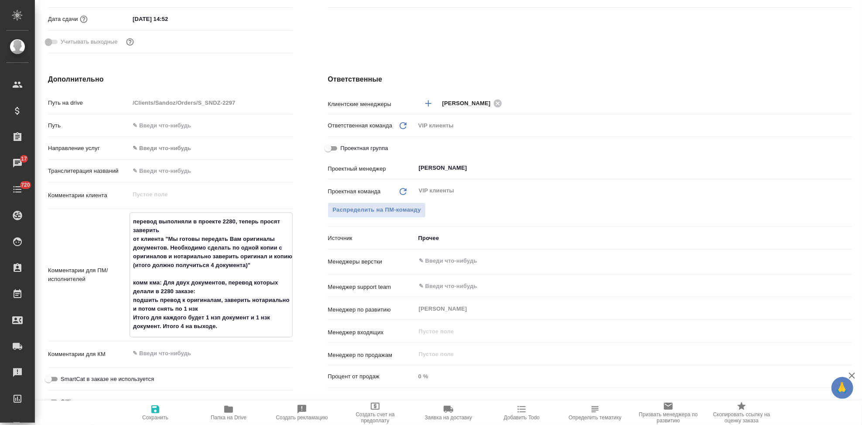
drag, startPoint x: 131, startPoint y: 299, endPoint x: 222, endPoint y: 325, distance: 94.0
click at [222, 325] on textarea "перевод выполняли в проекте 2280, теперь просят заверить от клиента "Мы готовы …" at bounding box center [211, 273] width 162 height 119
type textarea "x"
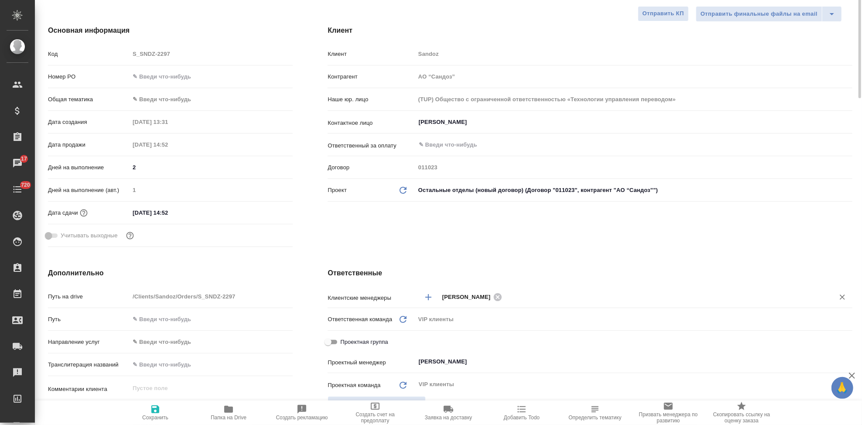
scroll to position [0, 0]
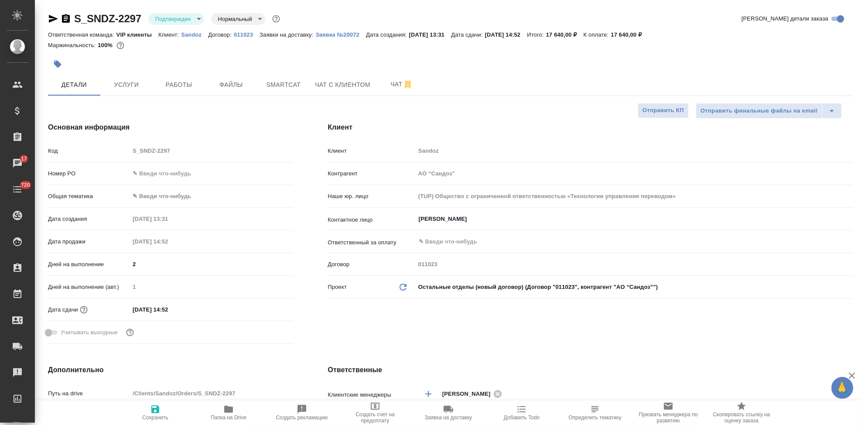
type textarea "x"
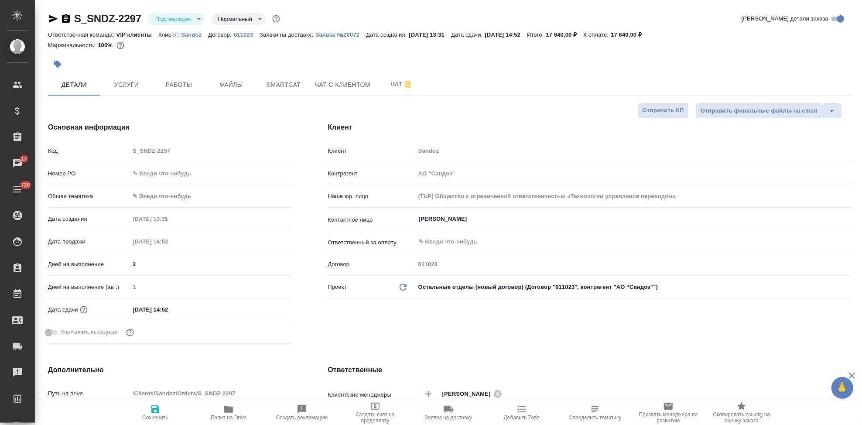
type textarea "x"
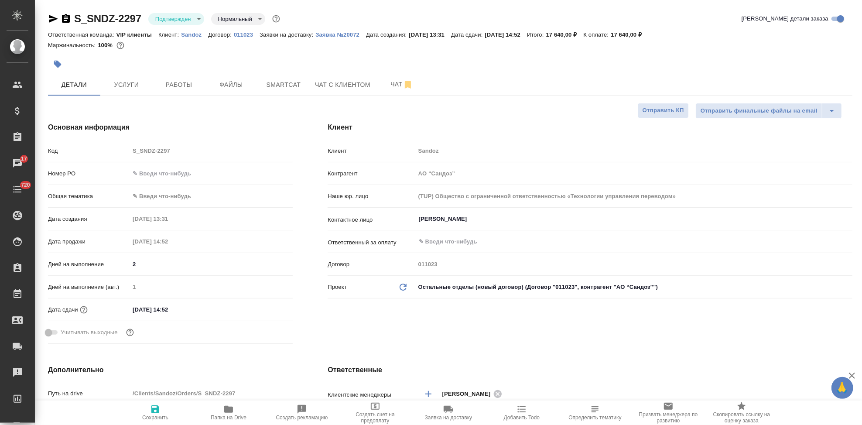
type textarea "x"
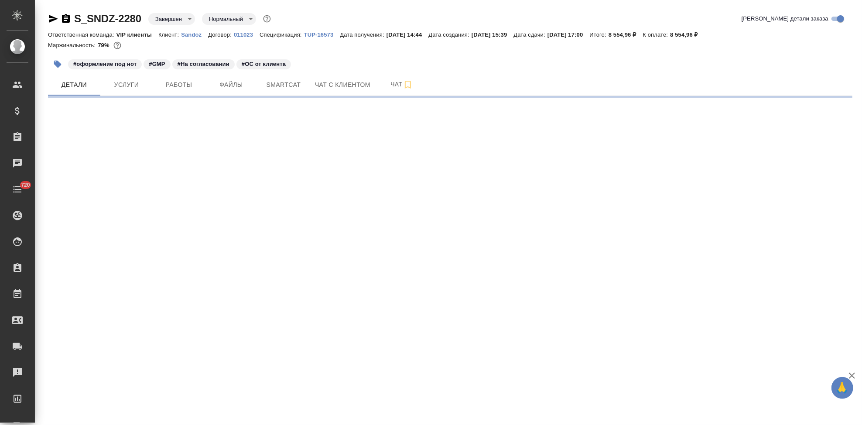
select select "RU"
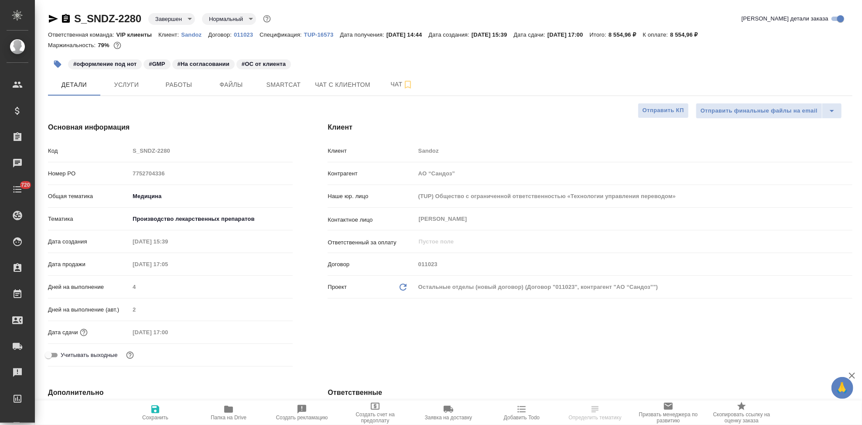
type textarea "x"
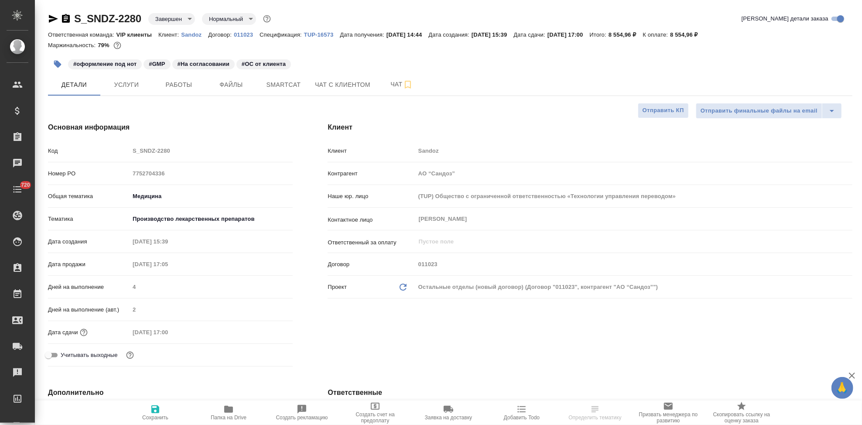
type textarea "x"
click at [383, 85] on span "Чат" at bounding box center [402, 84] width 42 height 11
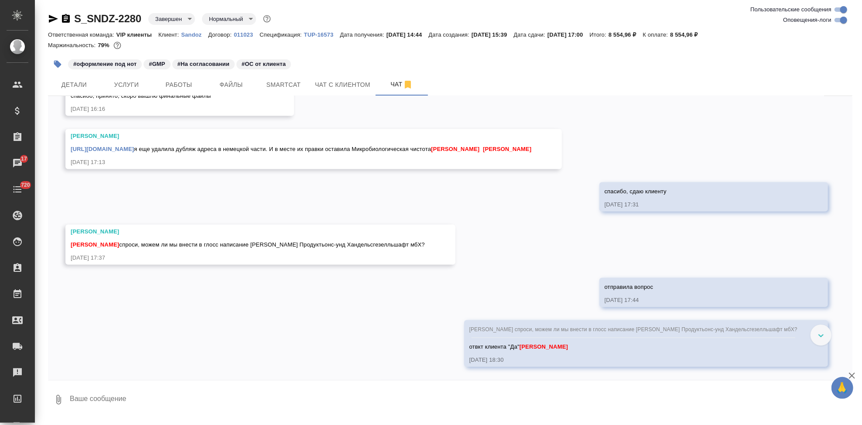
scroll to position [6299, 0]
drag, startPoint x: 136, startPoint y: 118, endPoint x: 170, endPoint y: 187, distance: 76.5
click at [136, 118] on button "Ответить на сообщение" at bounding box center [119, 119] width 96 height 17
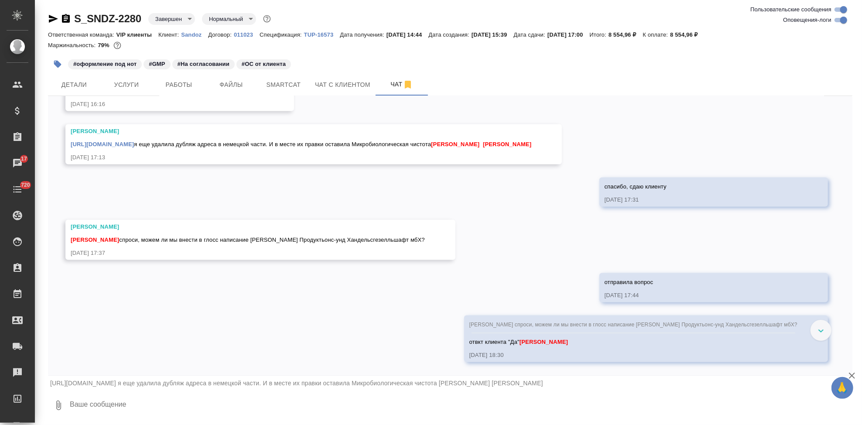
click at [181, 407] on textarea at bounding box center [460, 405] width 783 height 30
type textarea "'"
type textarea "т"
type textarea "этот перевод [PERSON_NAME] утвердил, отправляю на заверку в рамках заказа 2297"
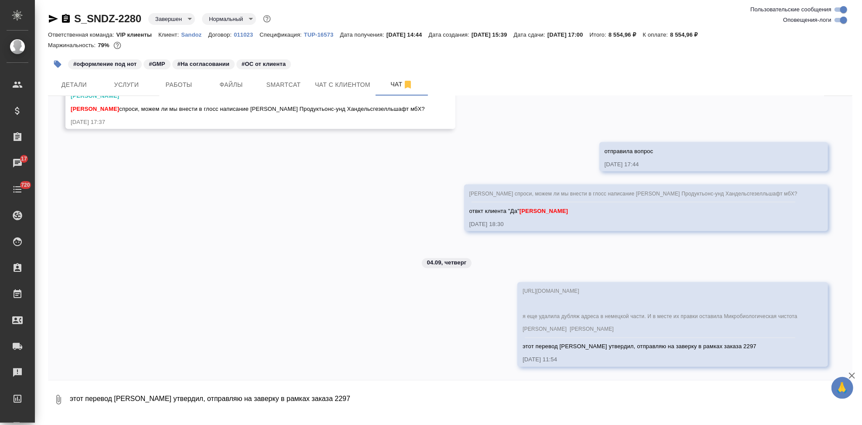
scroll to position [6483, 0]
click at [70, 75] on button "Детали" at bounding box center [74, 85] width 52 height 22
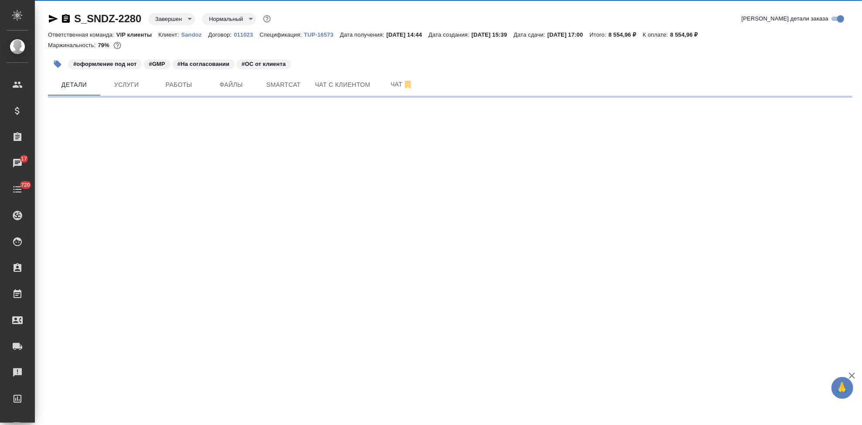
select select "RU"
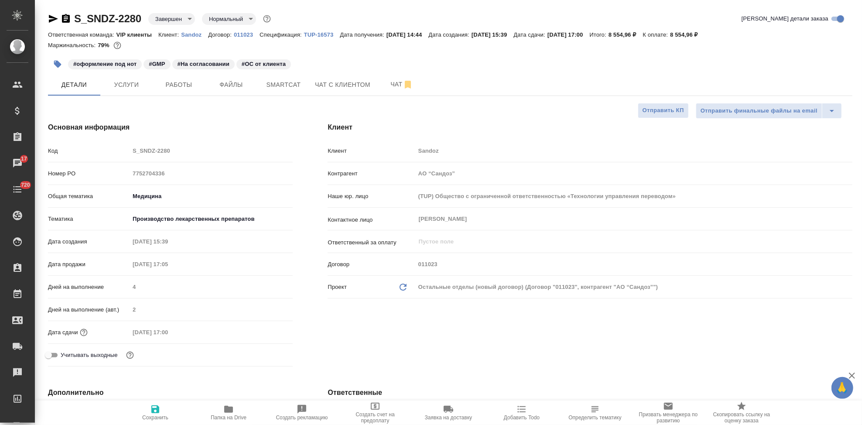
type textarea "x"
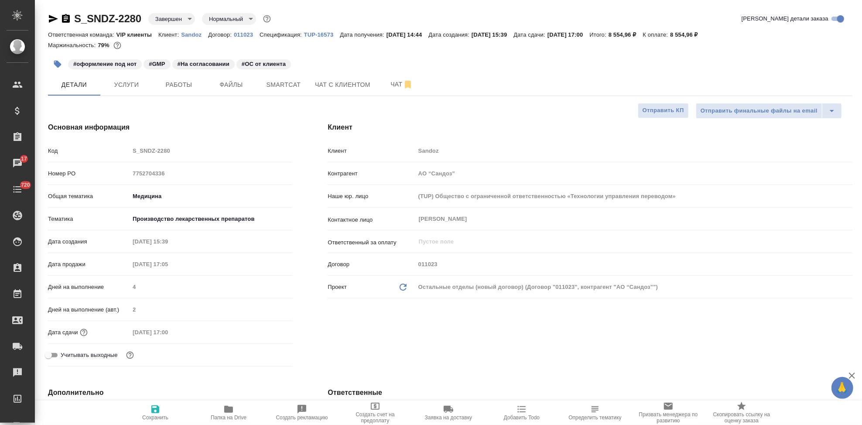
type textarea "x"
click at [381, 86] on span "Чат" at bounding box center [402, 84] width 42 height 11
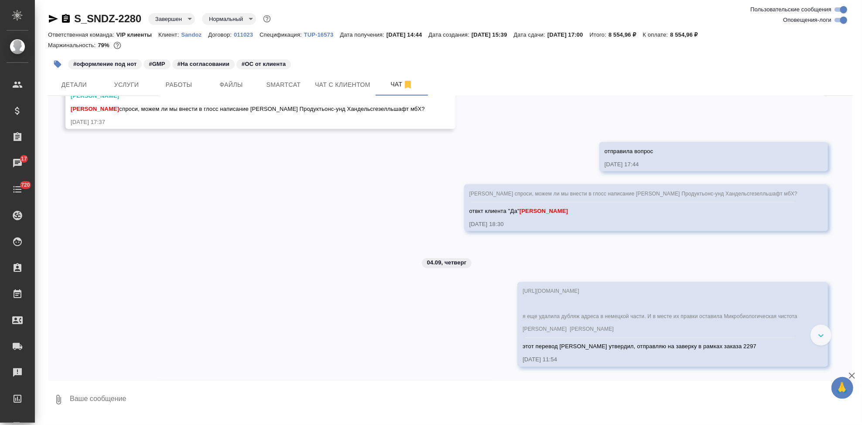
scroll to position [6192, 0]
click at [254, 255] on div "07.08, [DATE] [[PERSON_NAME] оставил комментарий: [DATE] 15:39 [[PERSON_NAME]] …" at bounding box center [450, 238] width 804 height 284
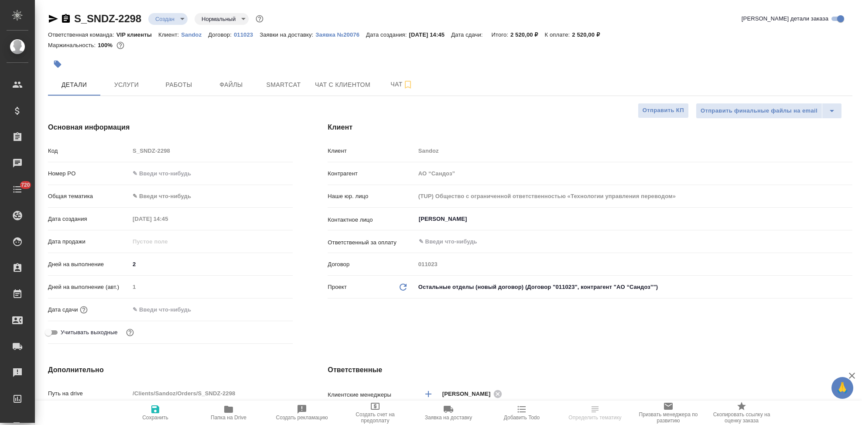
select select "RU"
type textarea "x"
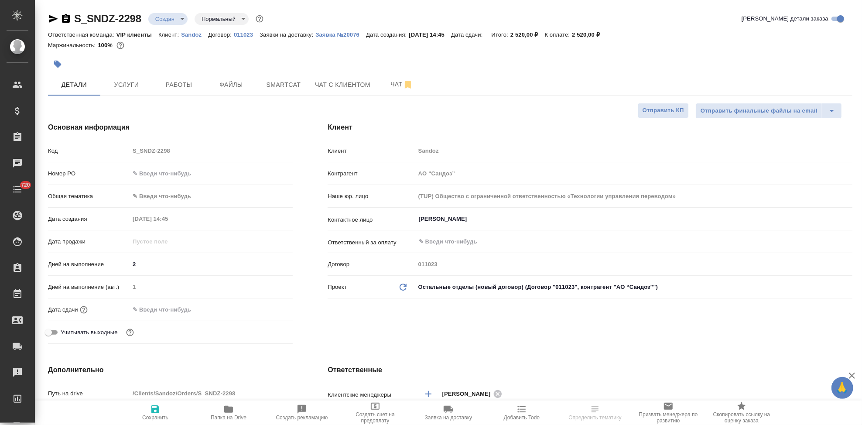
type textarea "x"
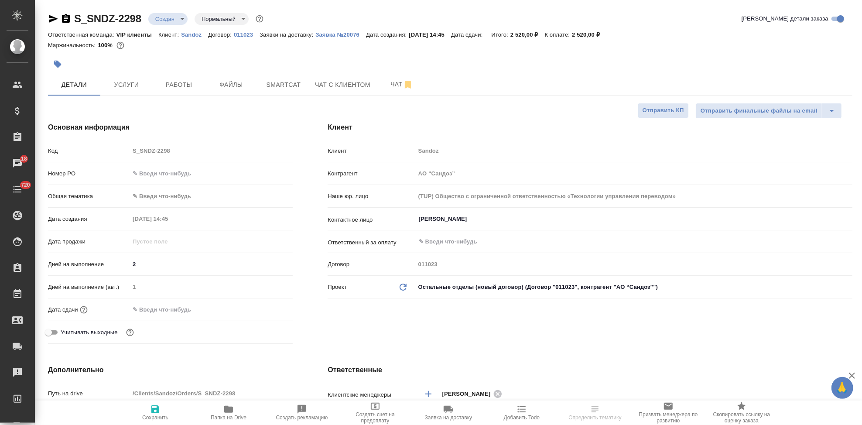
type textarea "x"
click at [129, 84] on span "Услуги" at bounding box center [127, 84] width 42 height 11
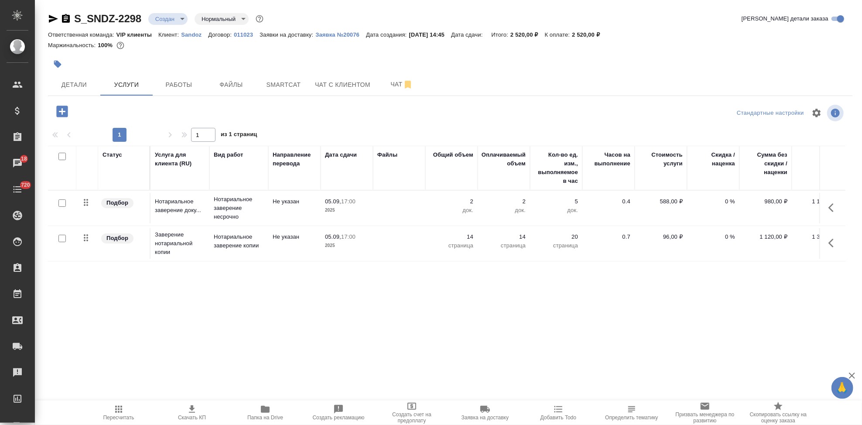
click at [262, 413] on icon "button" at bounding box center [265, 409] width 9 height 7
click at [58, 80] on span "Детали" at bounding box center [74, 84] width 42 height 11
click at [71, 81] on span "Детали" at bounding box center [74, 84] width 42 height 11
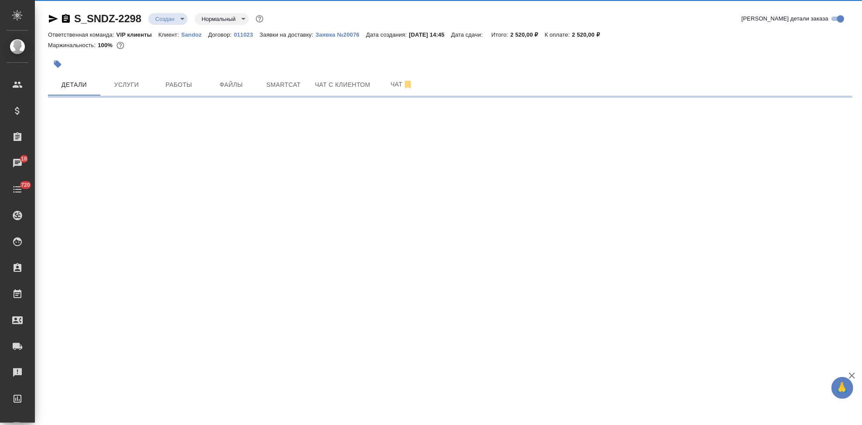
select select "RU"
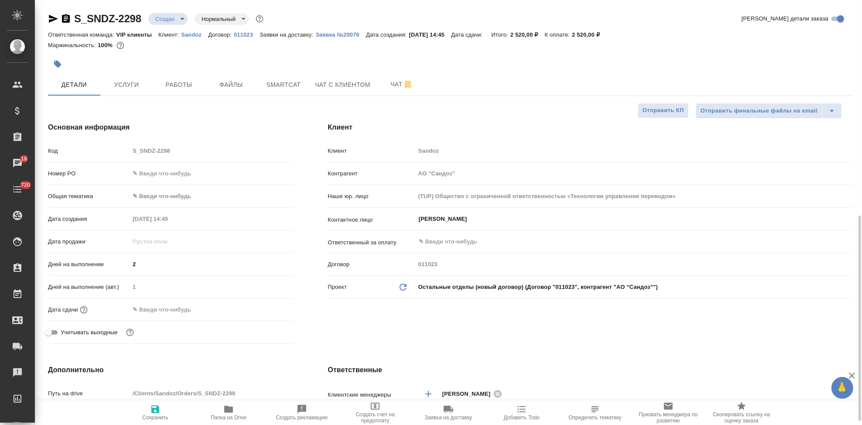
type textarea "x"
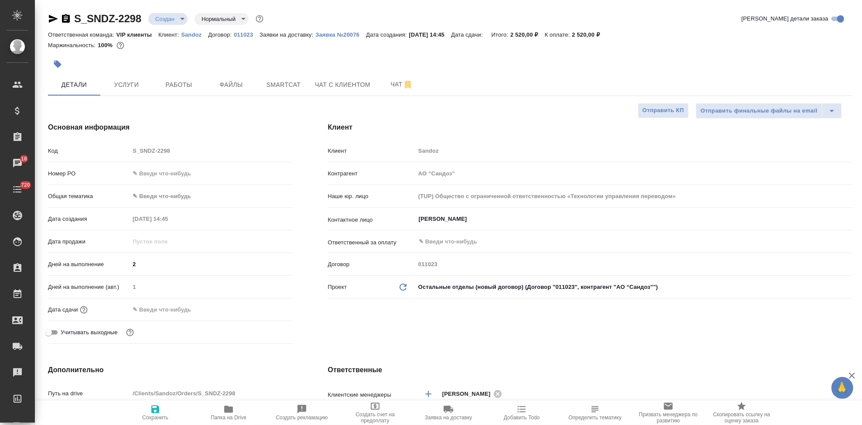
type textarea "x"
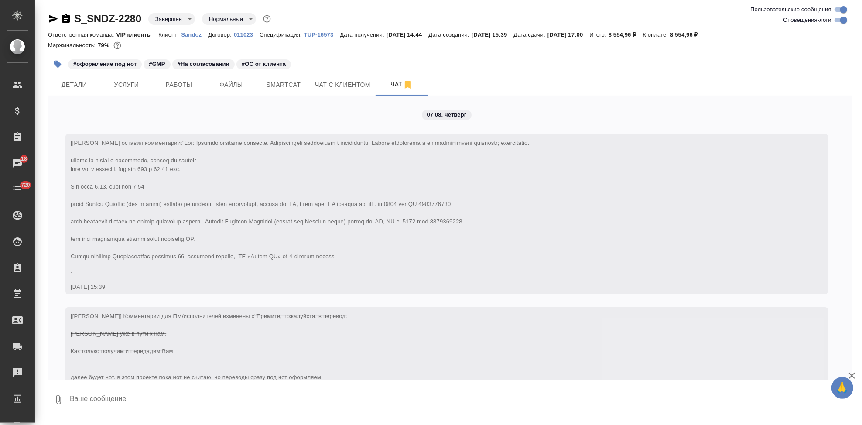
scroll to position [6483, 0]
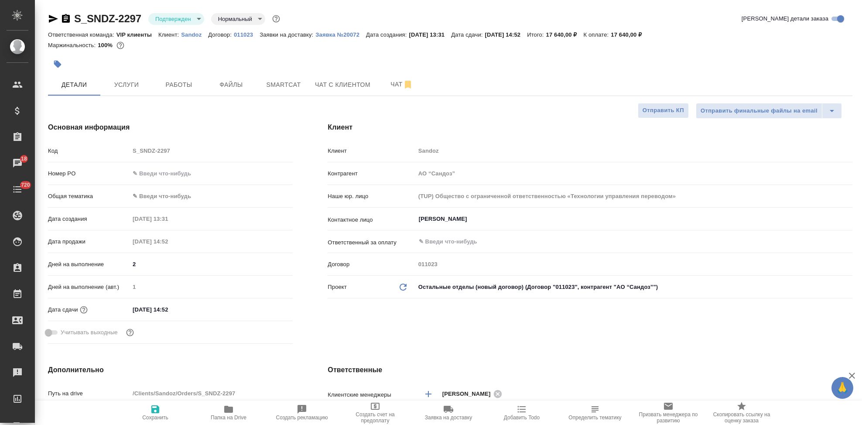
select select "RU"
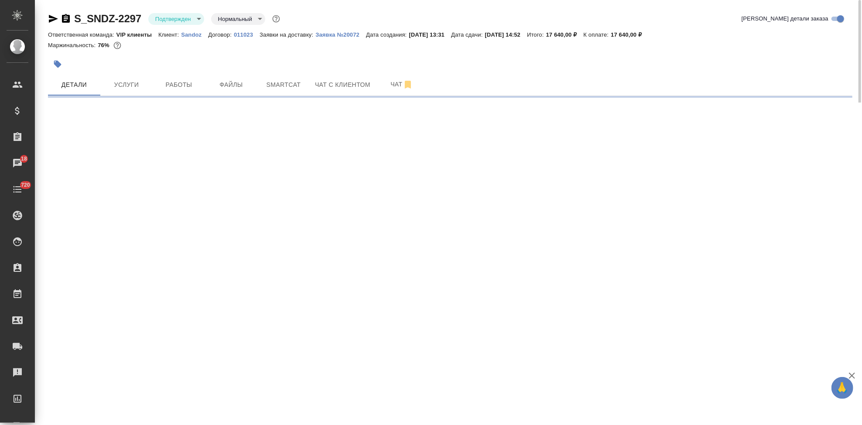
select select "RU"
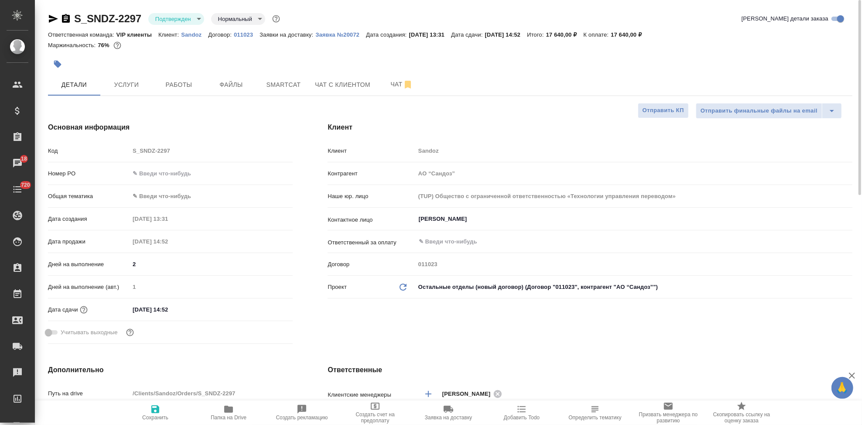
type textarea "x"
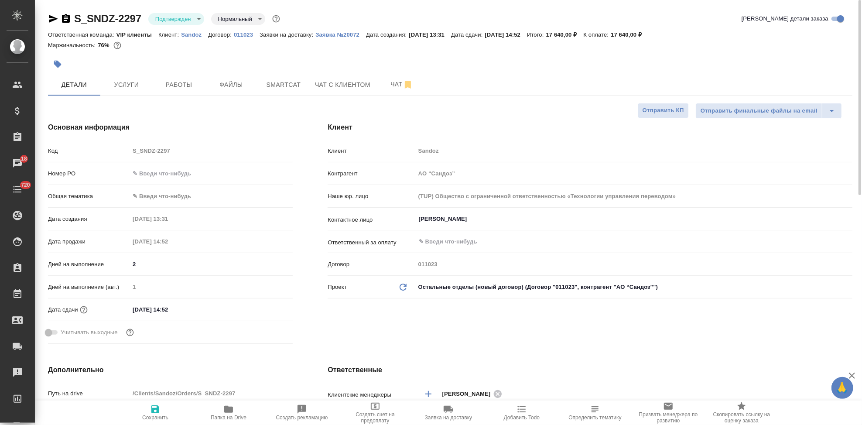
type textarea "x"
